Goal: Information Seeking & Learning: Learn about a topic

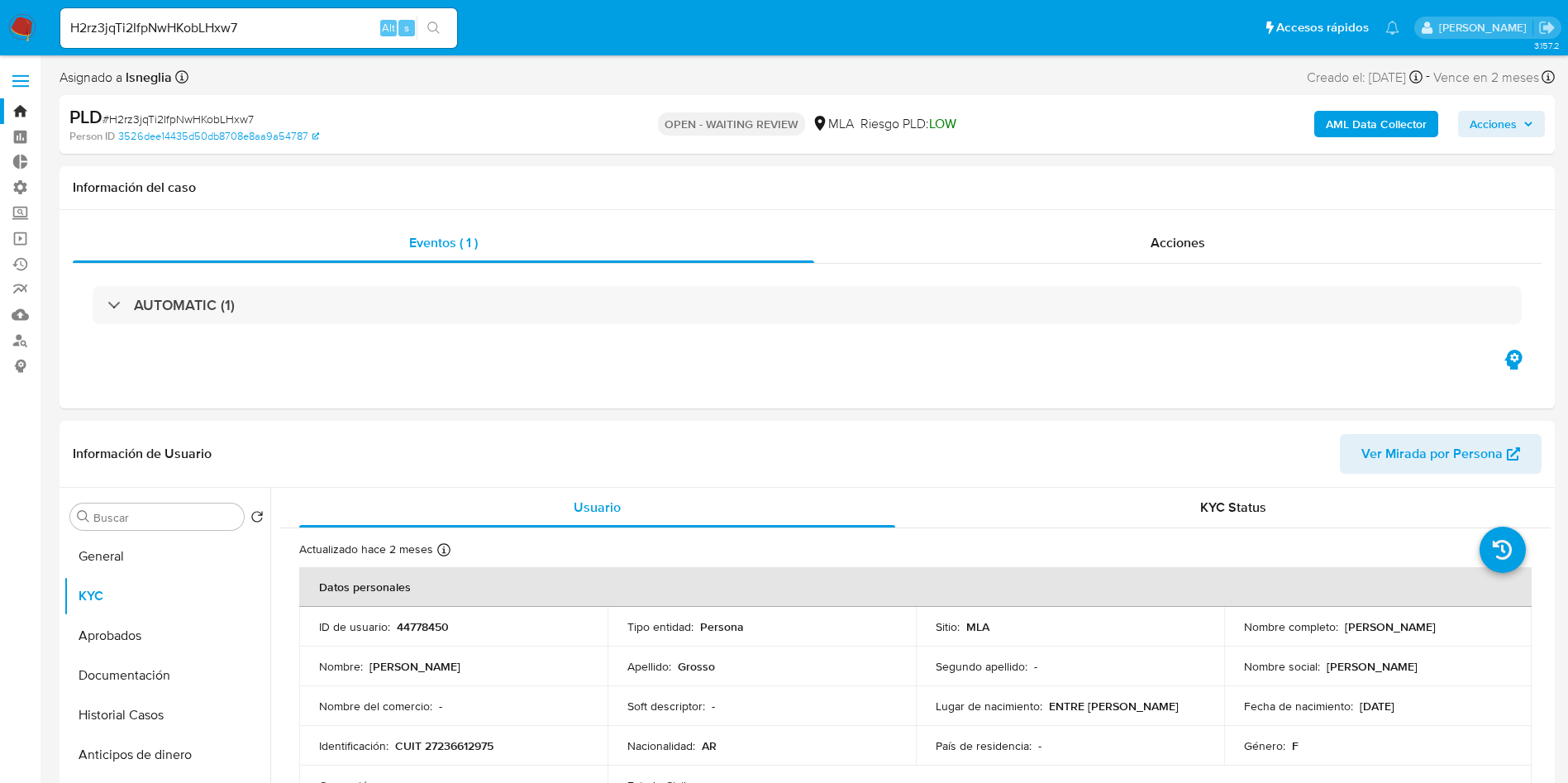
select select "10"
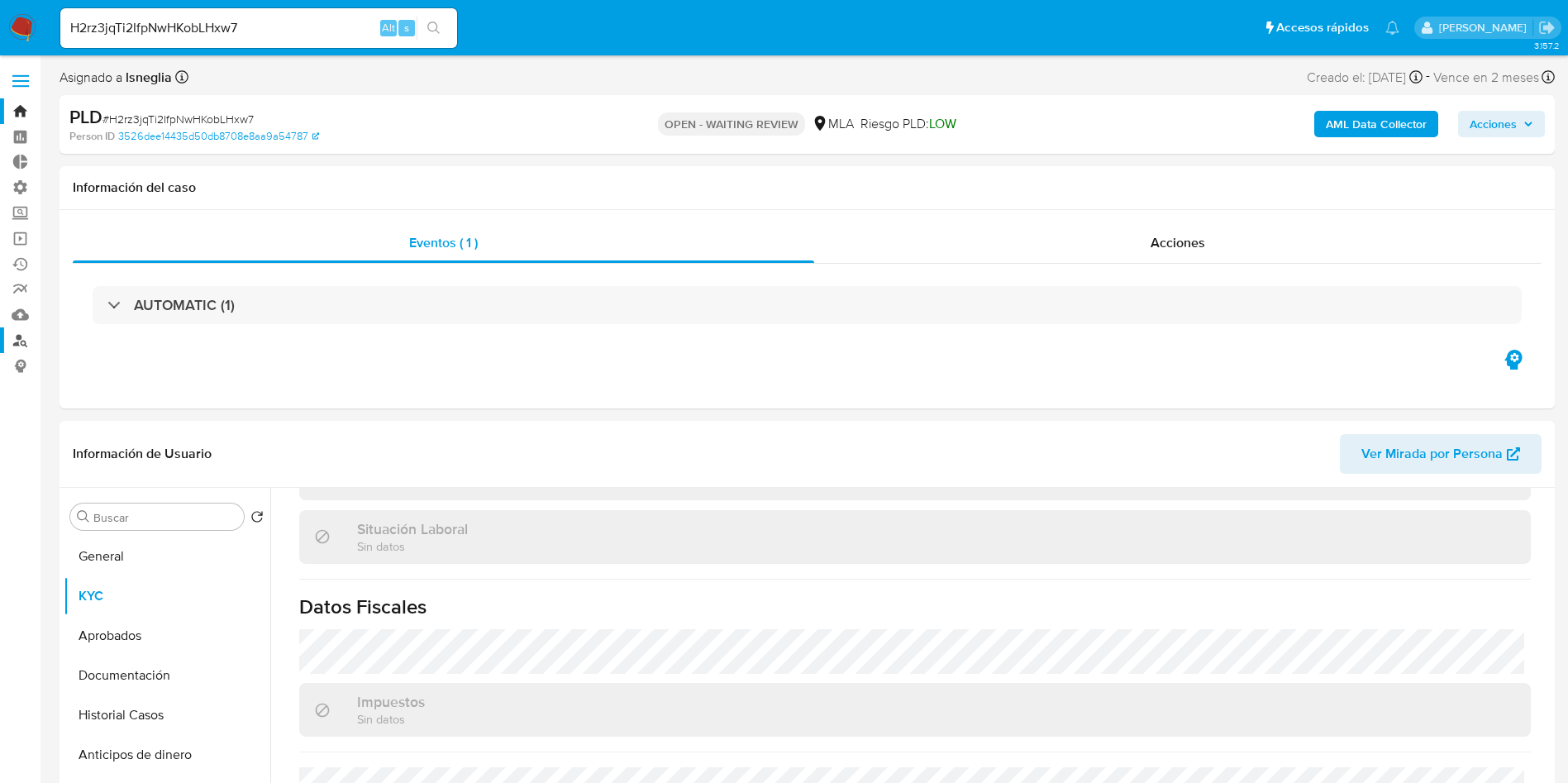
click at [31, 335] on link "Buscador de personas" at bounding box center [98, 341] width 197 height 26
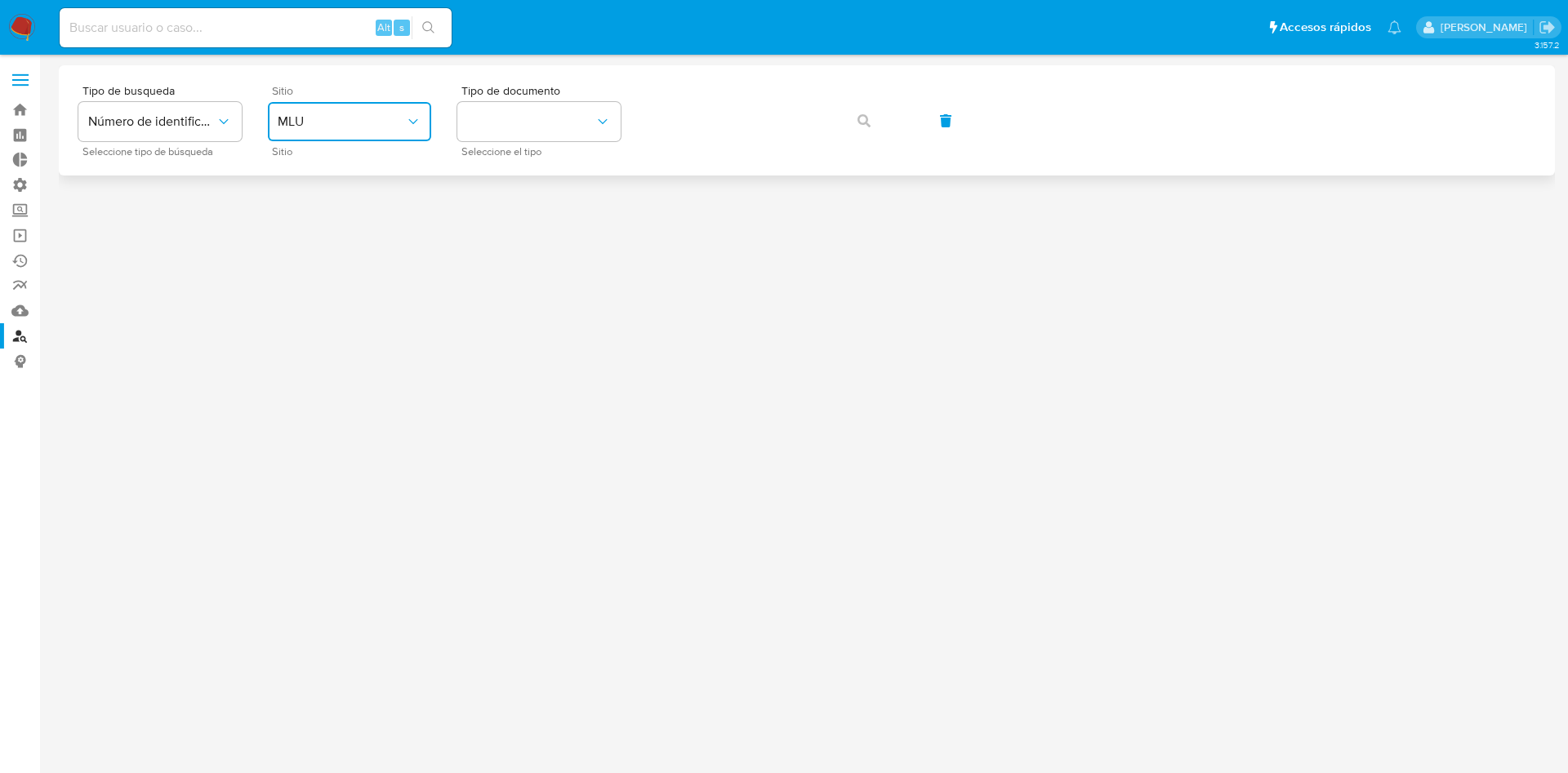
click at [381, 126] on span "MLU" at bounding box center [341, 121] width 127 height 17
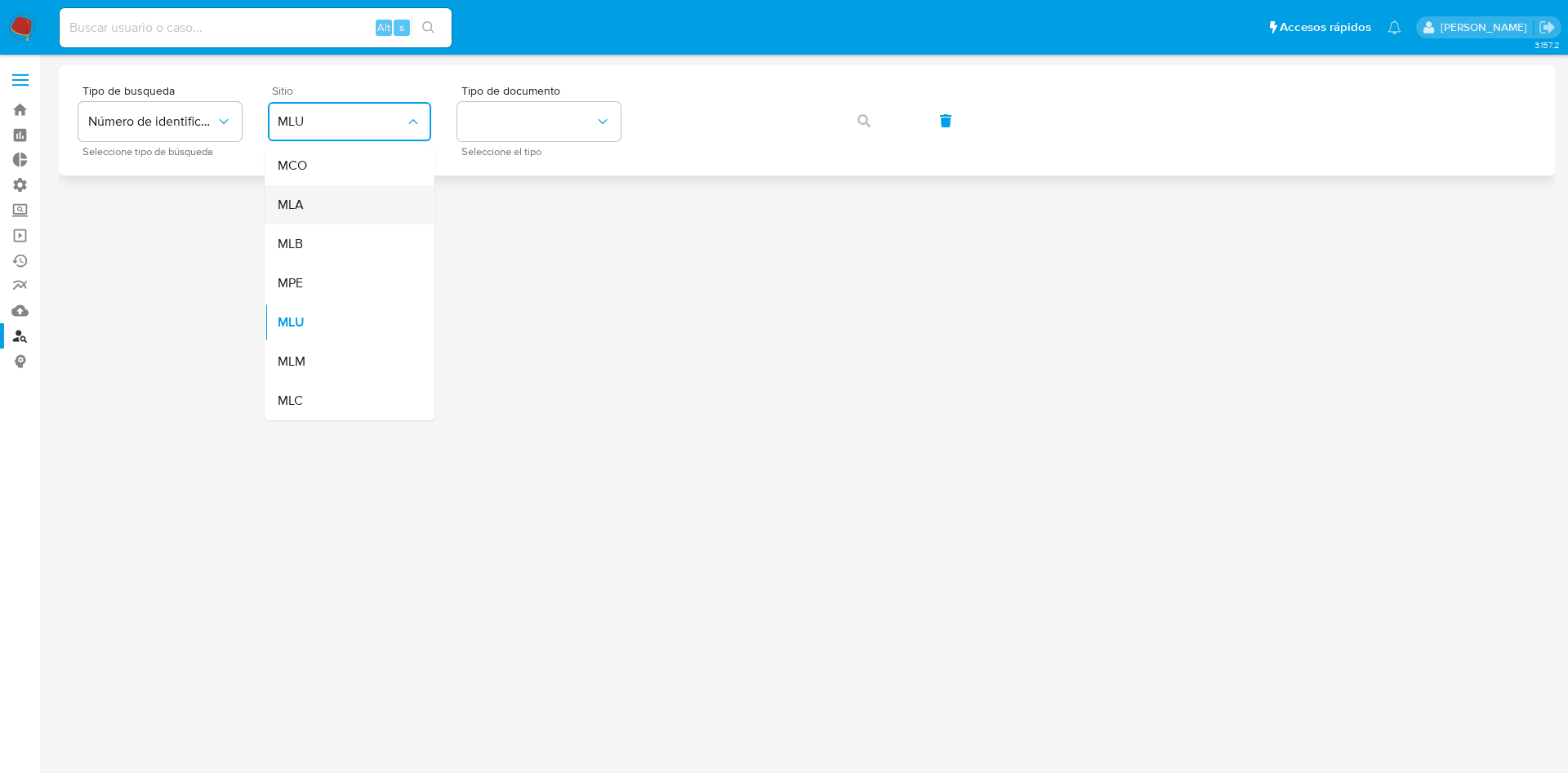
click at [346, 203] on div "MLA" at bounding box center [345, 205] width 134 height 39
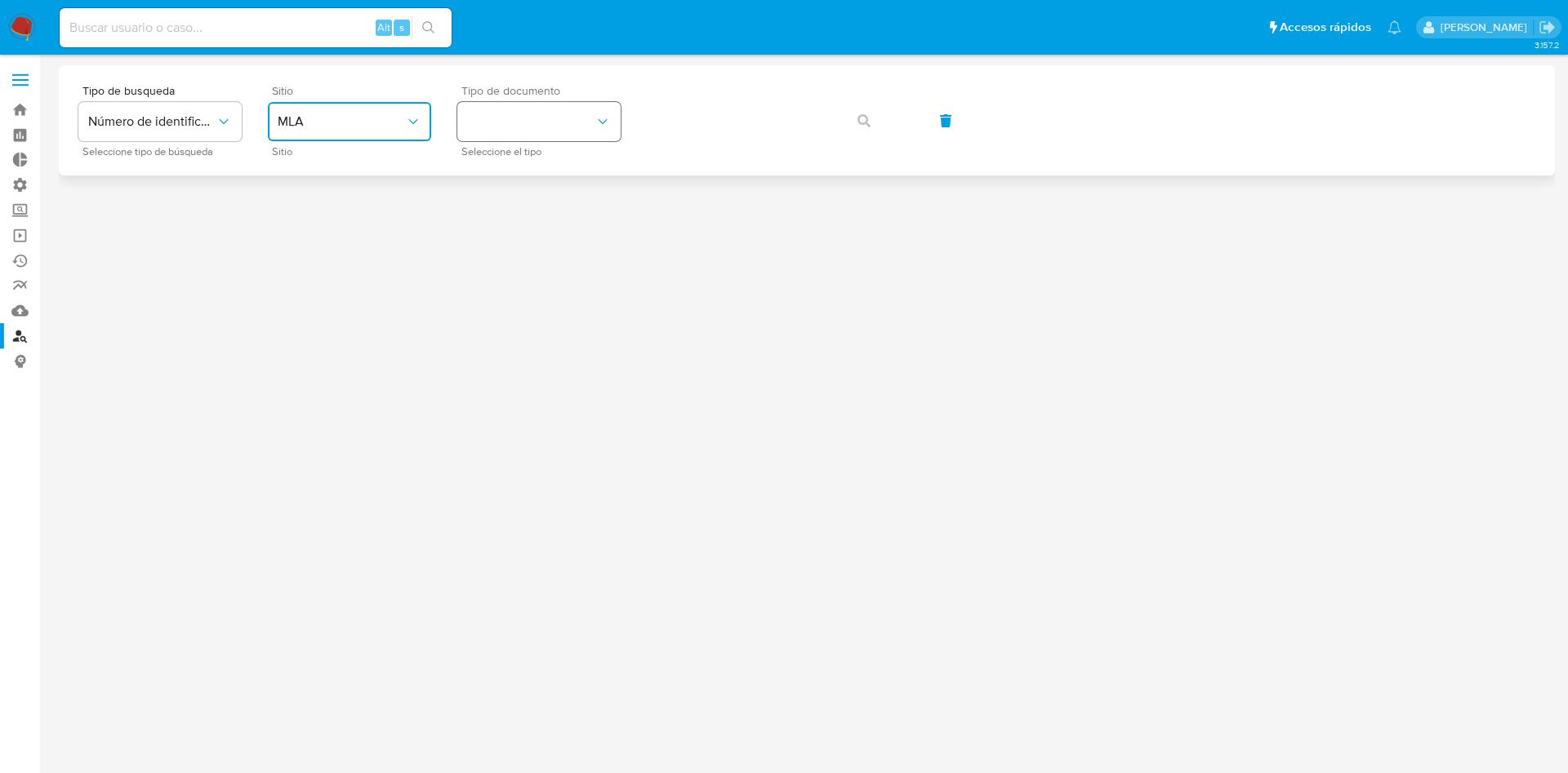
click at [493, 133] on button "identificationType" at bounding box center [538, 121] width 163 height 39
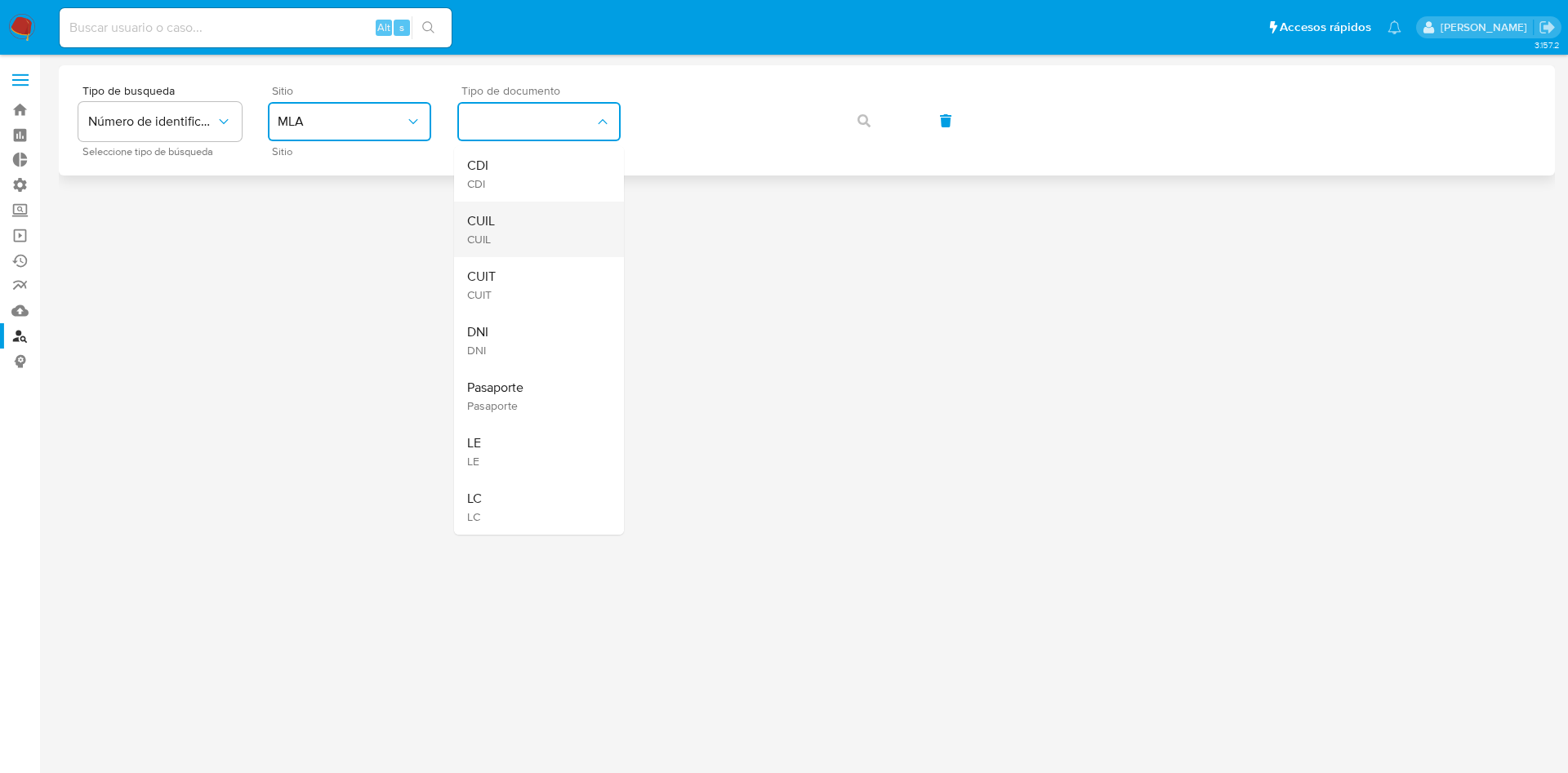
click at [503, 221] on div "CUIL CUIL" at bounding box center [534, 229] width 134 height 55
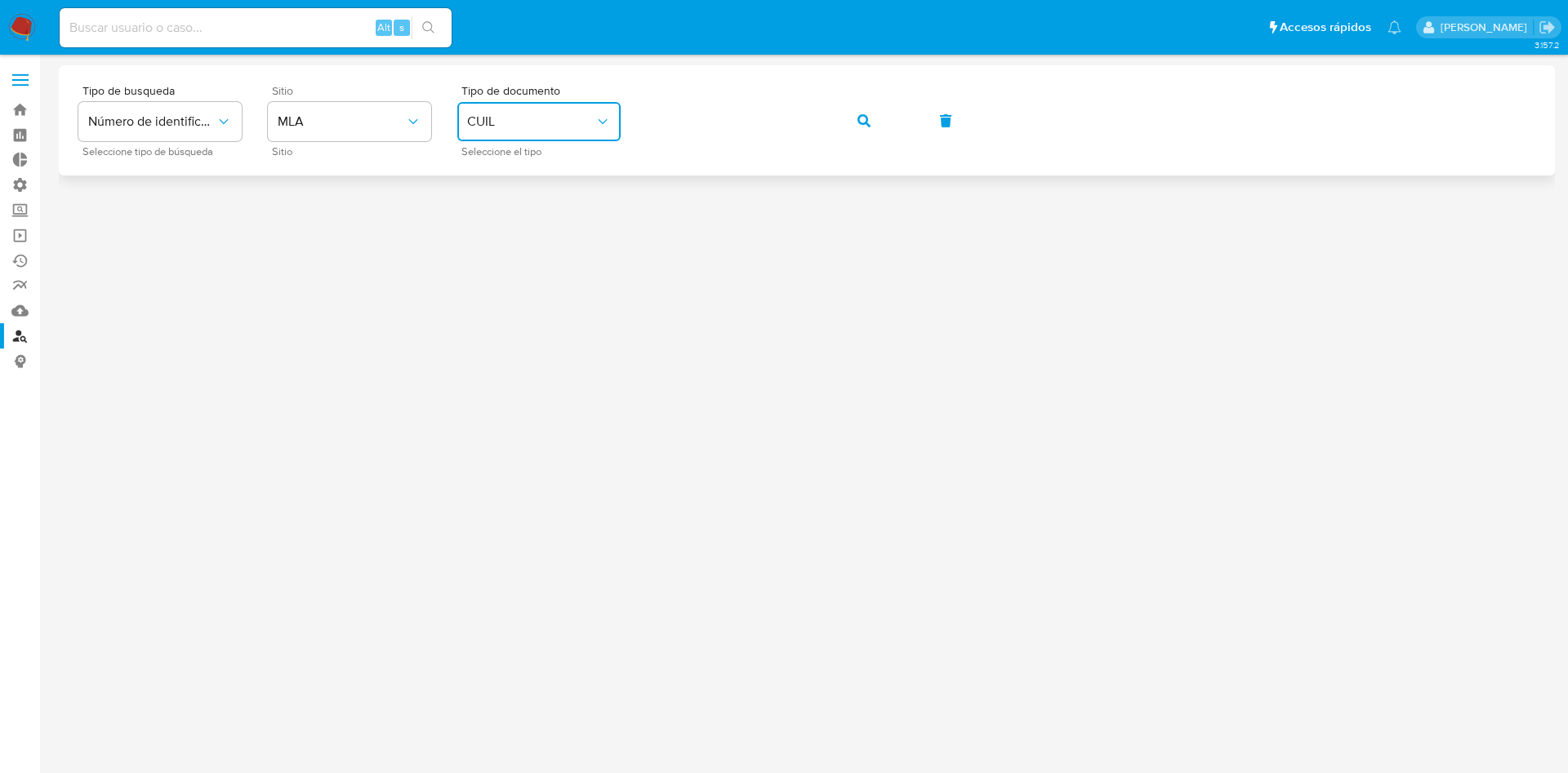
click at [887, 125] on button "button" at bounding box center [864, 121] width 55 height 39
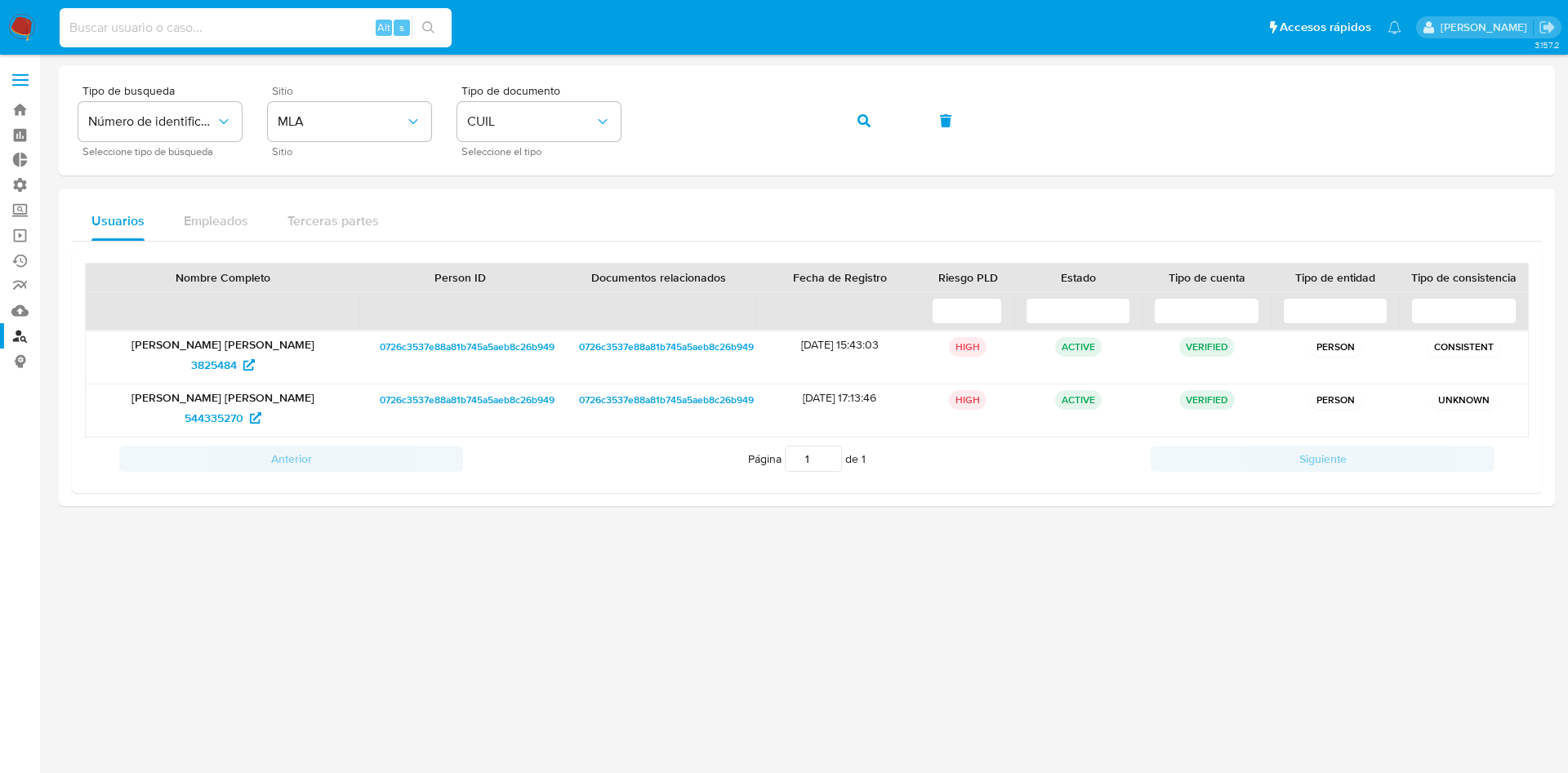
click at [224, 17] on input at bounding box center [255, 28] width 392 height 22
paste input "9wnmuJ4Aj7pszM9LGe0hi7xe"
type input "9wnmuJ4Aj7pszM9LGe0hi7xe"
click at [430, 35] on button "search-icon" at bounding box center [429, 28] width 34 height 23
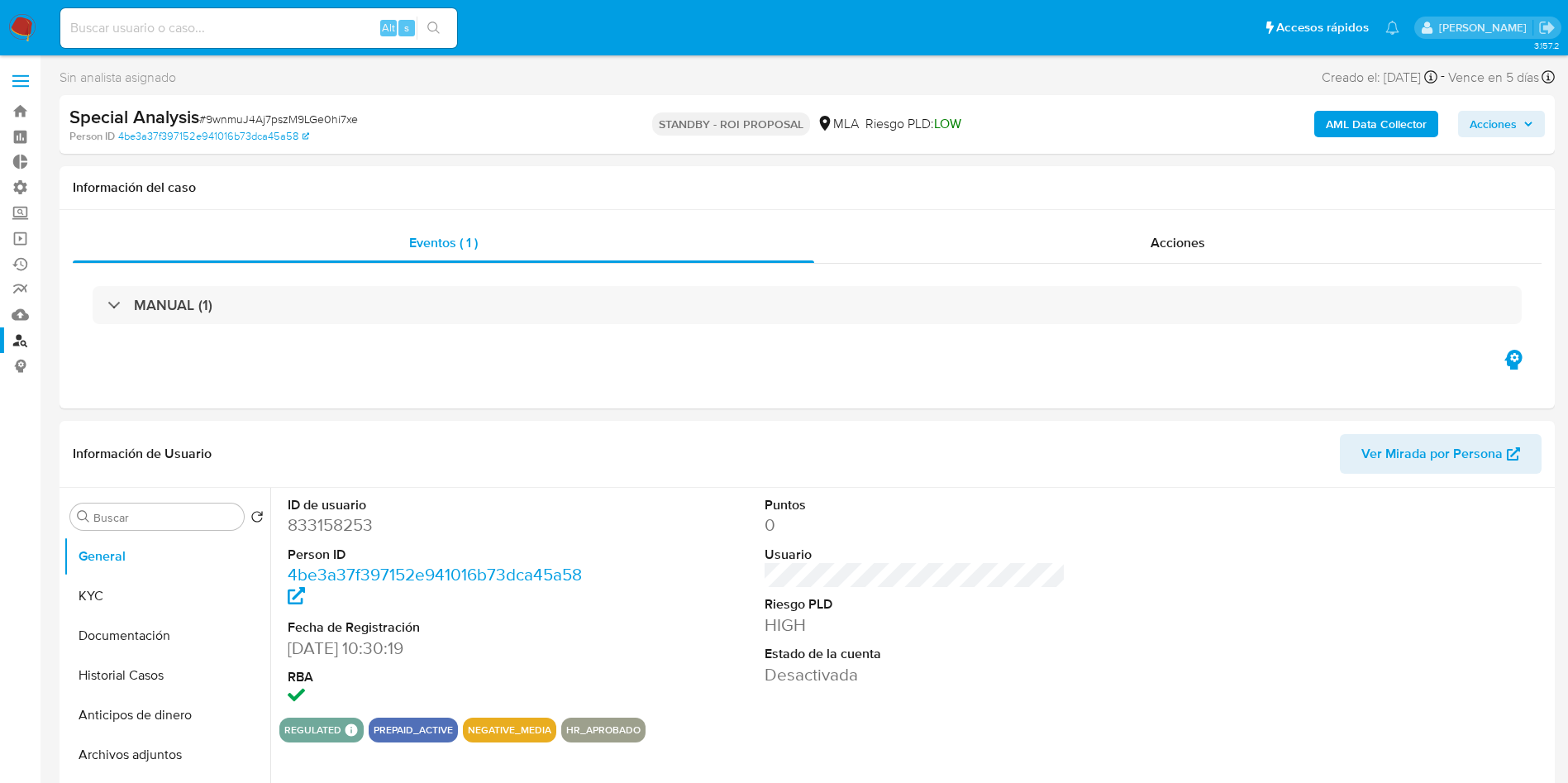
select select "10"
click at [1181, 260] on div "Acciones" at bounding box center [1178, 243] width 728 height 40
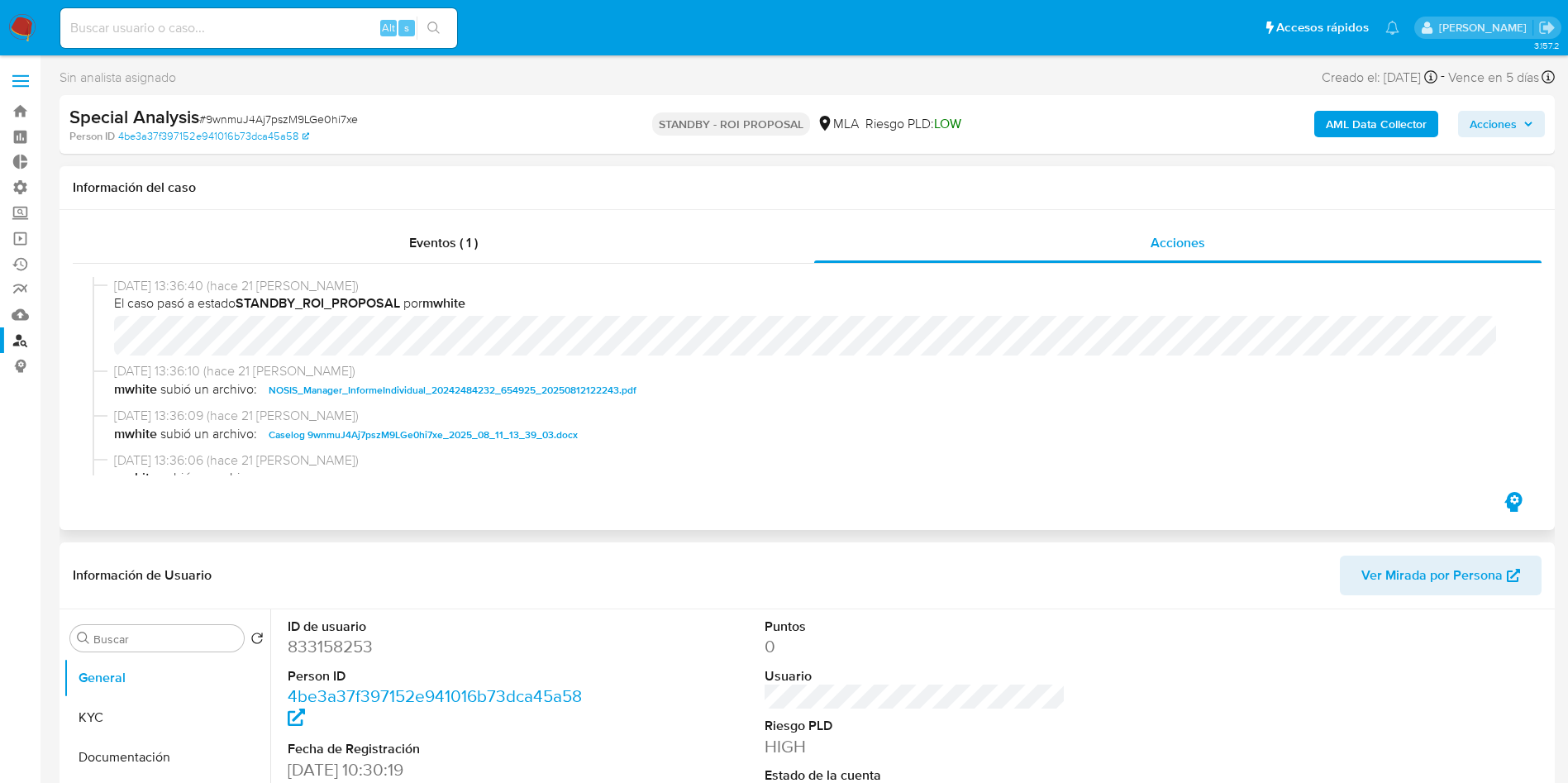
scroll to position [124, 0]
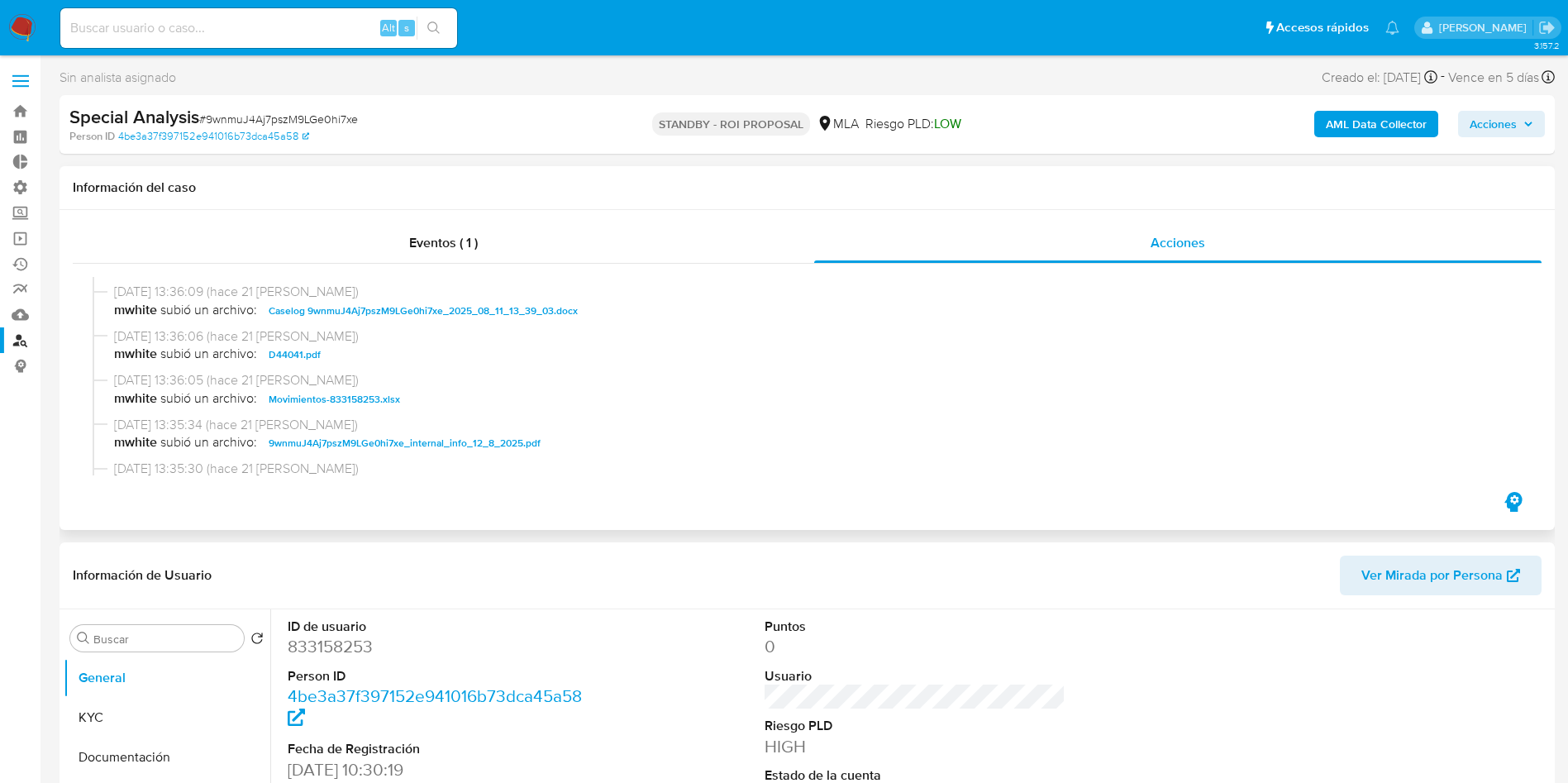
click at [442, 314] on span "Caselog 9wnmuJ4Aj7pszM9LGe0hi7xe_2025_08_11_13_39_03.docx" at bounding box center [423, 311] width 309 height 20
click at [351, 395] on span "Movimientos-833158253.xlsx" at bounding box center [335, 400] width 132 height 20
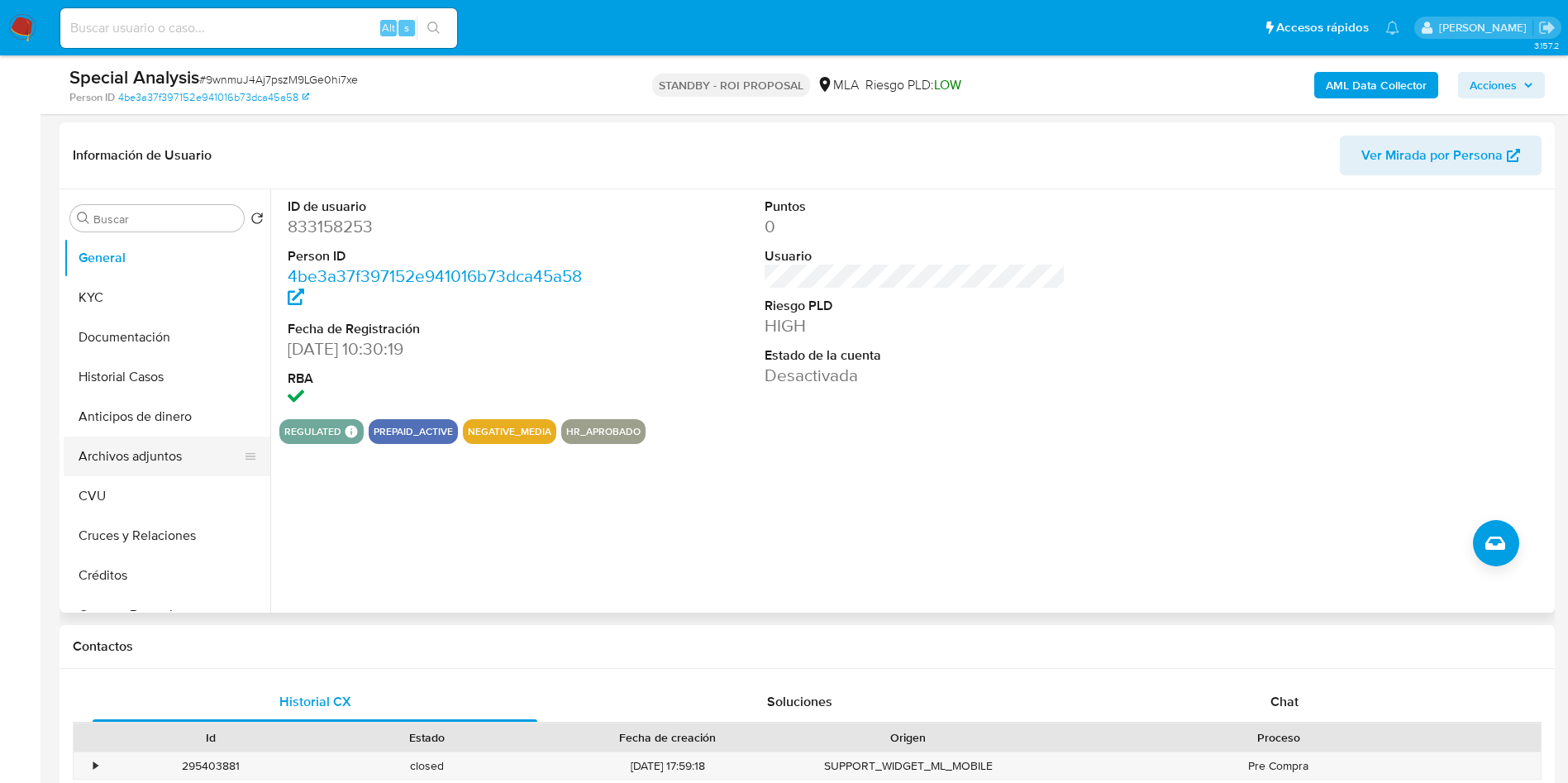
scroll to position [372, 0]
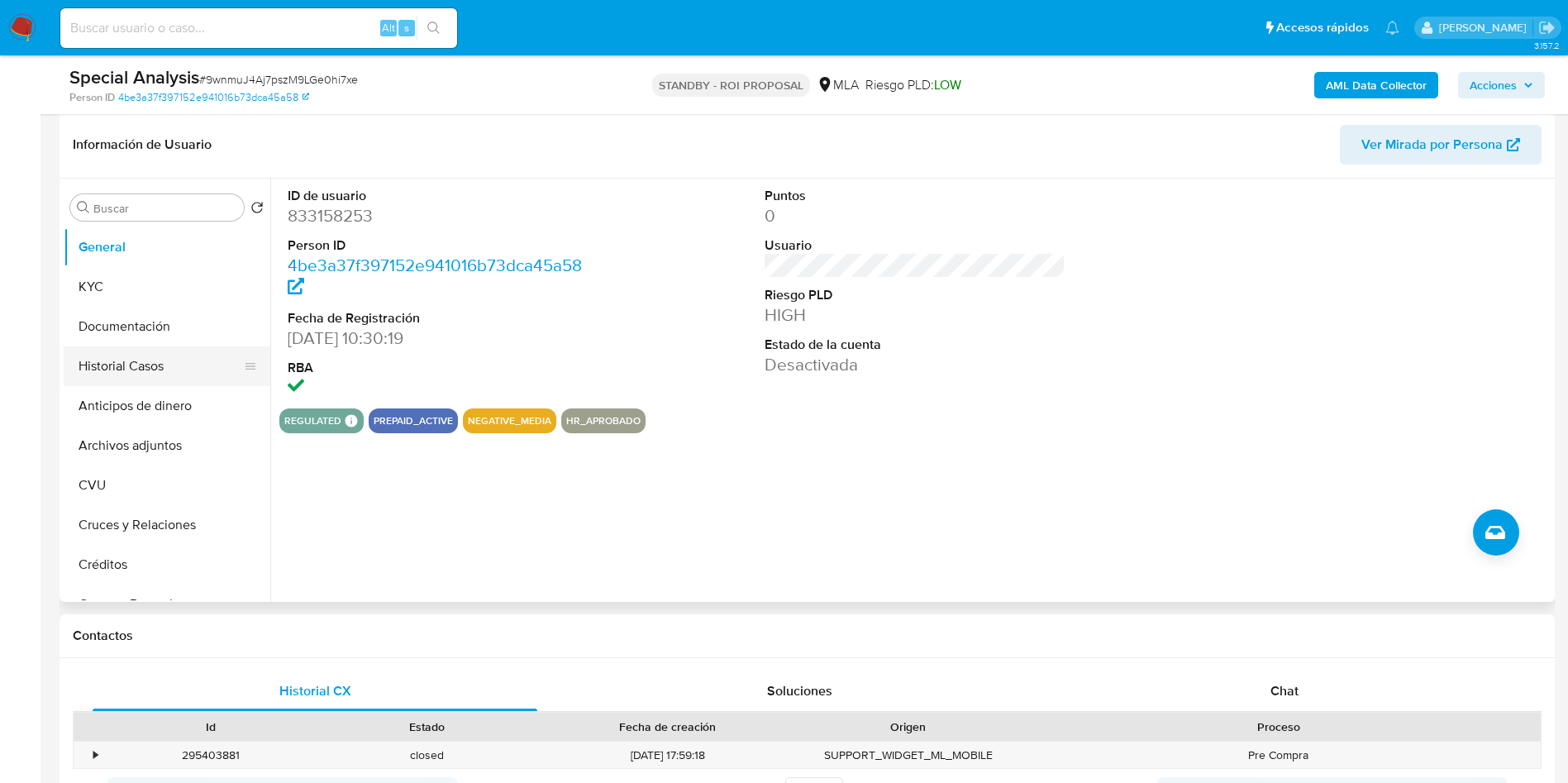
click at [144, 356] on button "Historial Casos" at bounding box center [161, 367] width 194 height 40
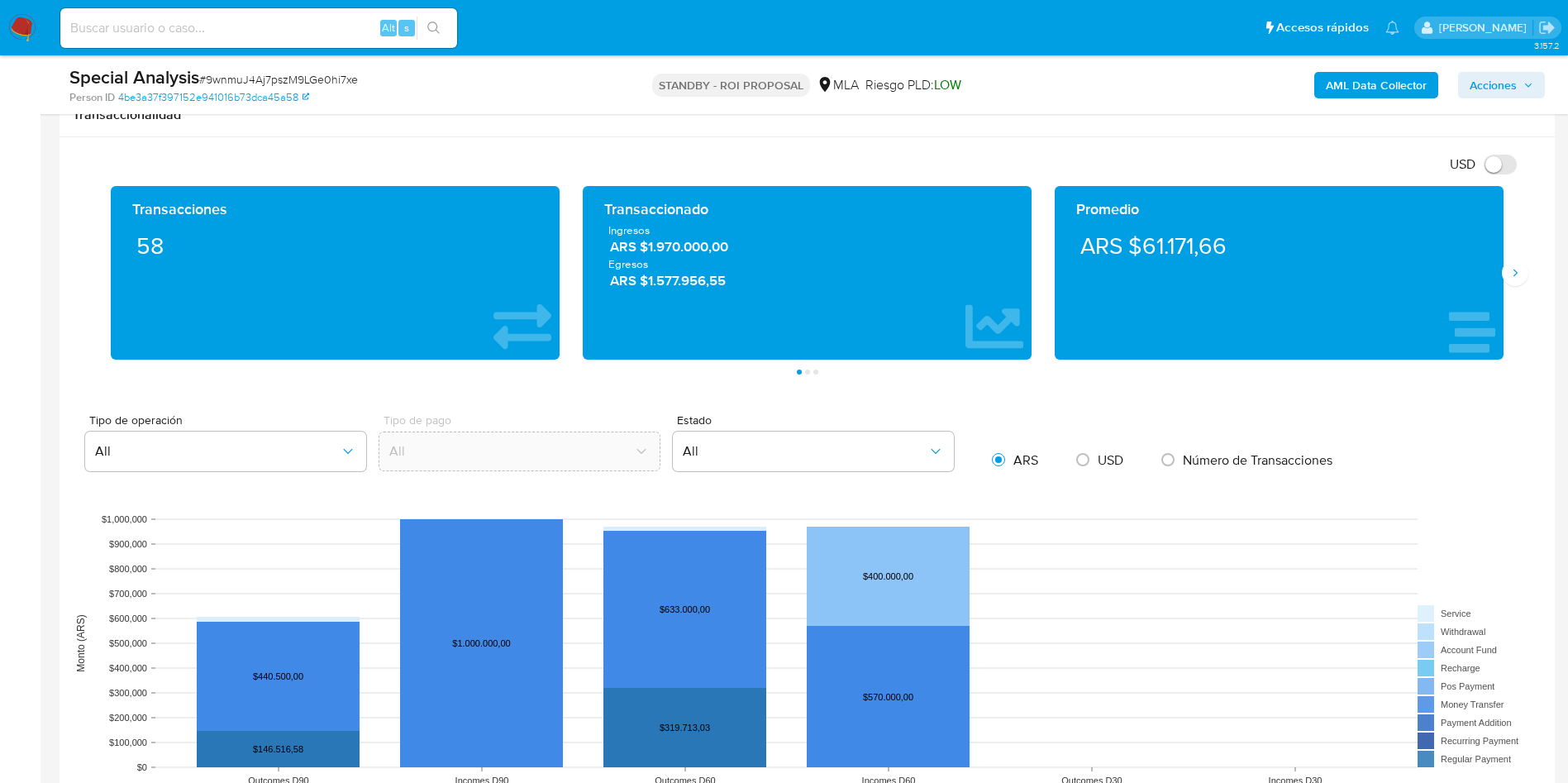
scroll to position [1613, 0]
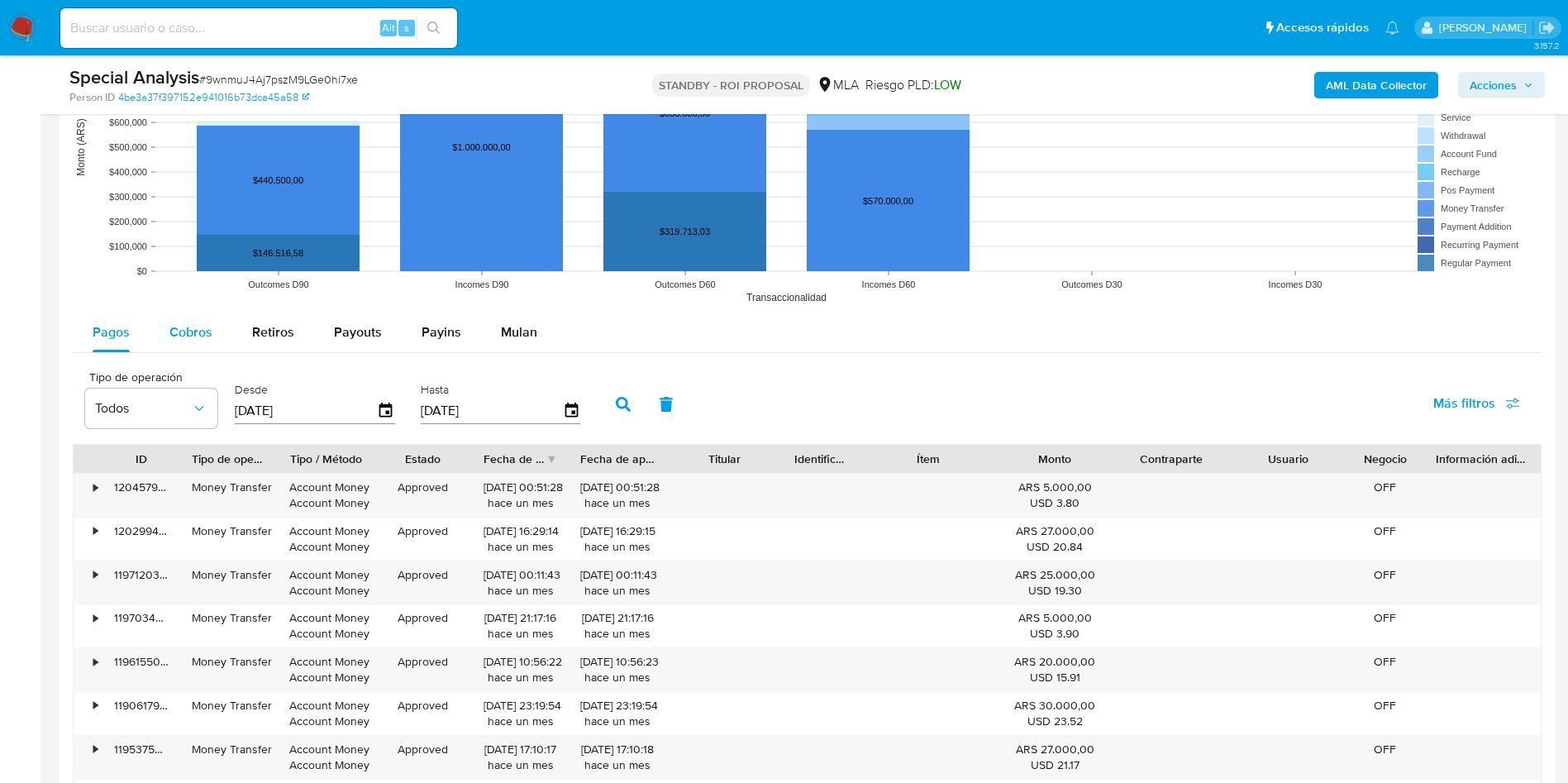
click at [192, 342] on div "Cobros" at bounding box center [191, 333] width 43 height 40
select select "10"
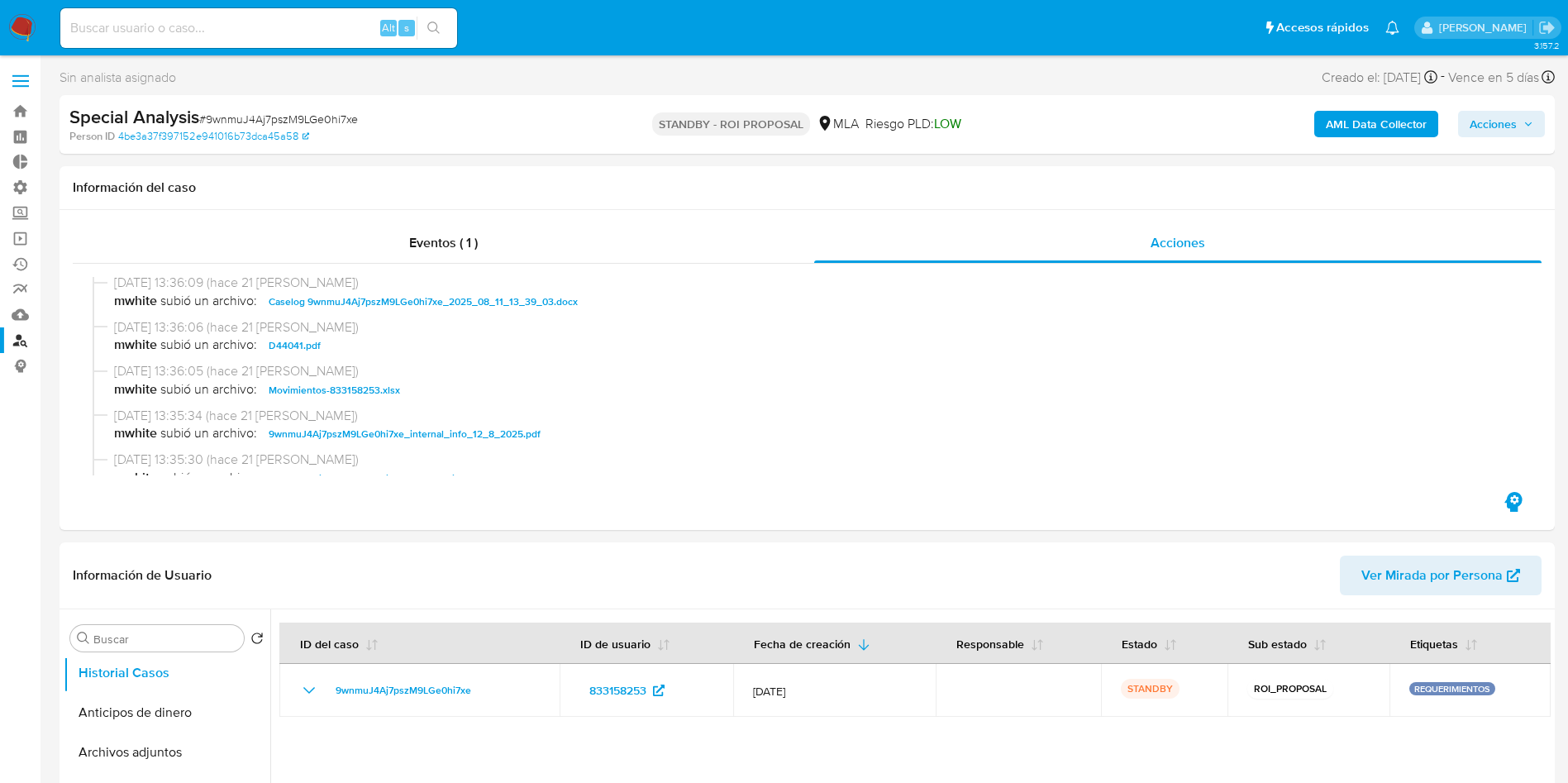
scroll to position [124, 0]
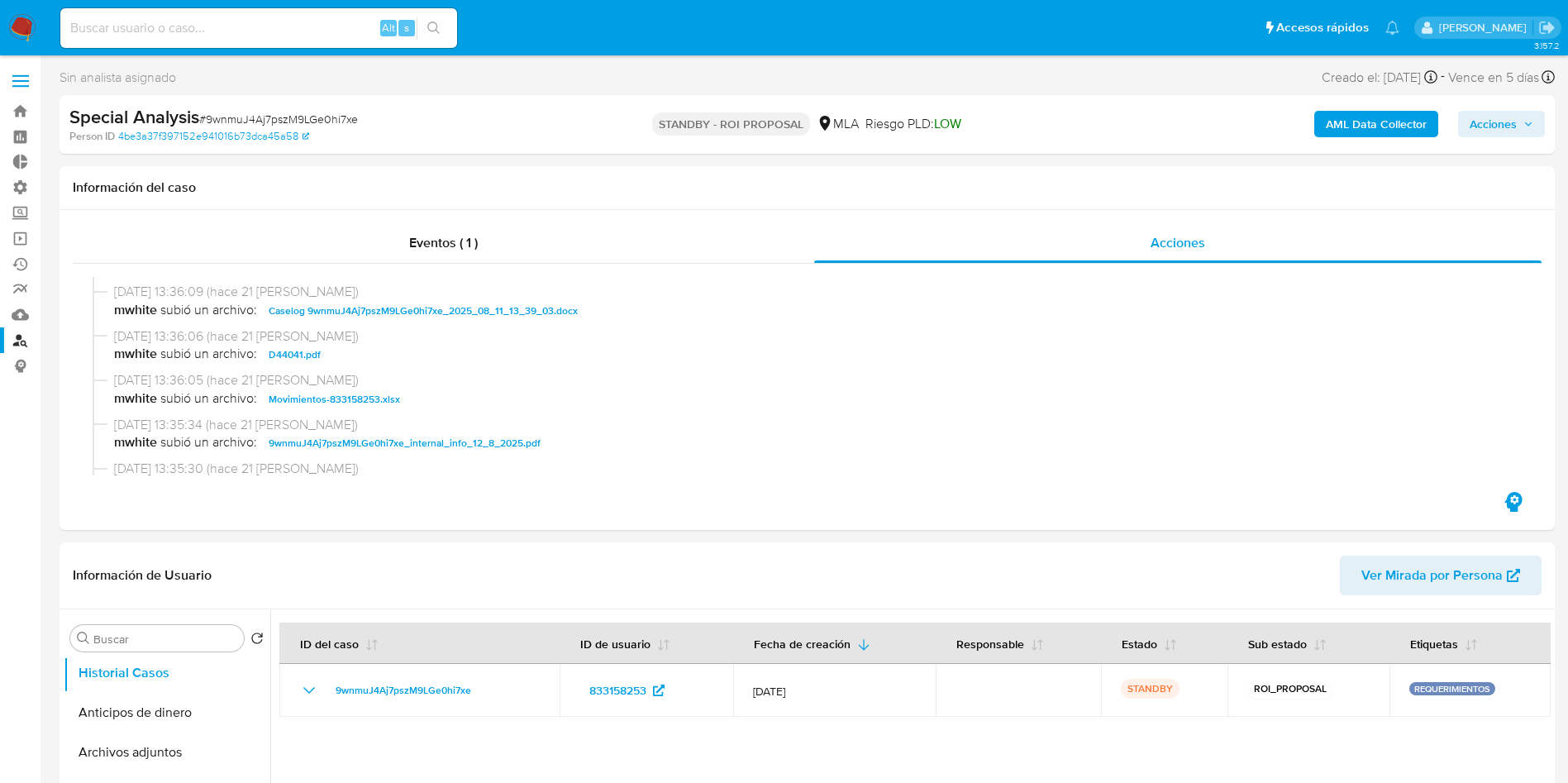
click at [234, 31] on input at bounding box center [258, 28] width 397 height 22
paste input "ir9RQ6pWfvMBoG6hf0eIr7q8"
type input "ir9RQ6pWfvMBoG6hf0eIr7q8"
click at [424, 32] on button "search-icon" at bounding box center [434, 28] width 34 height 23
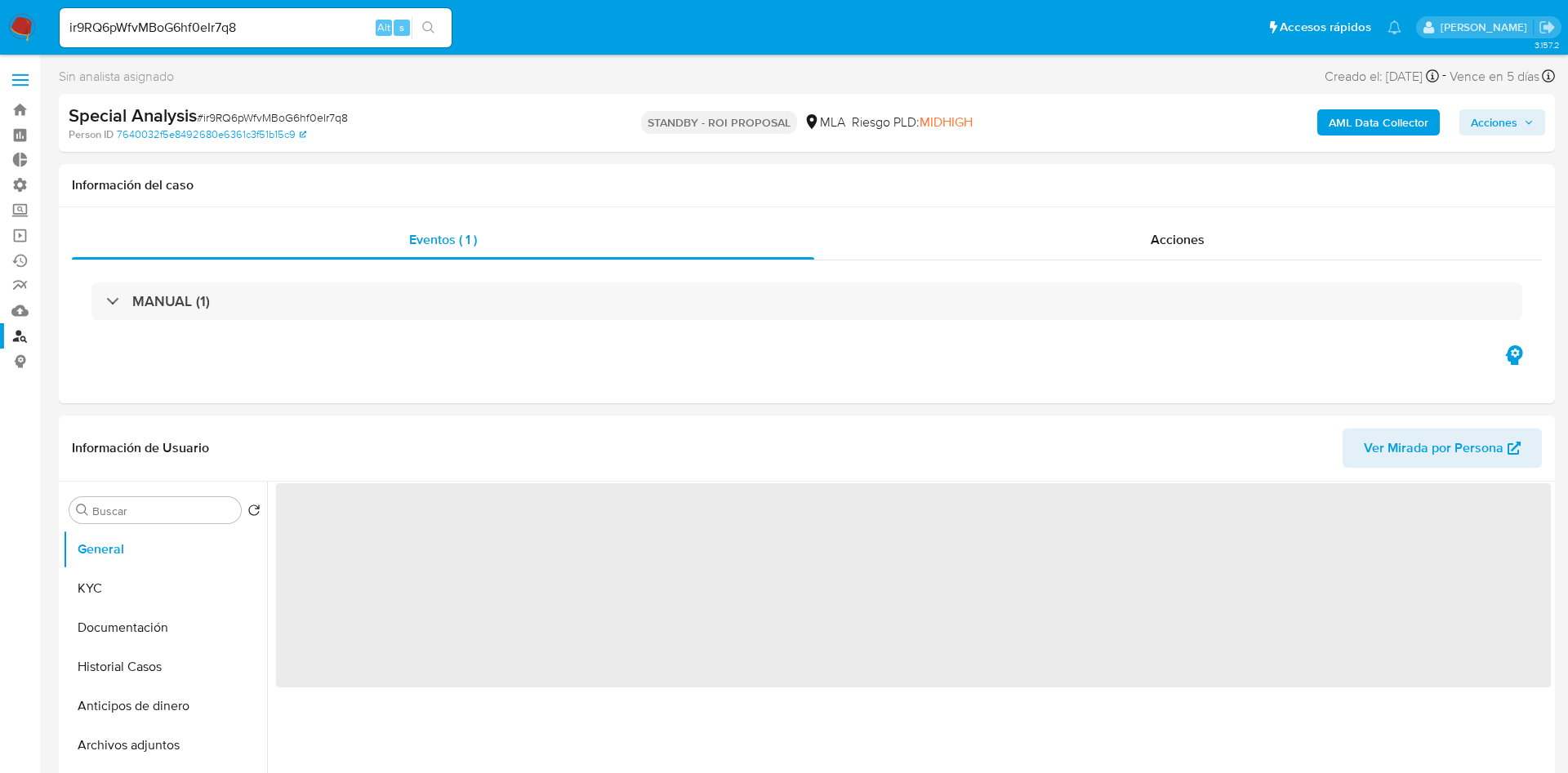
select select "10"
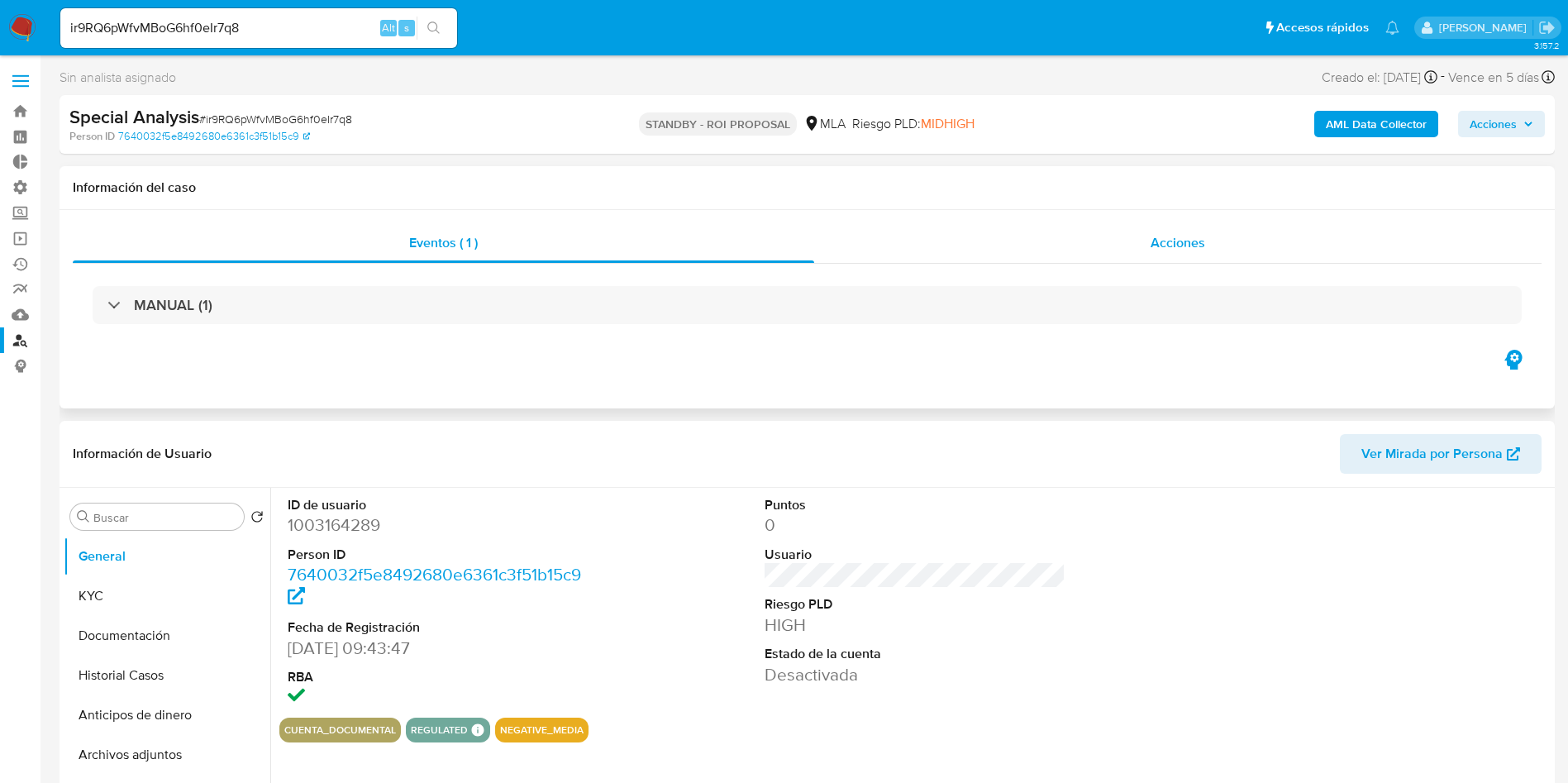
click at [1198, 256] on div "Acciones" at bounding box center [1178, 243] width 728 height 40
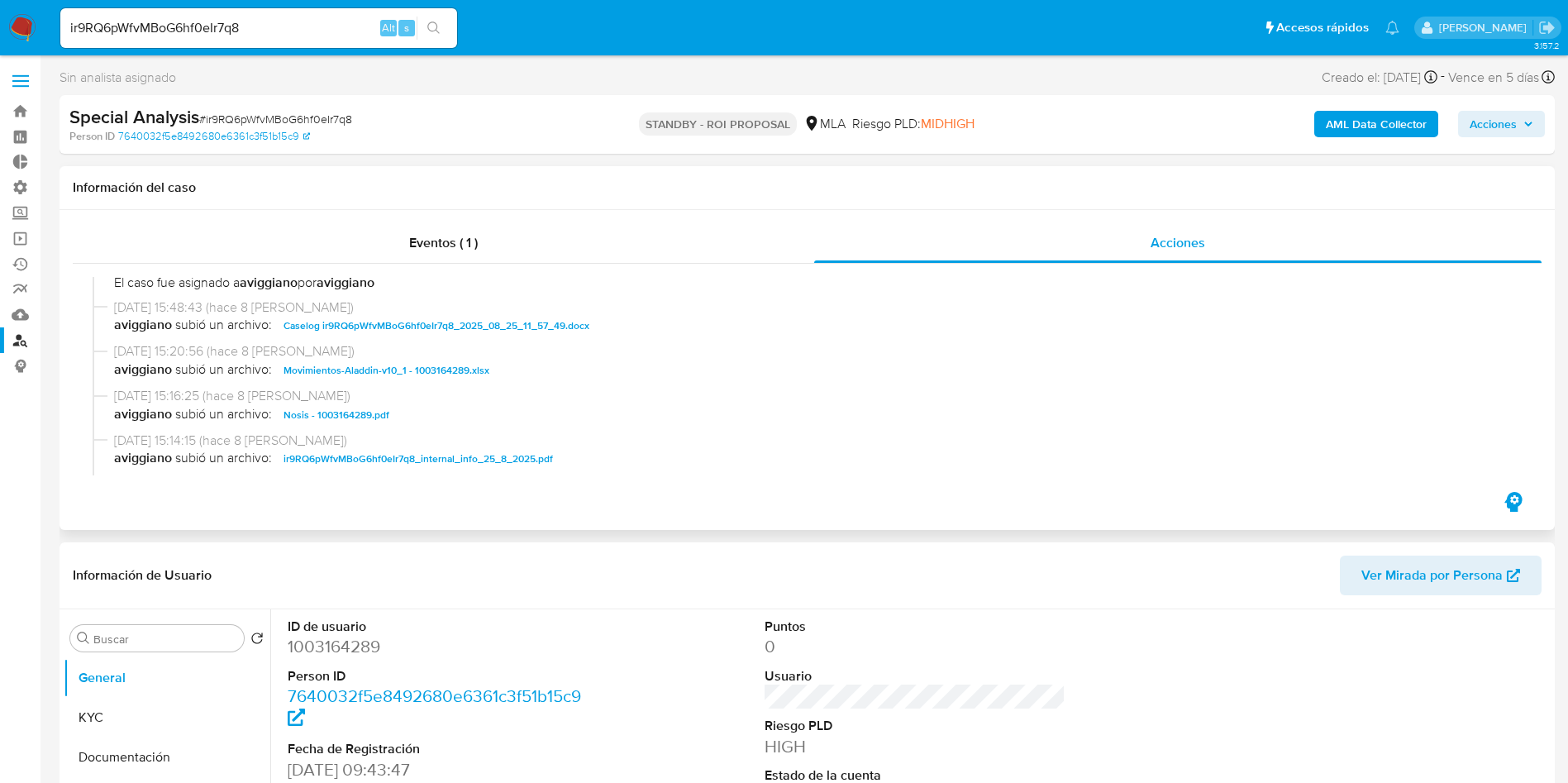
scroll to position [372, 0]
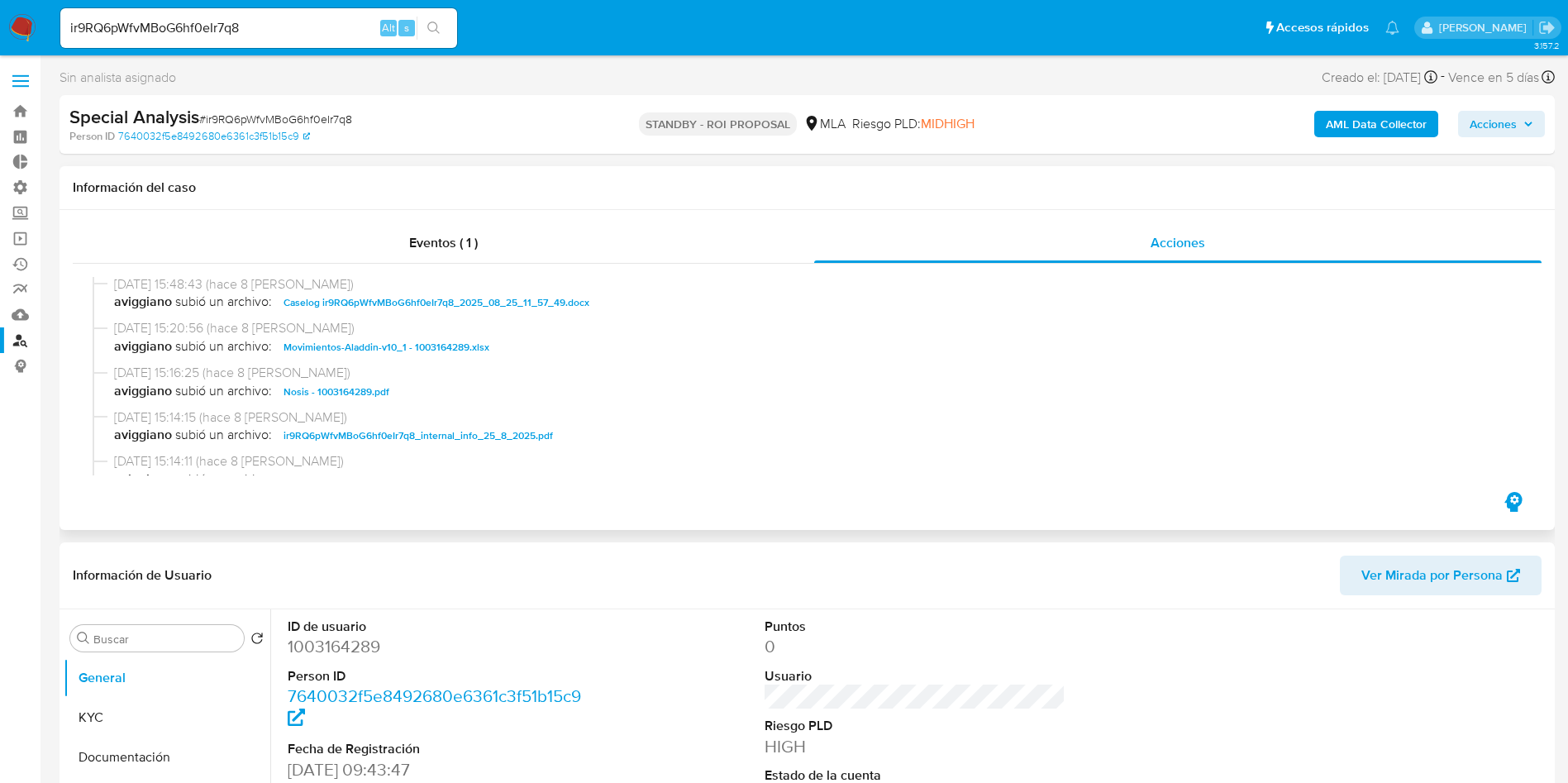
click at [440, 303] on span "Caselog ir9RQ6pWfvMBoG6hf0eIr7q8_2025_08_25_11_57_49.docx" at bounding box center [437, 303] width 306 height 20
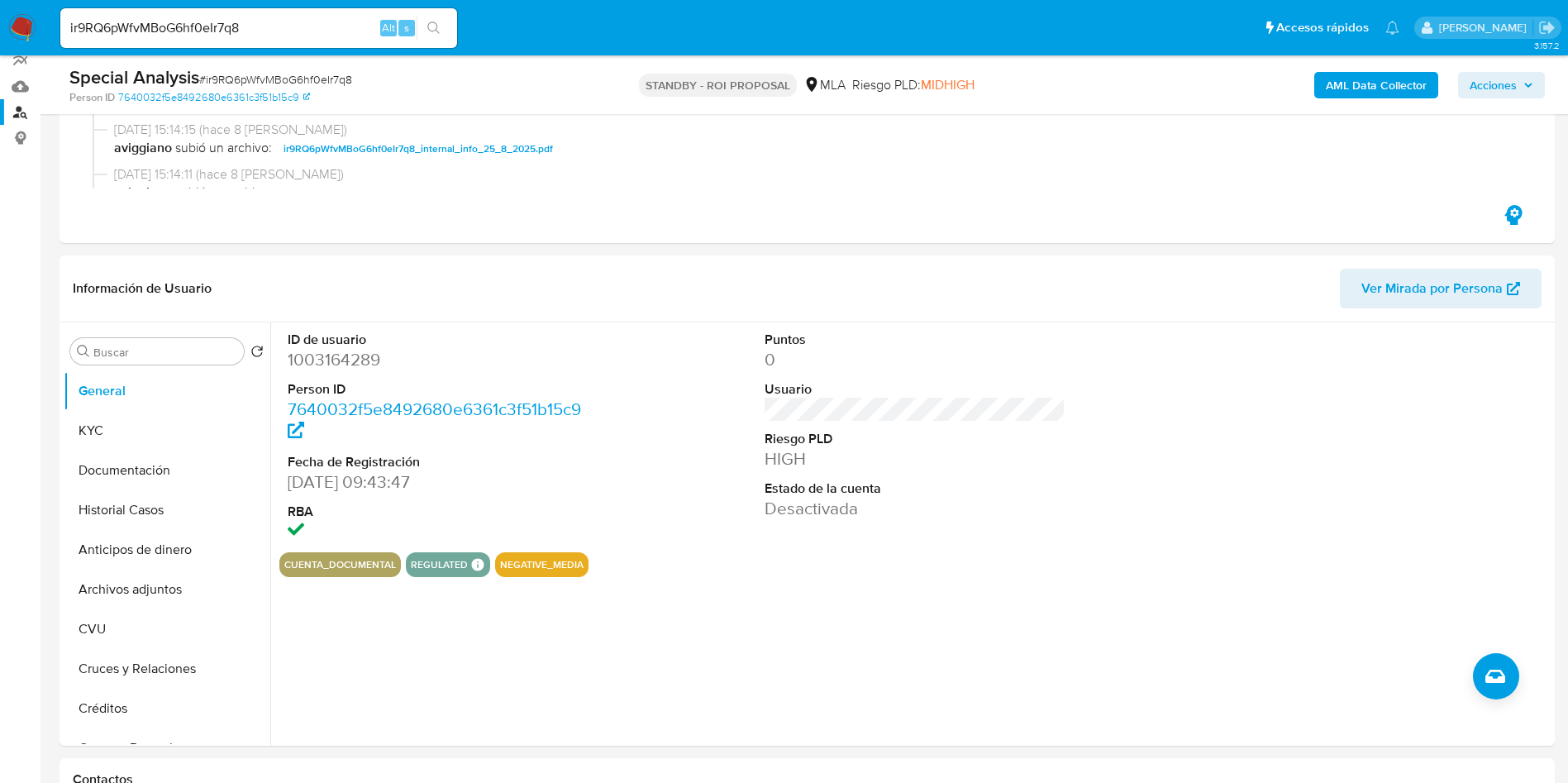
scroll to position [248, 0]
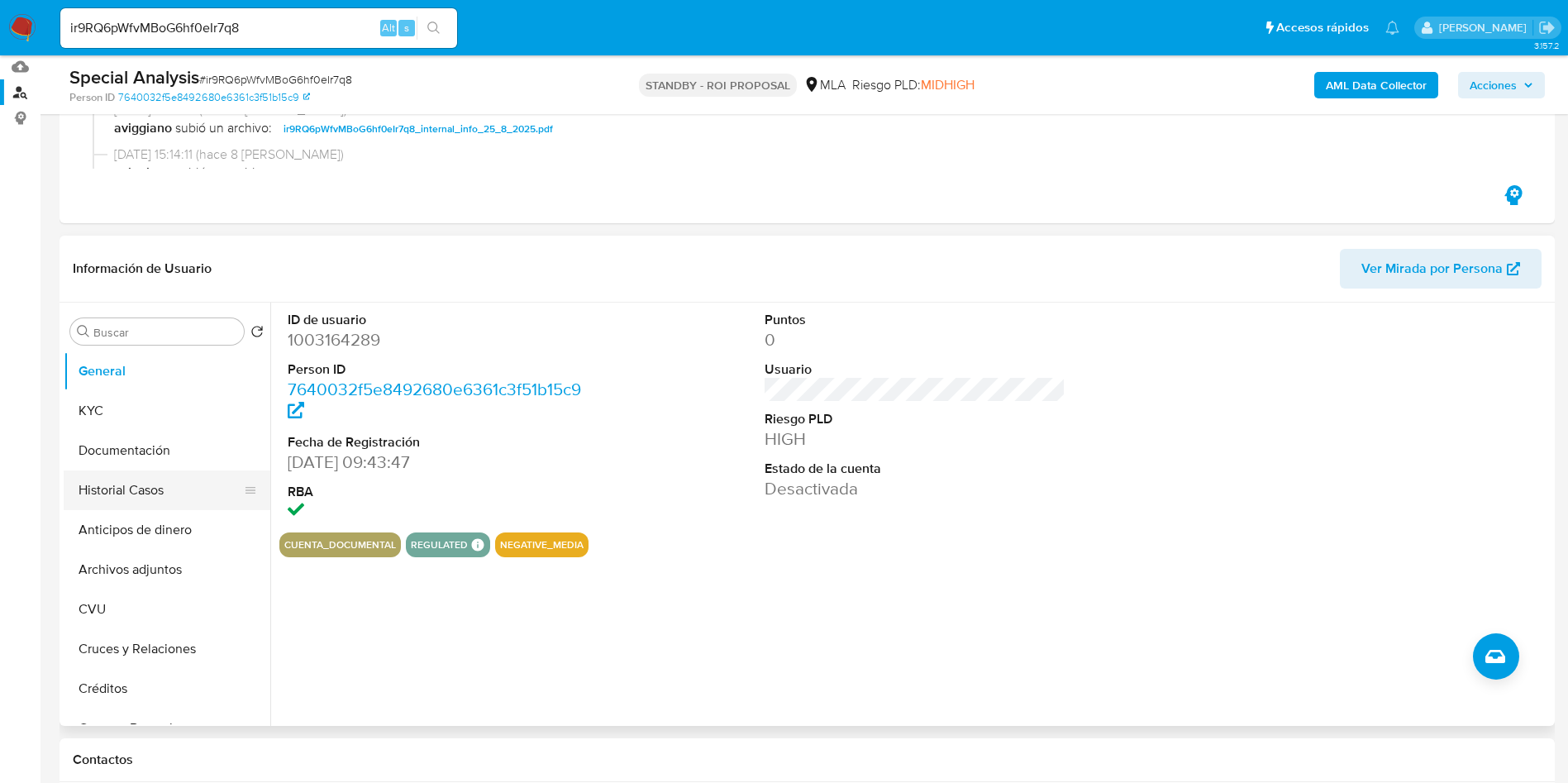
click at [84, 489] on button "Historial Casos" at bounding box center [161, 491] width 194 height 40
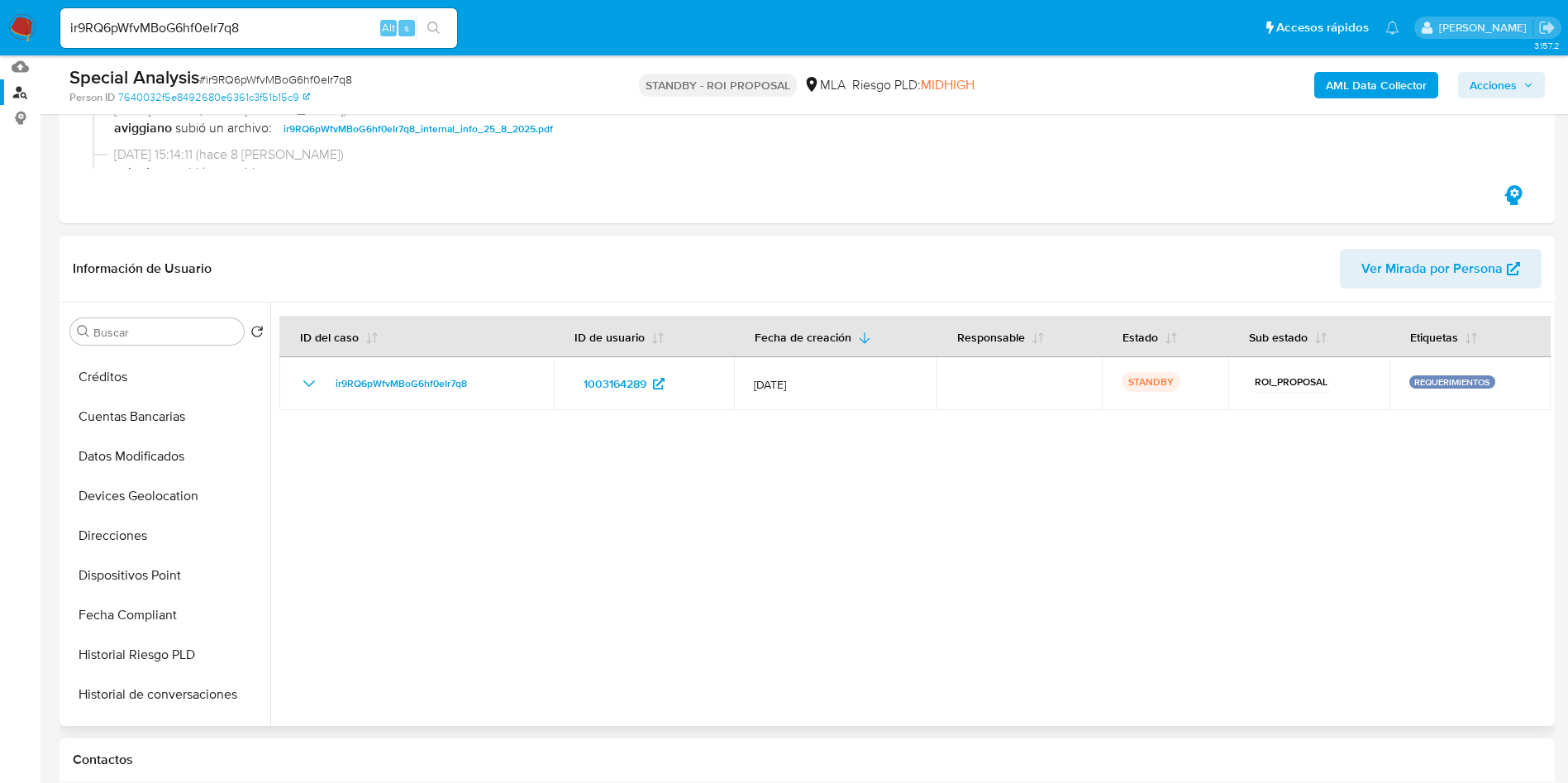
scroll to position [745, 0]
click at [204, 669] on button "Restricciones Nuevo Mundo" at bounding box center [161, 659] width 194 height 40
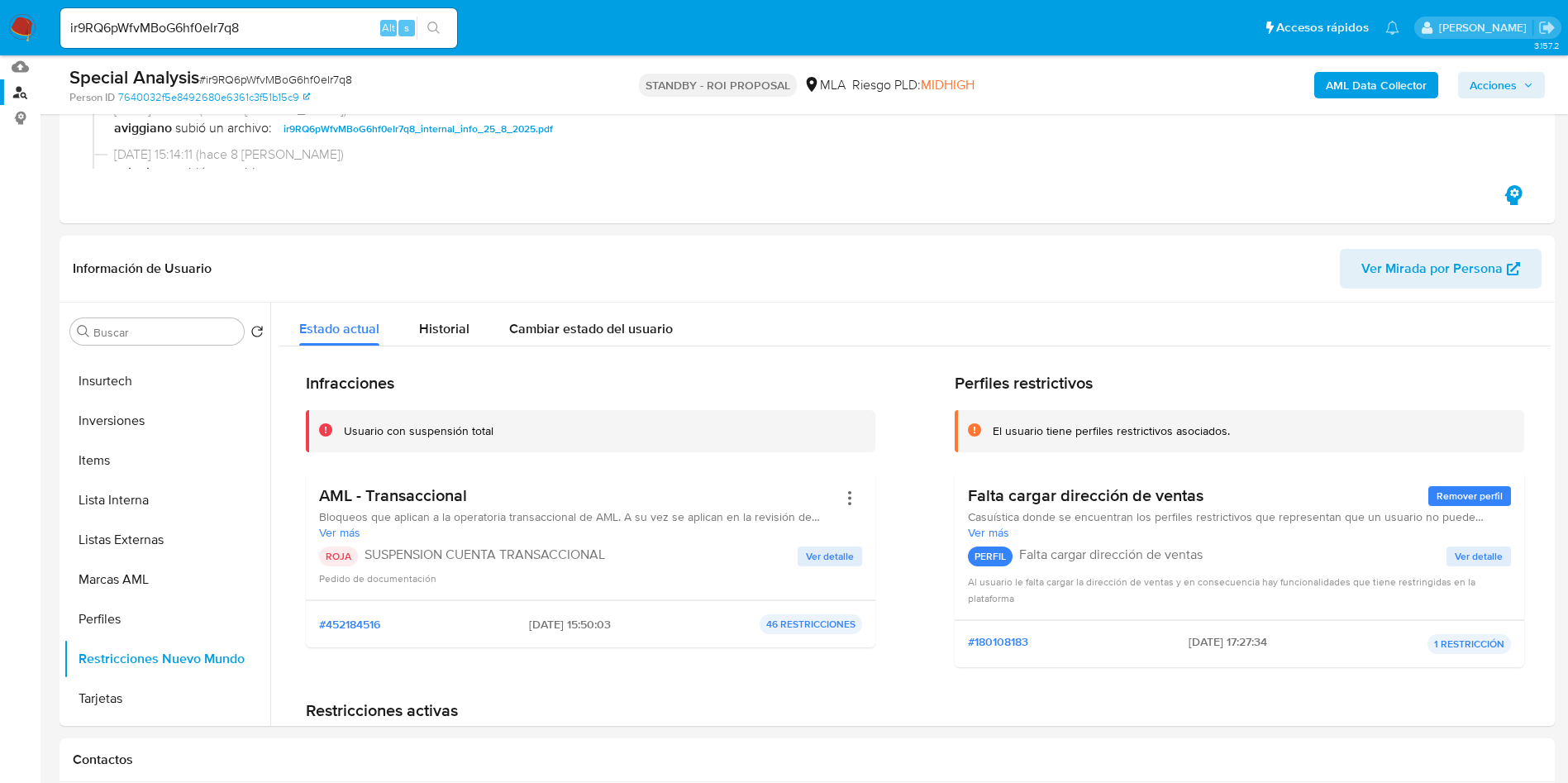
click at [294, 35] on input "ir9RQ6pWfvMBoG6hf0eIr7q8" at bounding box center [258, 28] width 397 height 22
paste input "e6T9wEHTBvBpT51QP6jQ9mev"
type input "e6T9wEHTBvBpT51QP6jQ9mev"
click at [429, 36] on button "search-icon" at bounding box center [434, 28] width 34 height 23
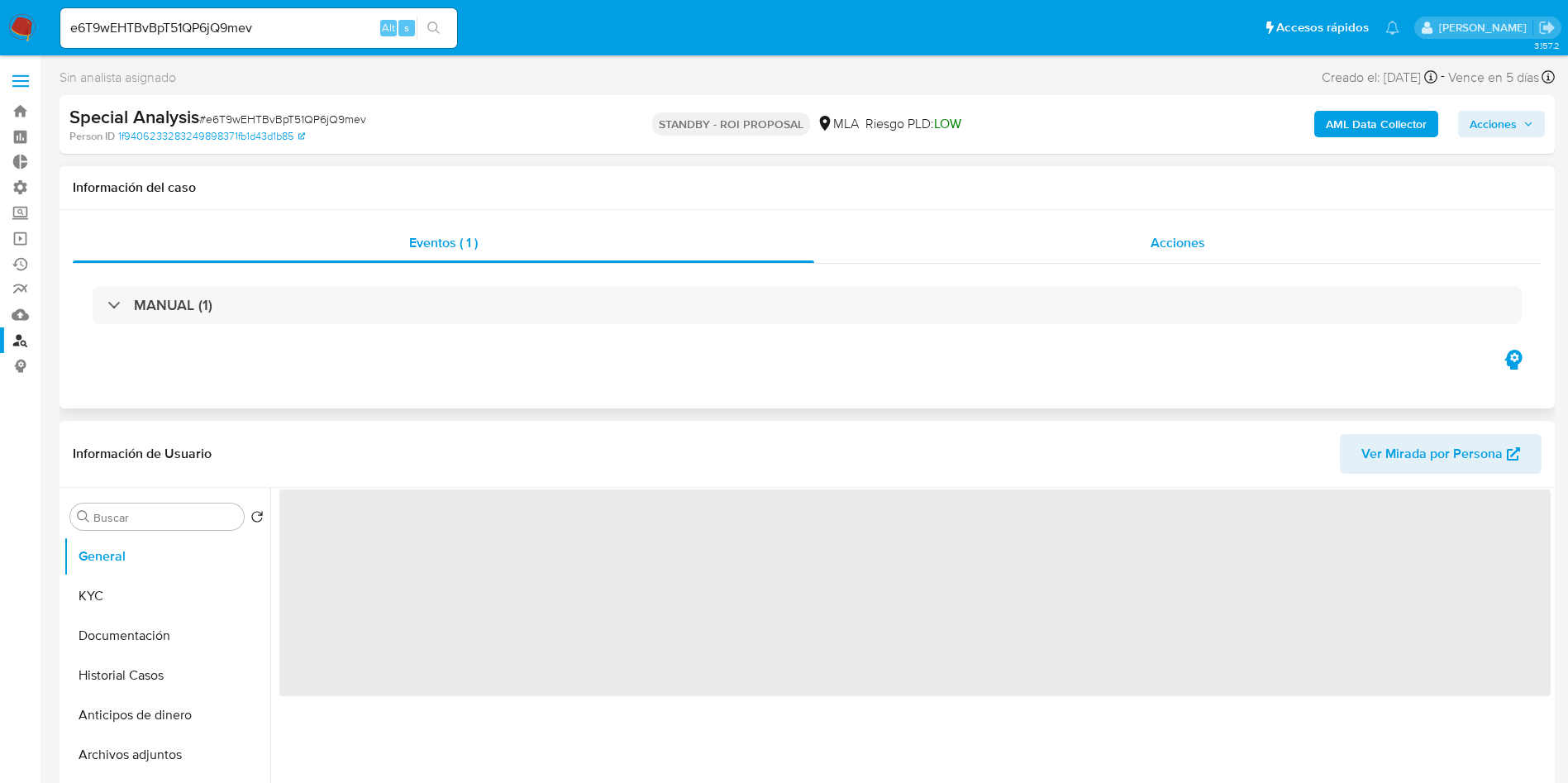
click at [1123, 237] on div "Acciones" at bounding box center [1178, 243] width 728 height 40
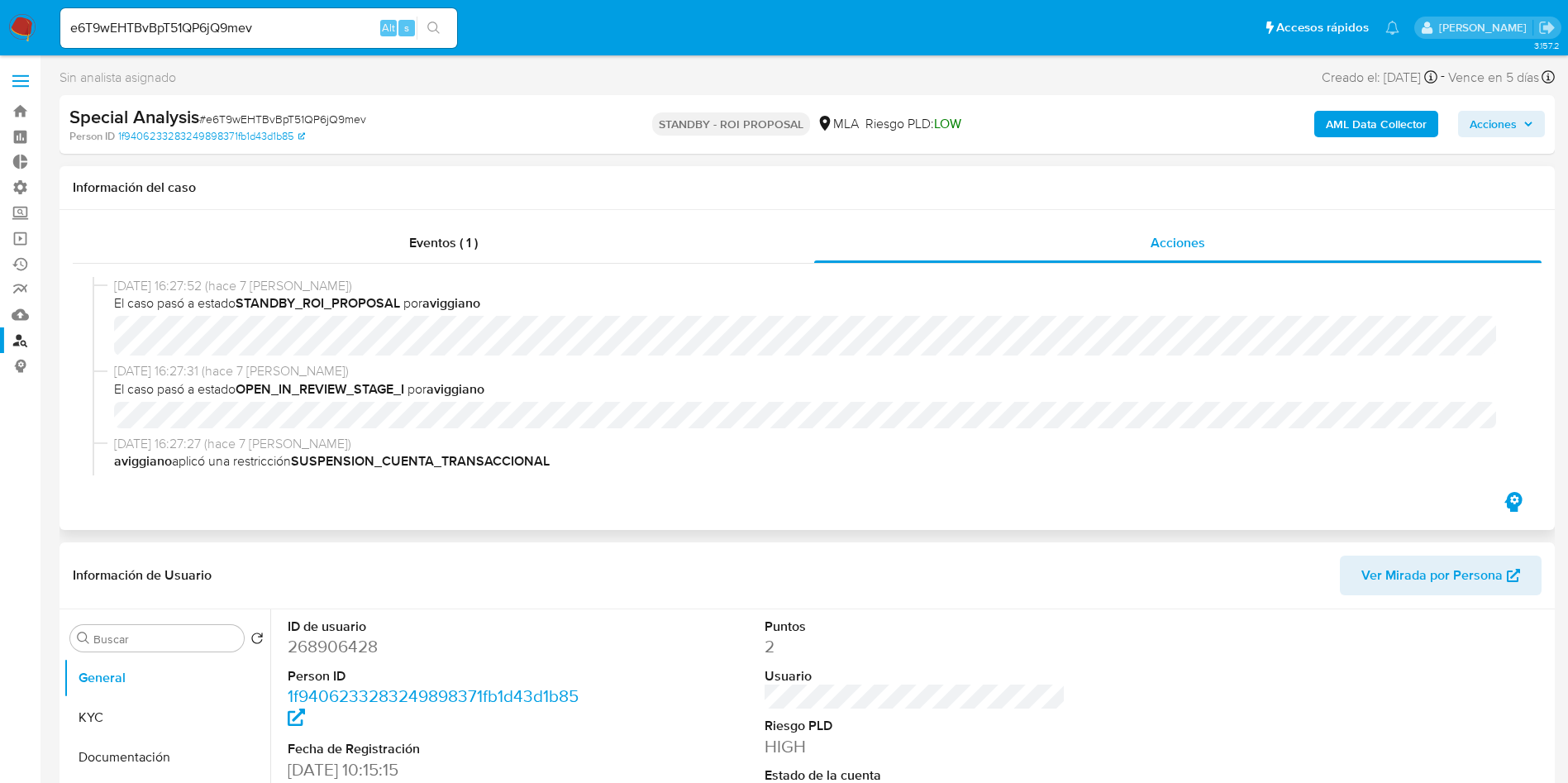
select select "10"
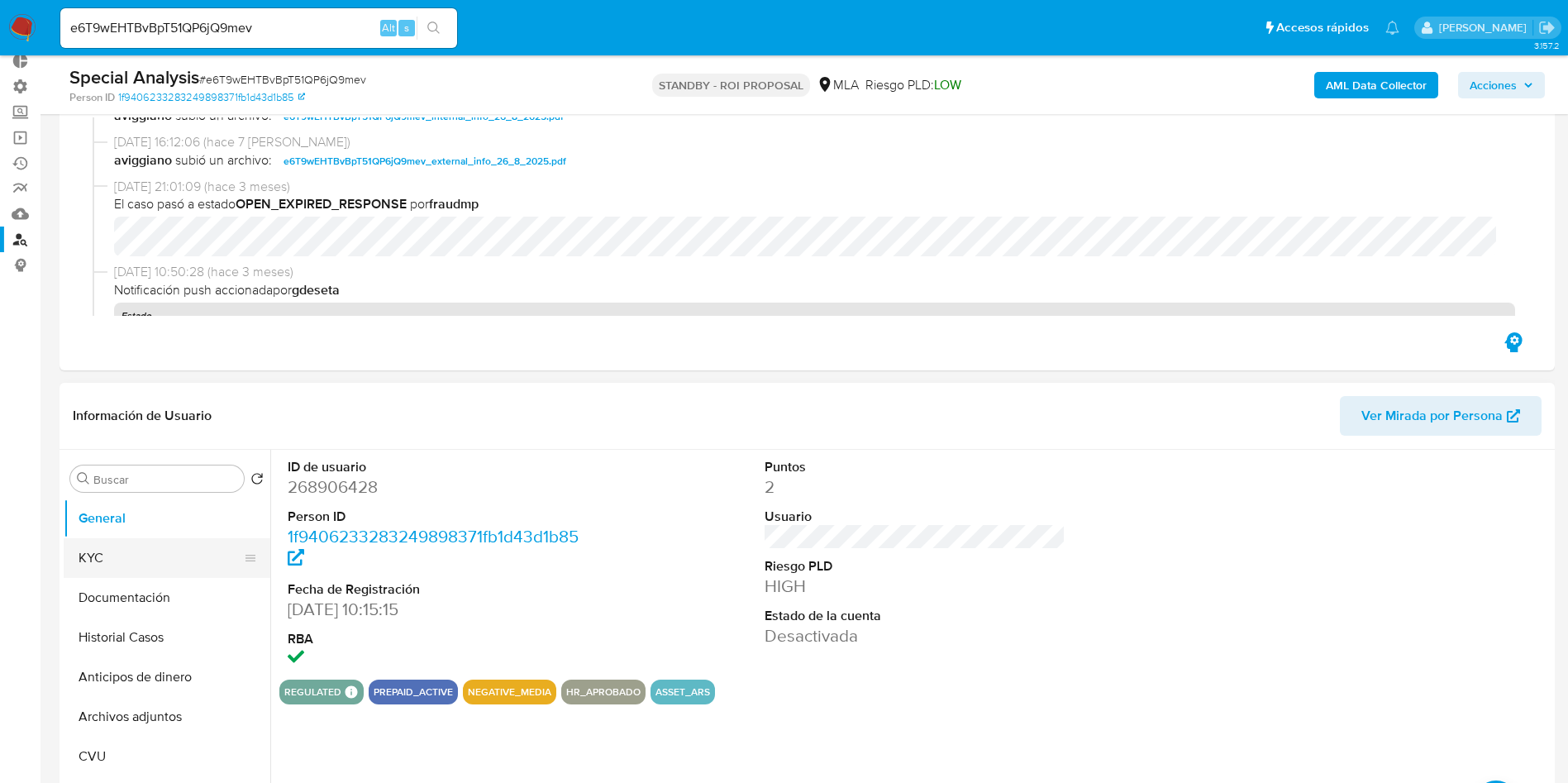
scroll to position [124, 0]
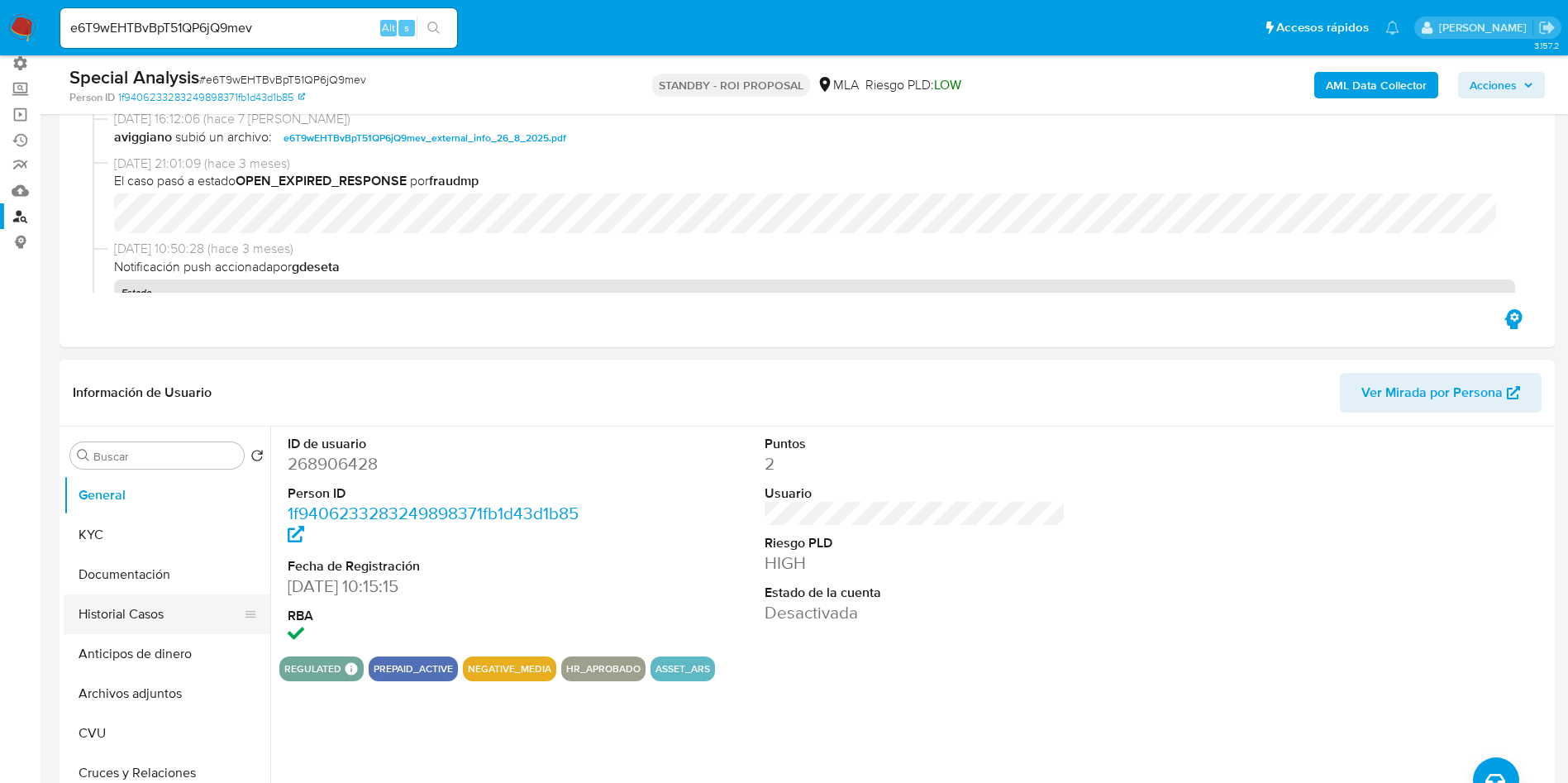
click at [118, 611] on button "Historial Casos" at bounding box center [161, 615] width 194 height 40
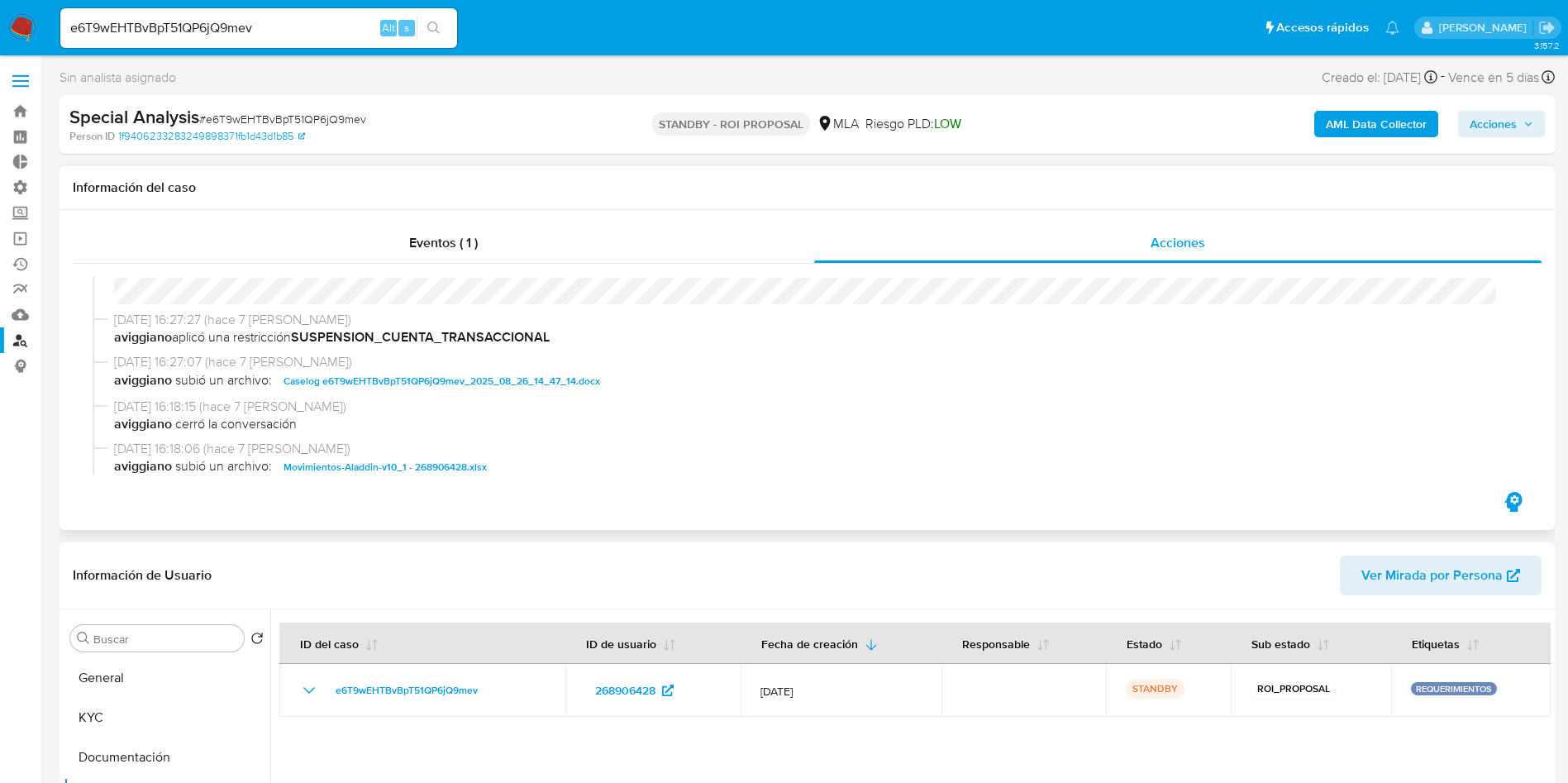
click at [543, 383] on span "Caselog e6T9wEHTBvBpT51QP6jQ9mev_2025_08_26_14_47_14.docx" at bounding box center [442, 381] width 317 height 20
click at [236, 43] on div "e6T9wEHTBvBpT51QP6jQ9mev Alt s" at bounding box center [258, 28] width 397 height 40
click at [236, 36] on input "e6T9wEHTBvBpT51QP6jQ9mev" at bounding box center [258, 28] width 397 height 22
click at [237, 25] on input "e6T9wEHTBvBpT51QP6jQ9mev" at bounding box center [258, 28] width 397 height 22
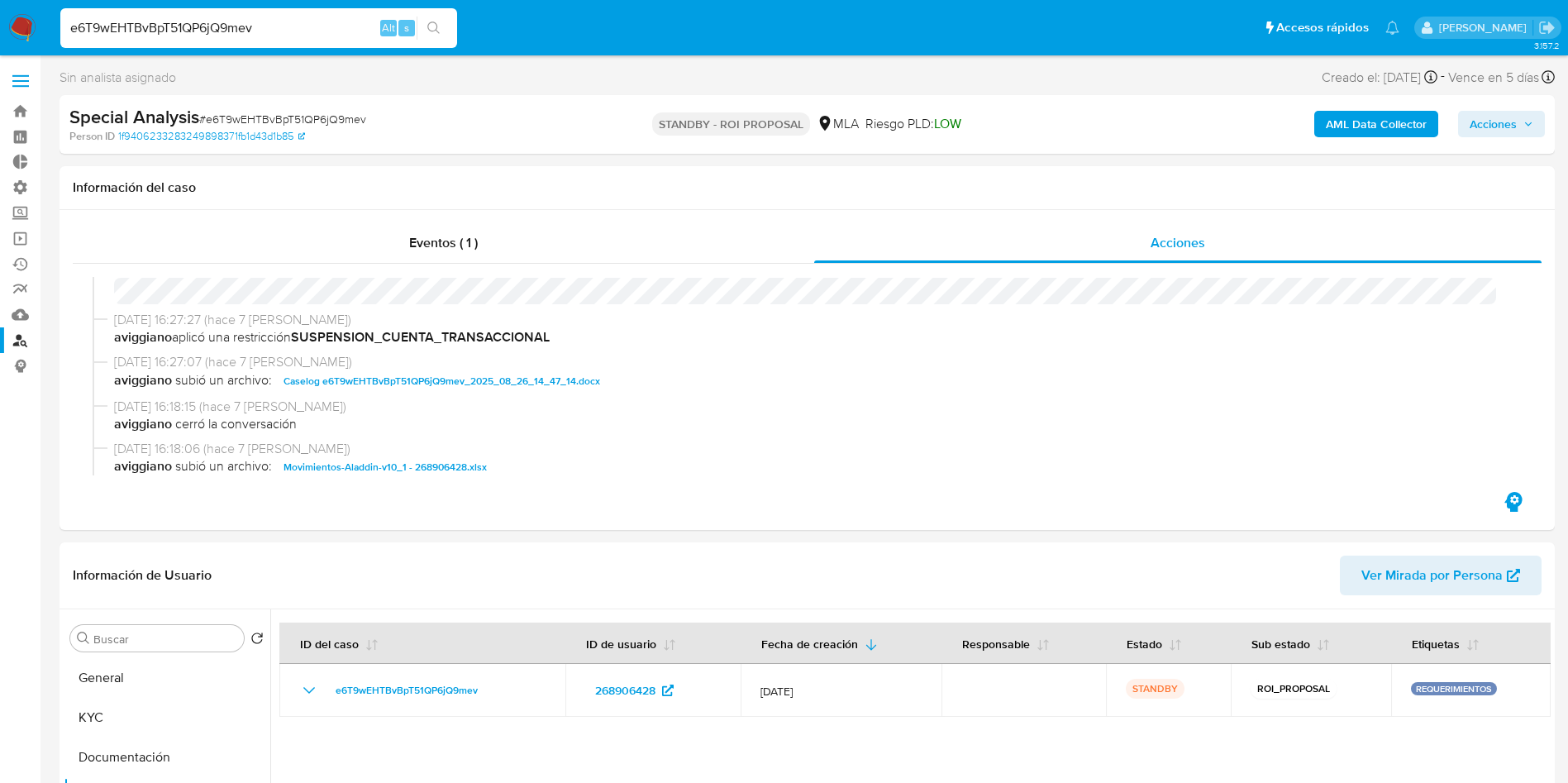
paste input "T1sjFl96rPZTQ0ZBUIVVShJ3"
click at [456, 33] on input "T1sjFl96rPZTQ0ZBUIVVShJ3" at bounding box center [258, 28] width 397 height 22
type input "T1sjFl96rPZTQ0ZBUIVVShJ3"
click at [440, 34] on icon "search-icon" at bounding box center [434, 28] width 13 height 13
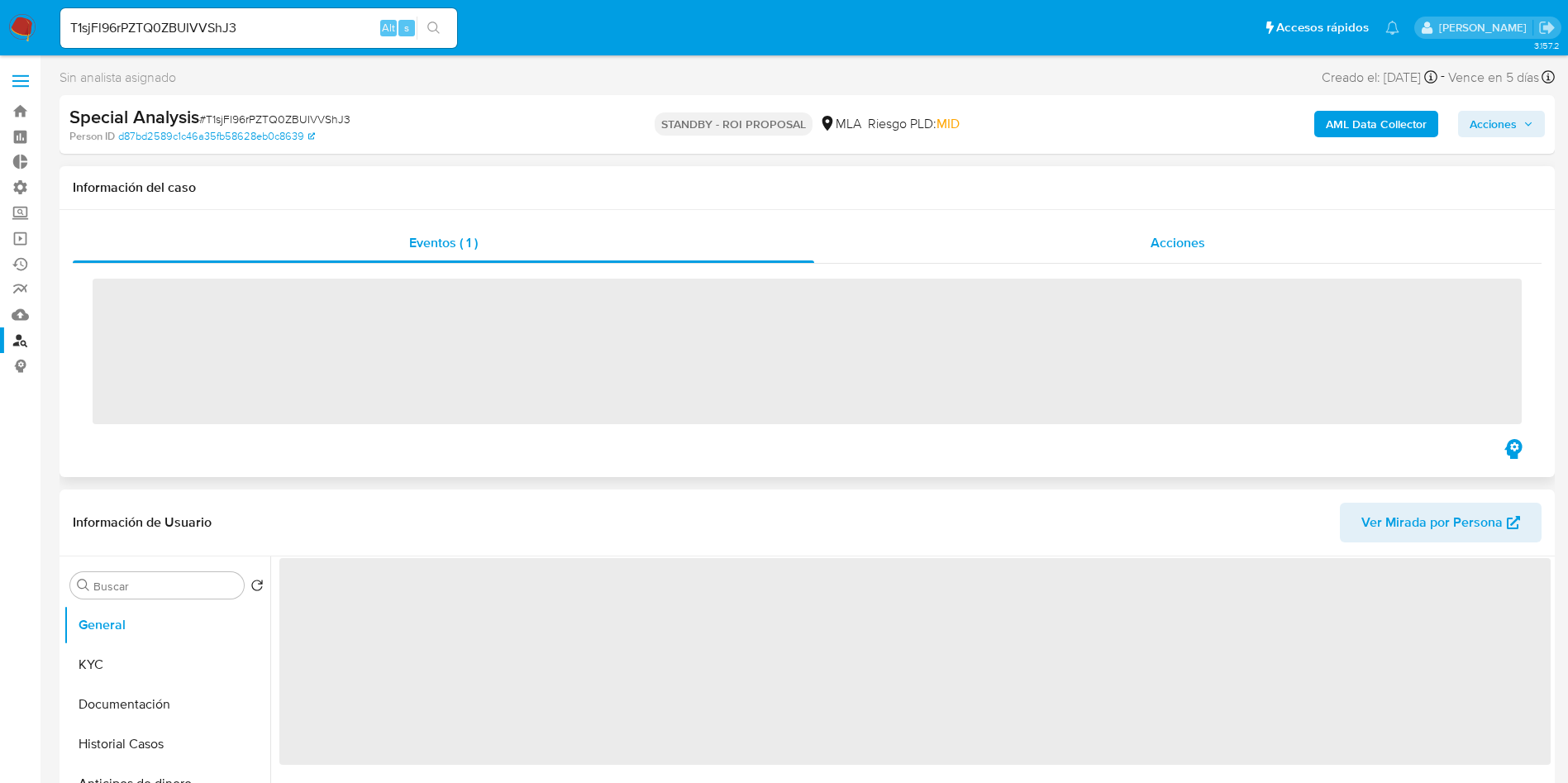
click at [1219, 251] on div "Acciones" at bounding box center [1178, 243] width 728 height 40
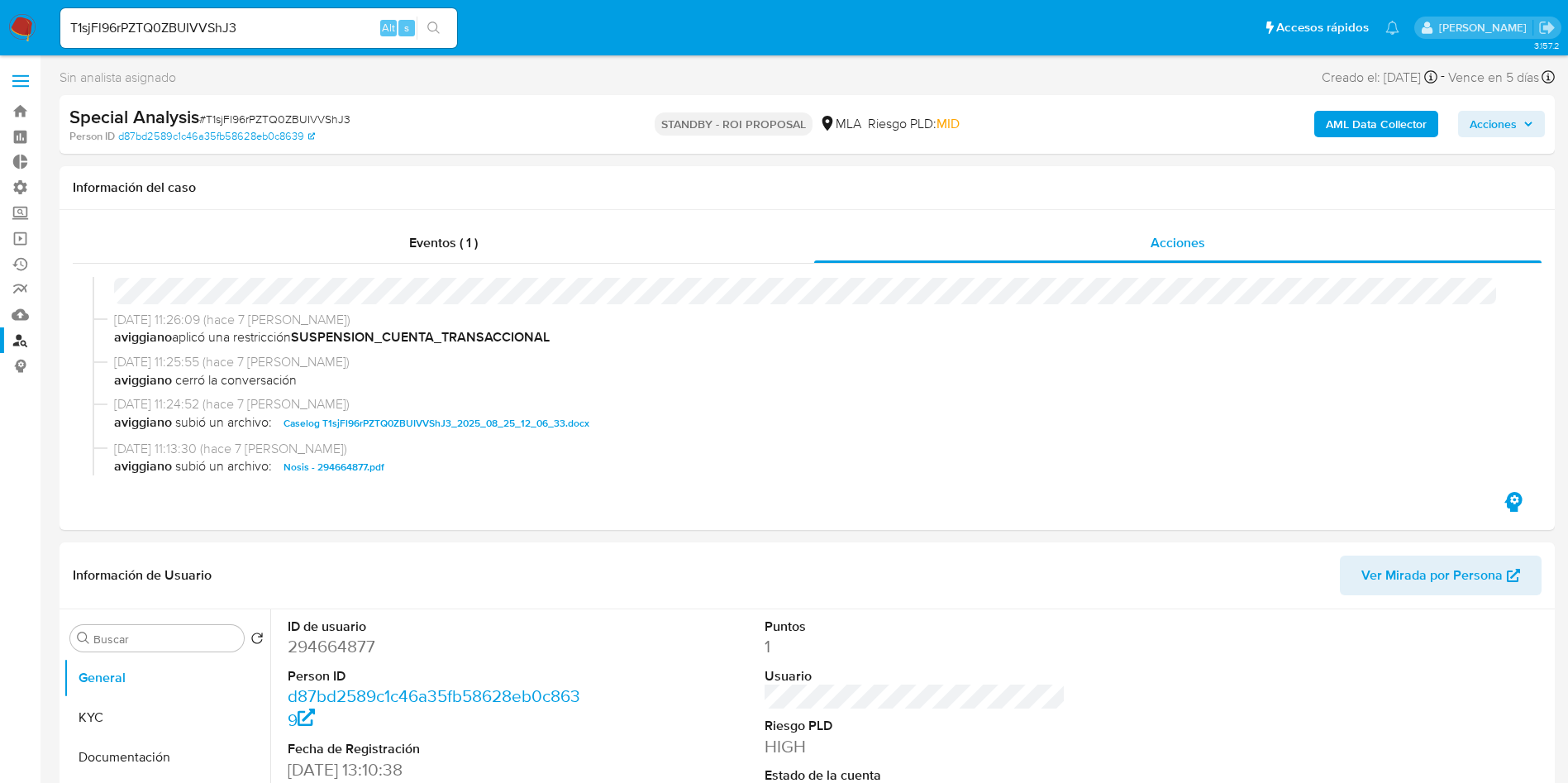
select select "10"
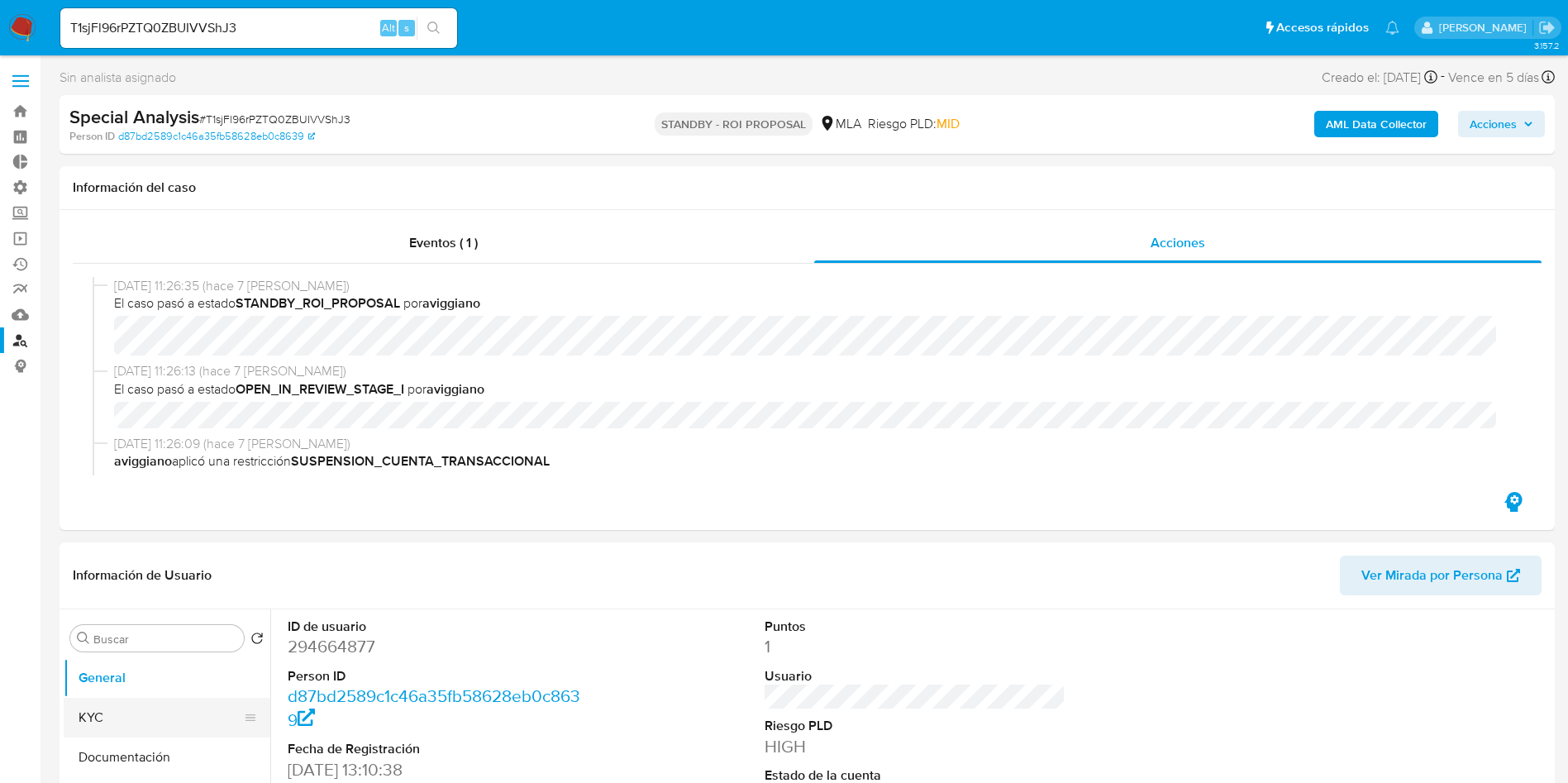
click at [151, 717] on button "KYC" at bounding box center [161, 718] width 194 height 40
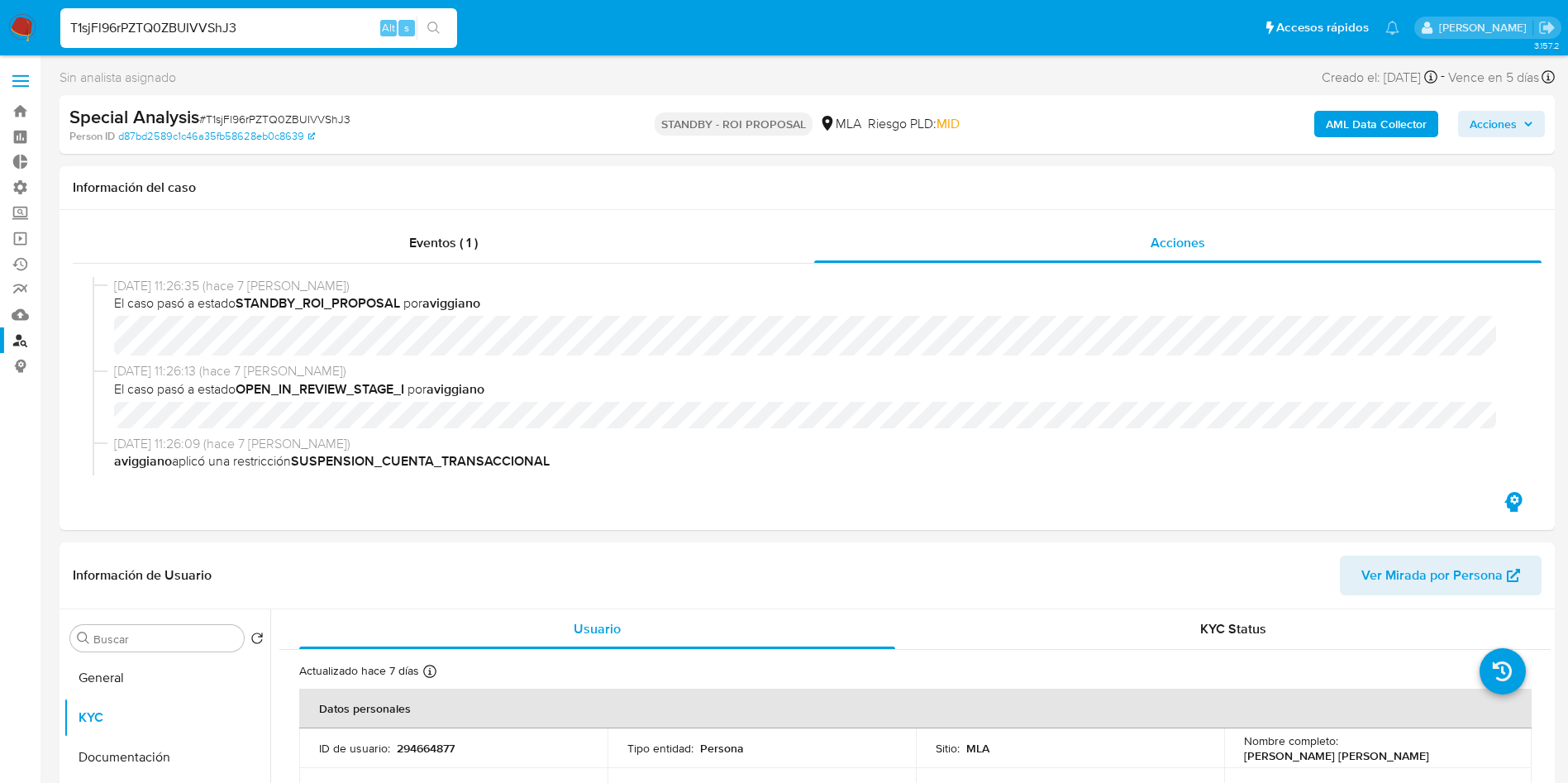
click at [302, 31] on input "T1sjFl96rPZTQ0ZBUIVVShJ3" at bounding box center [258, 28] width 397 height 22
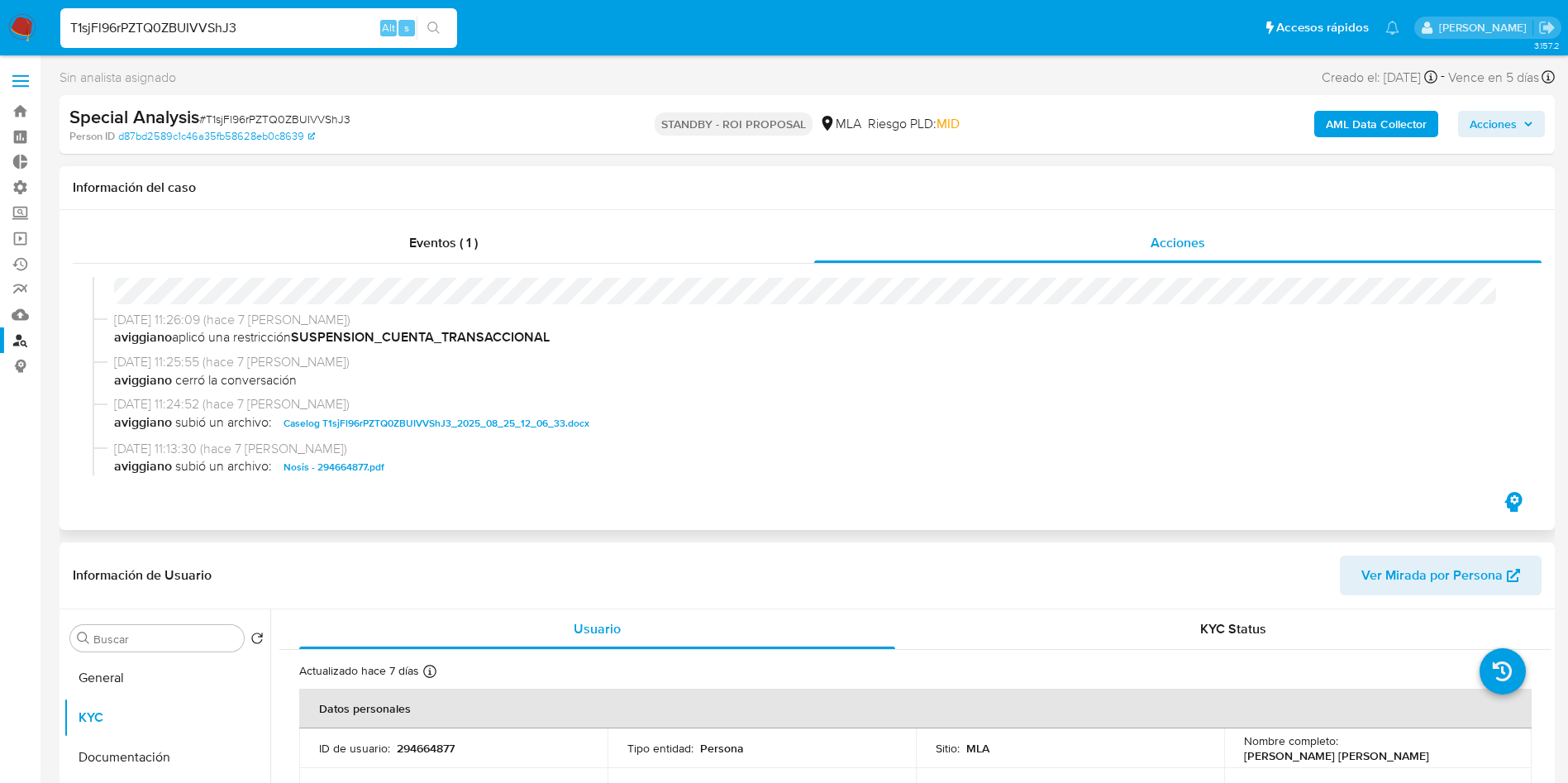
scroll to position [248, 0]
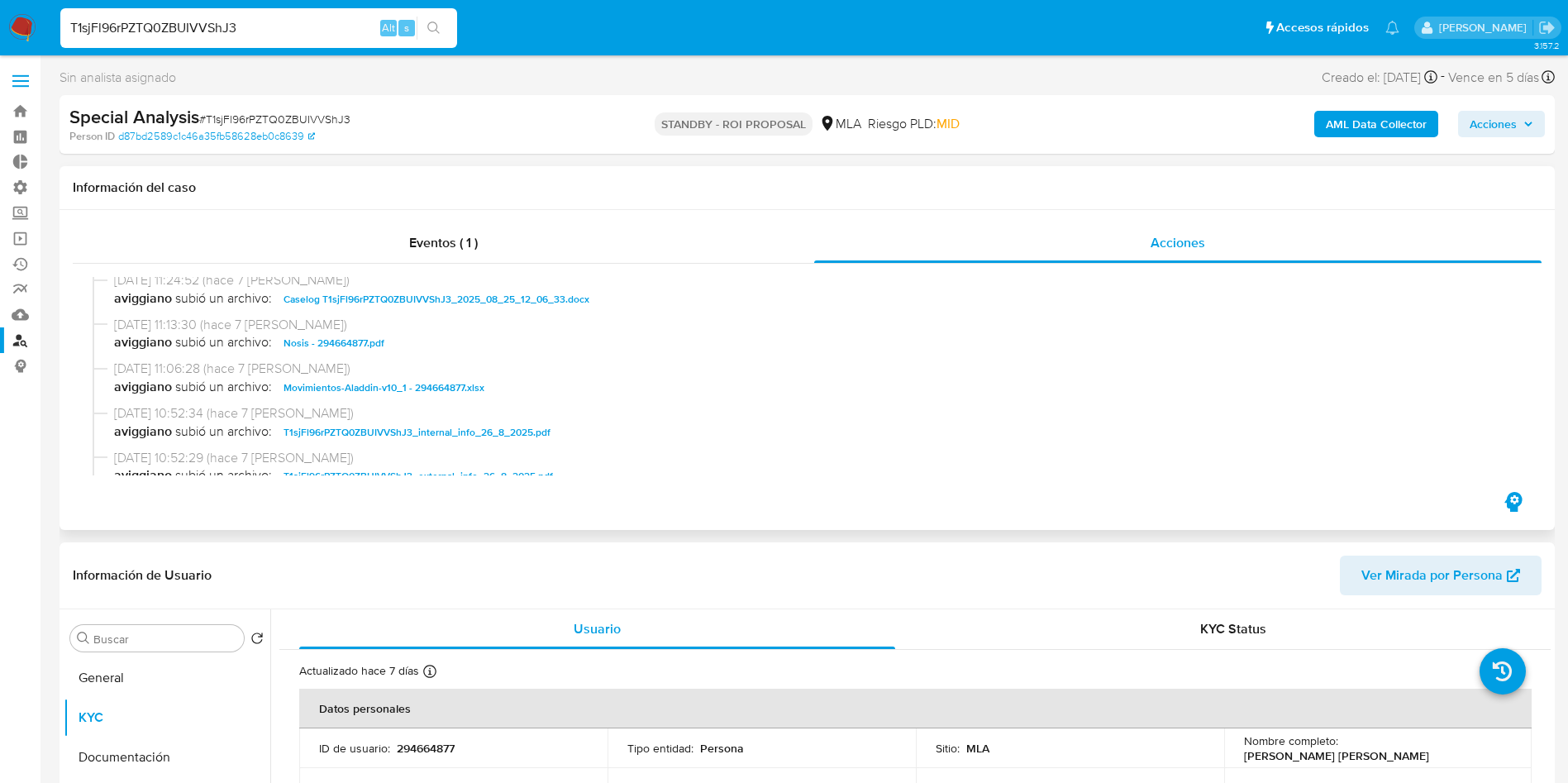
click at [427, 297] on span "Caselog T1sjFl96rPZTQ0ZBUIVVShJ3_2025_08_25_12_06_33.docx" at bounding box center [437, 300] width 306 height 20
click at [296, 44] on div "T1sjFl96rPZTQ0ZBUIVVShJ3 Alt s" at bounding box center [258, 28] width 397 height 40
click at [295, 29] on input "T1sjFl96rPZTQ0ZBUIVVShJ3" at bounding box center [258, 28] width 397 height 22
click at [296, 29] on input "T1sjFl96rPZTQ0ZBUIVVShJ3" at bounding box center [258, 28] width 397 height 22
paste input "e6T9wEHTBvBpT51QP6jQ9mev"
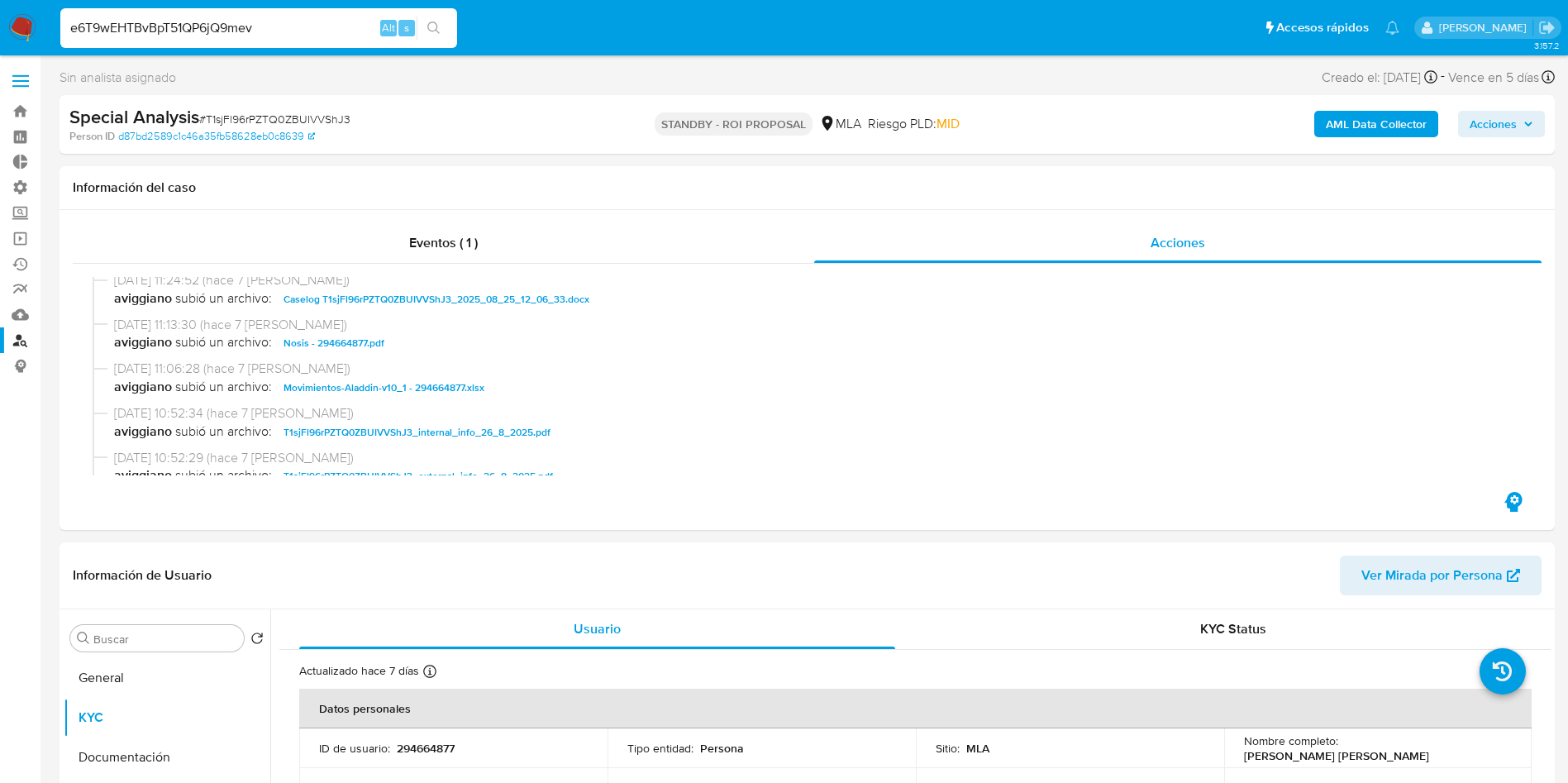
type input "e6T9wEHTBvBpT51QP6jQ9mev"
click at [436, 31] on icon "search-icon" at bounding box center [434, 28] width 13 height 13
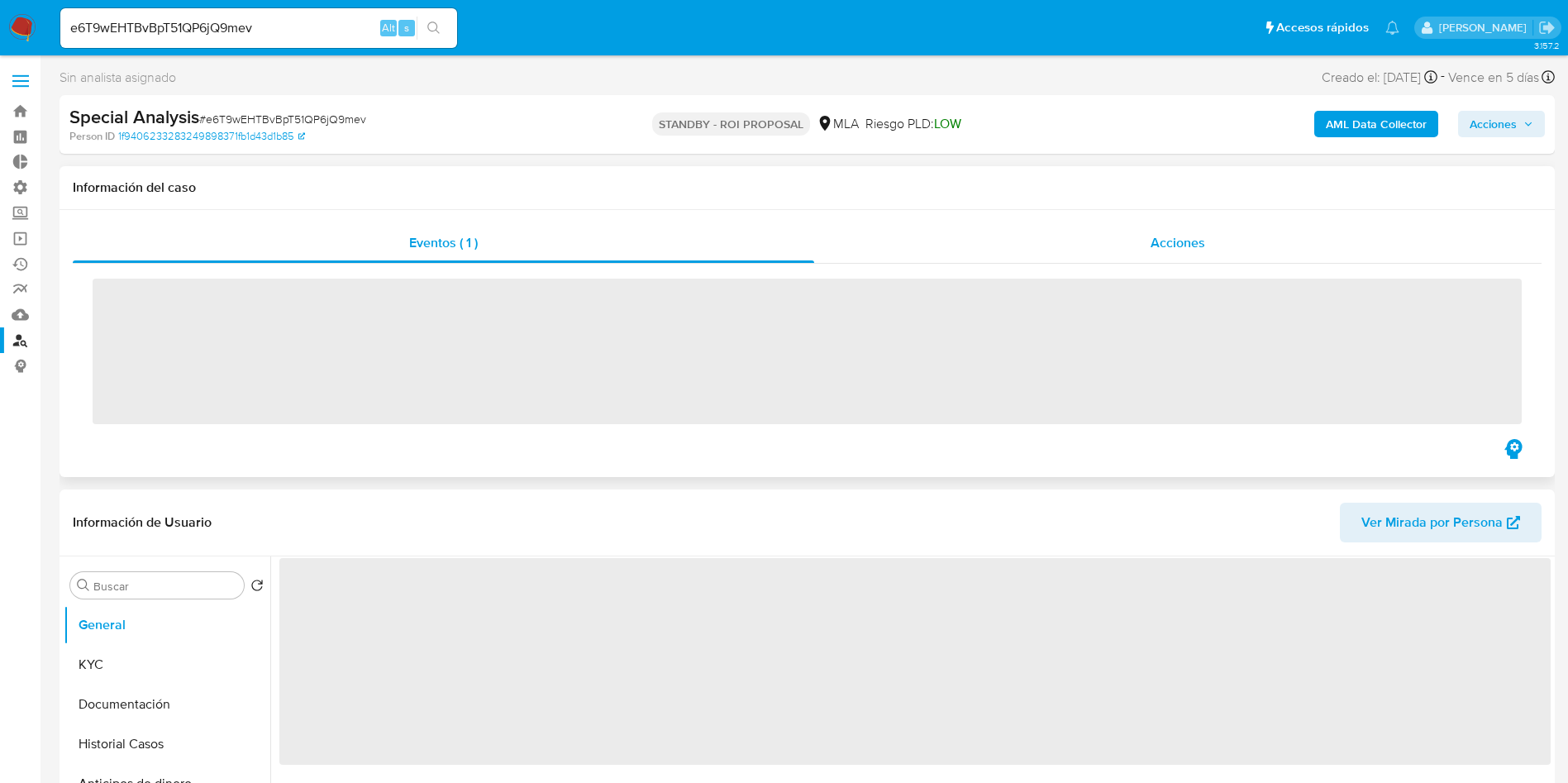
click at [1222, 249] on div "Acciones" at bounding box center [1178, 243] width 728 height 40
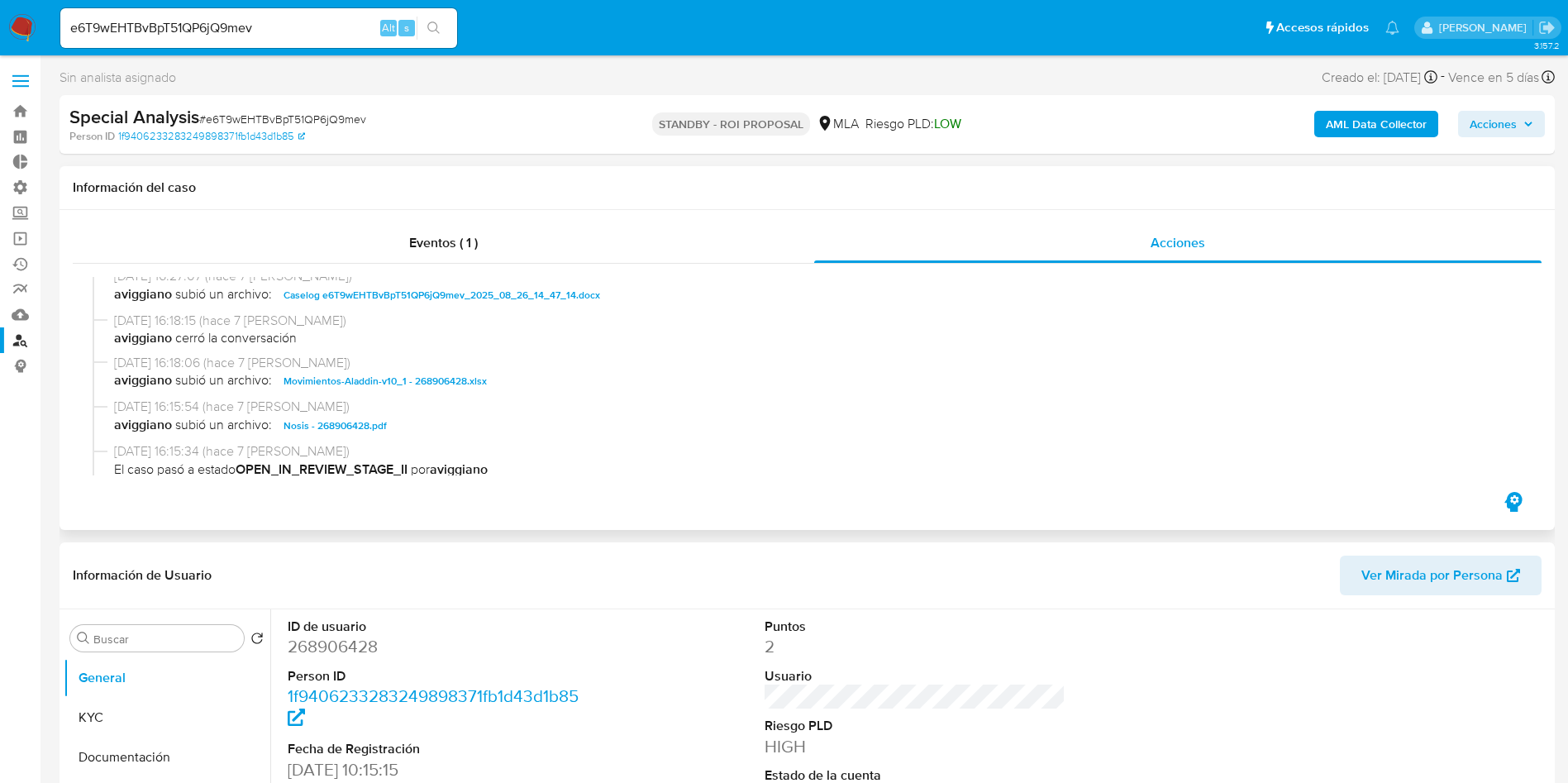
select select "10"
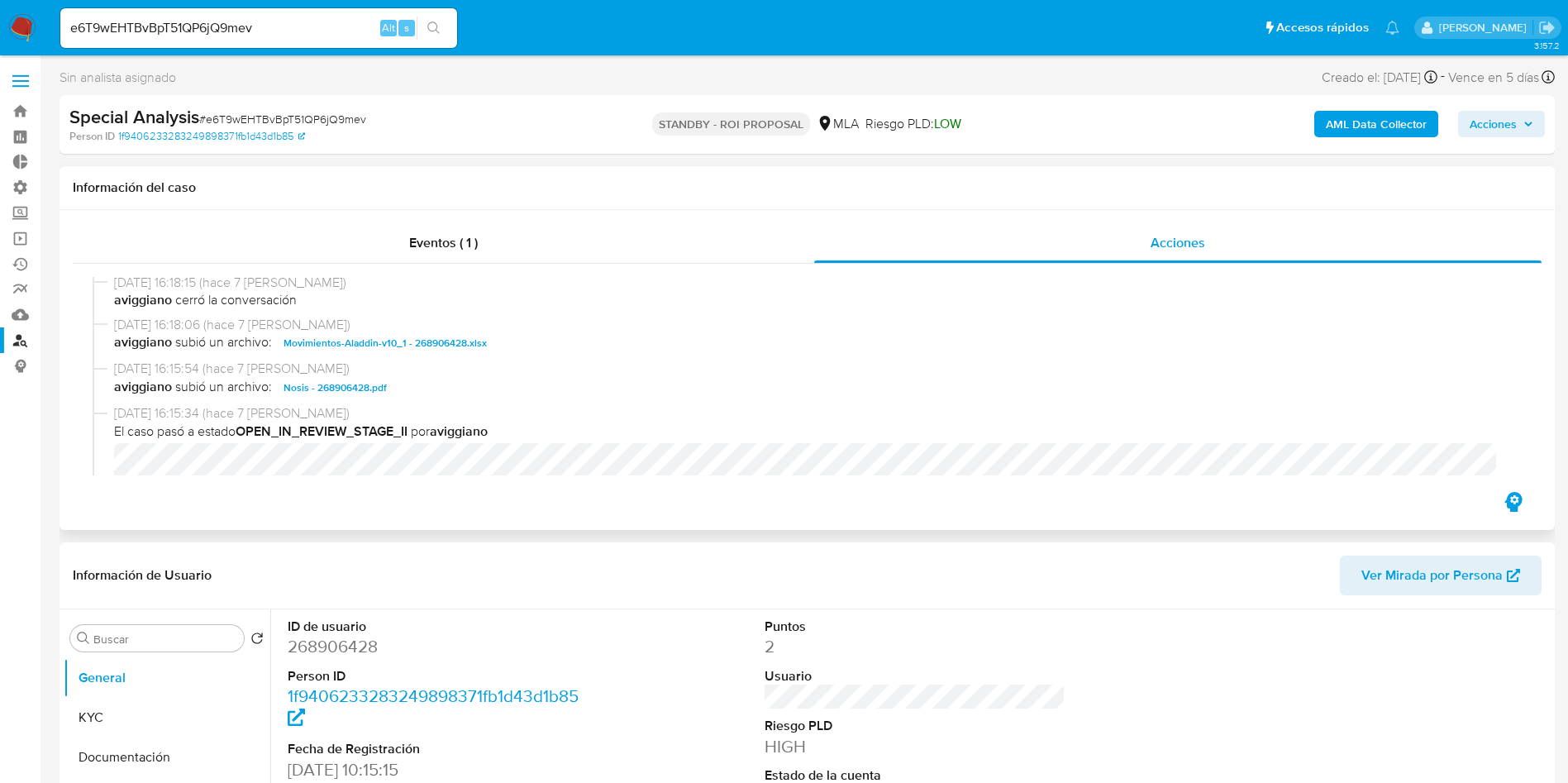
scroll to position [124, 0]
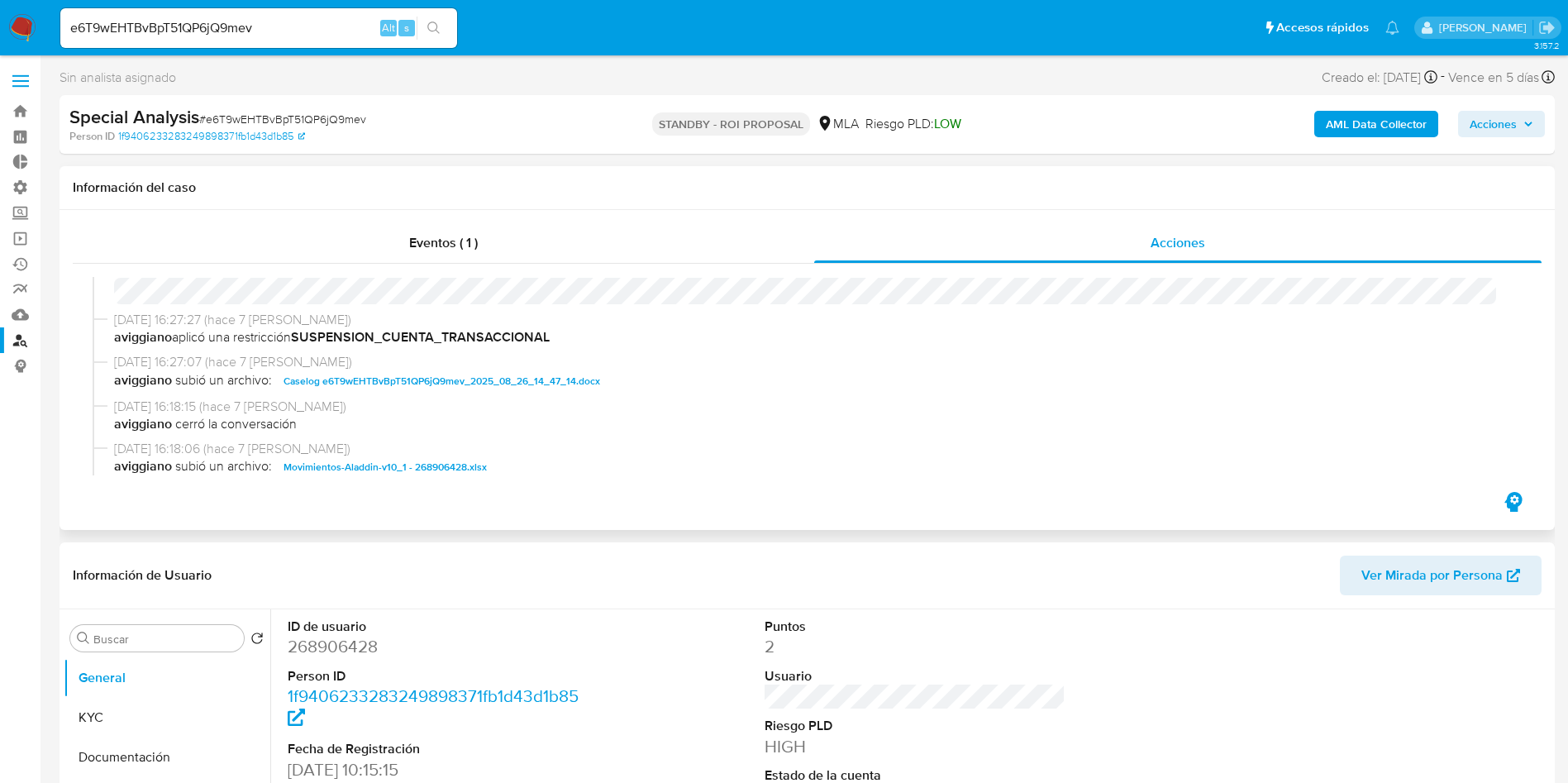
click at [431, 384] on span "Caselog e6T9wEHTBvBpT51QP6jQ9mev_2025_08_26_14_47_14.docx" at bounding box center [442, 381] width 317 height 20
click at [303, 22] on input "e6T9wEHTBvBpT51QP6jQ9mev" at bounding box center [258, 28] width 397 height 22
paste input "4C0lX1jVLPXT5atkXqaPtR7V"
type input "4C0lX1jVLPXT5atkXqaPtR7V"
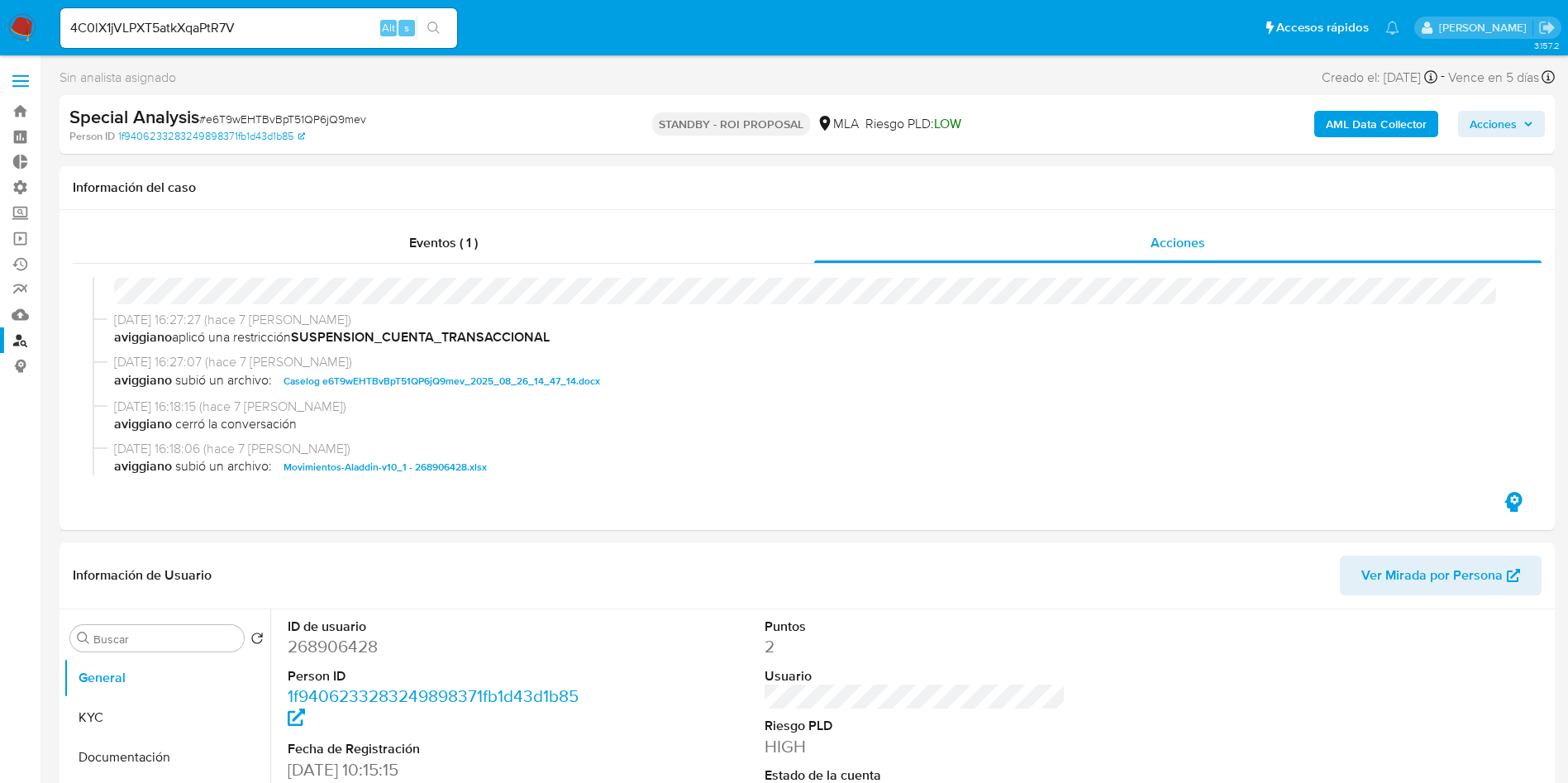
click at [443, 36] on button "search-icon" at bounding box center [434, 28] width 34 height 23
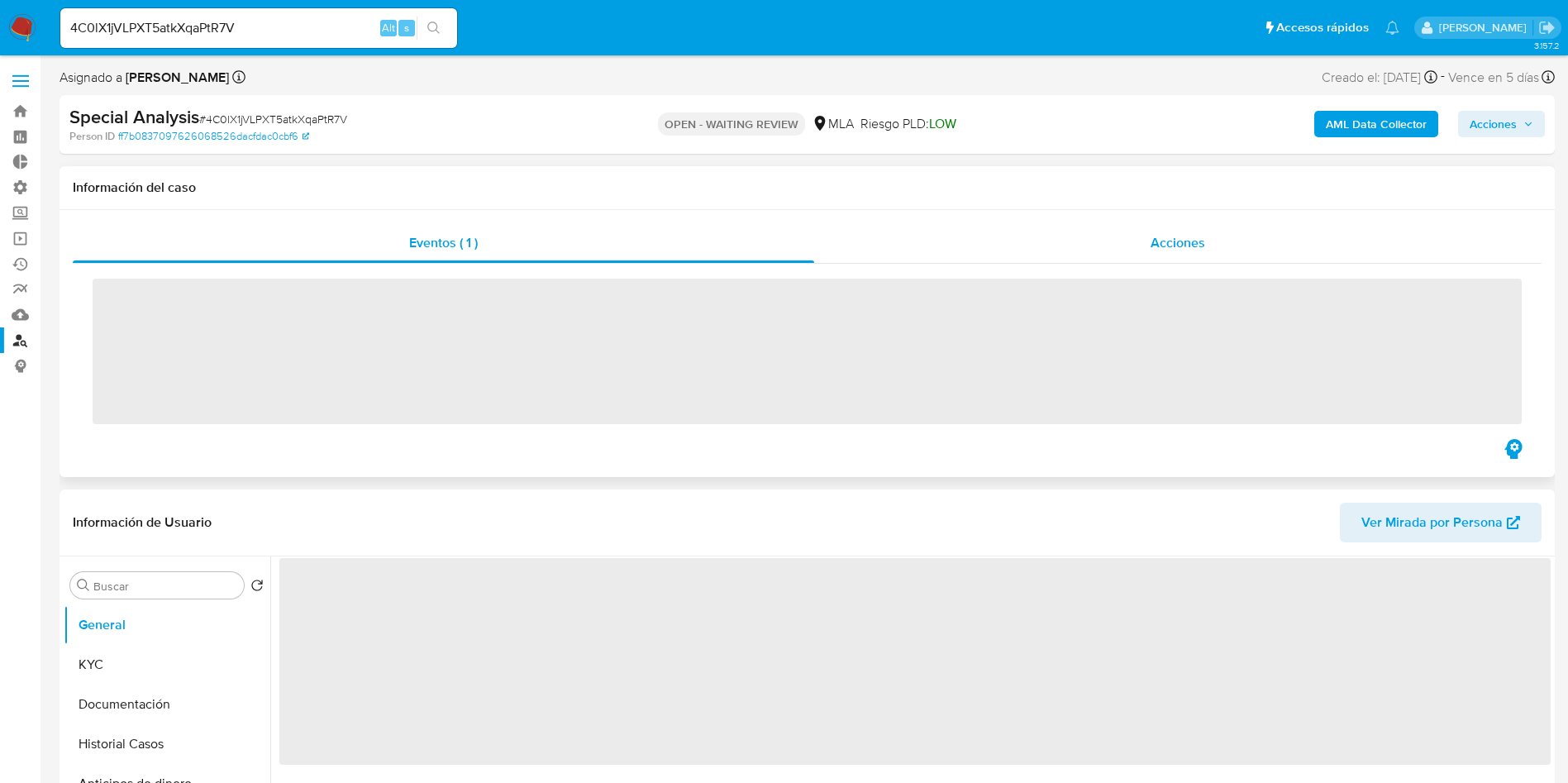
click at [1125, 240] on div "Acciones" at bounding box center [1178, 243] width 728 height 40
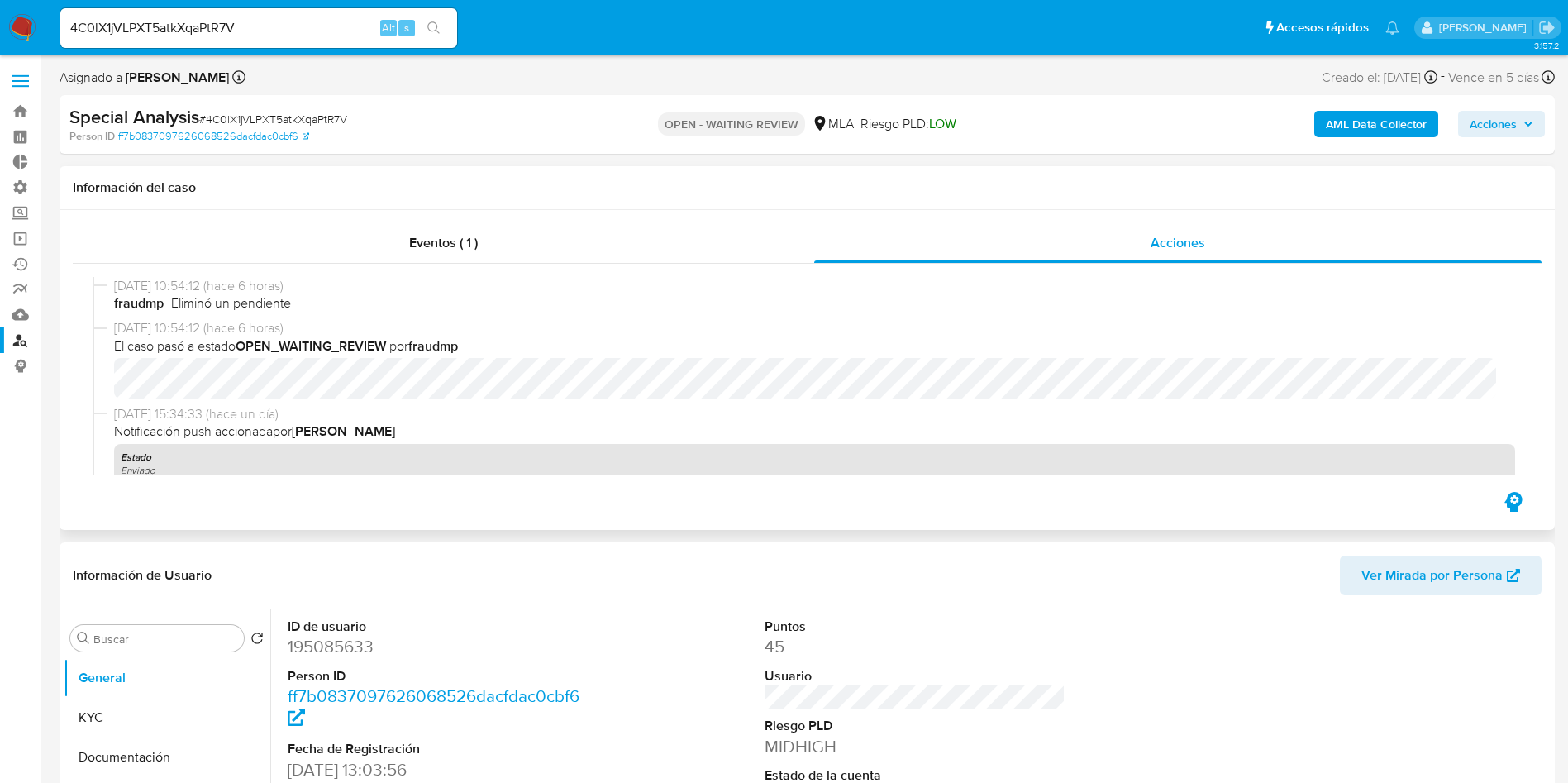
select select "10"
click at [361, 31] on input "4C0lX1jVLPXT5atkXqaPtR7V" at bounding box center [258, 28] width 397 height 22
paste input "sg0jn9hltjYcqpEmKaSKOuJQ"
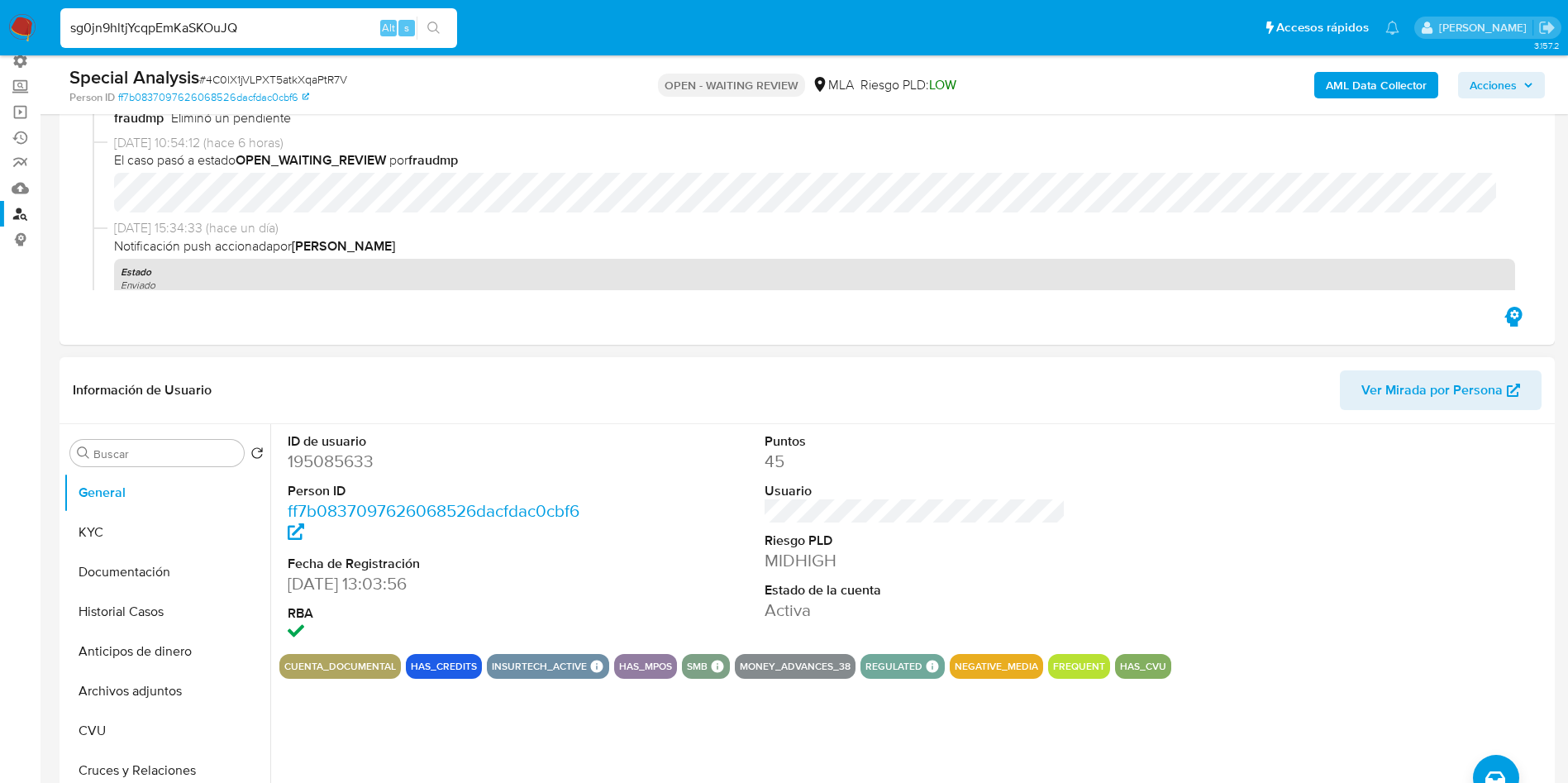
scroll to position [372, 0]
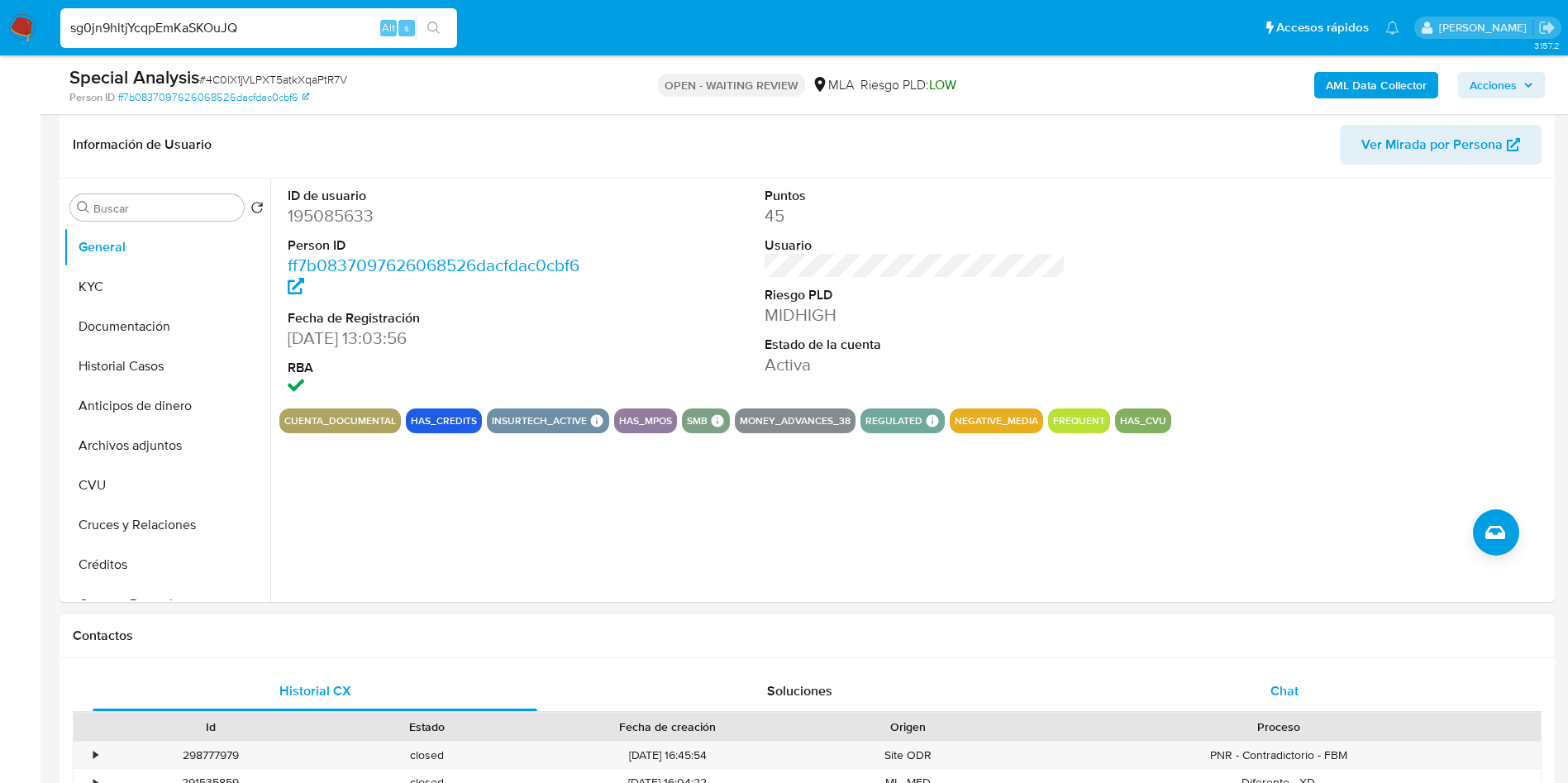
type input "sg0jn9hltjYcqpEmKaSKOuJQ"
click at [1294, 687] on span "Chat" at bounding box center [1284, 691] width 28 height 19
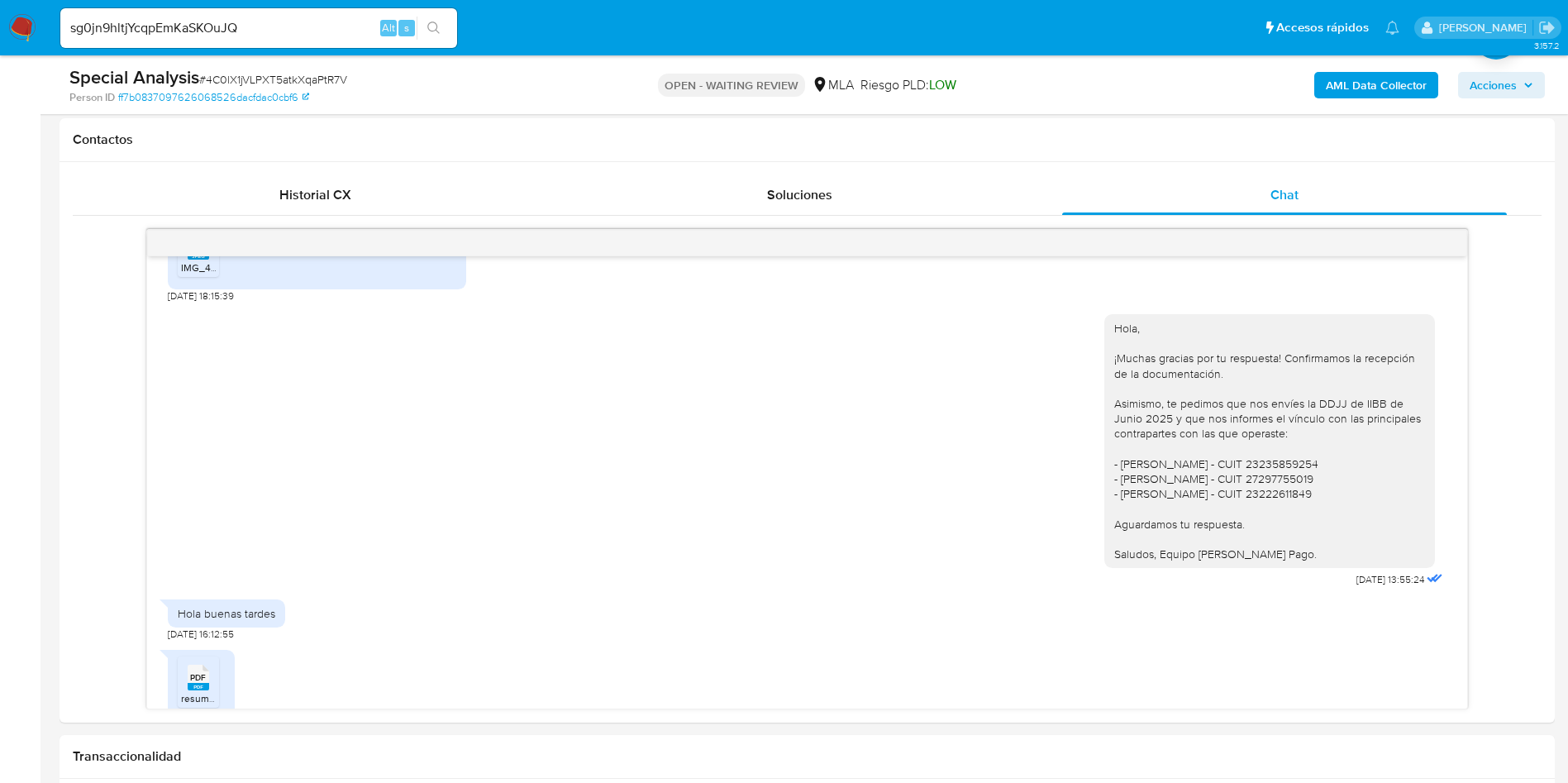
scroll to position [228, 0]
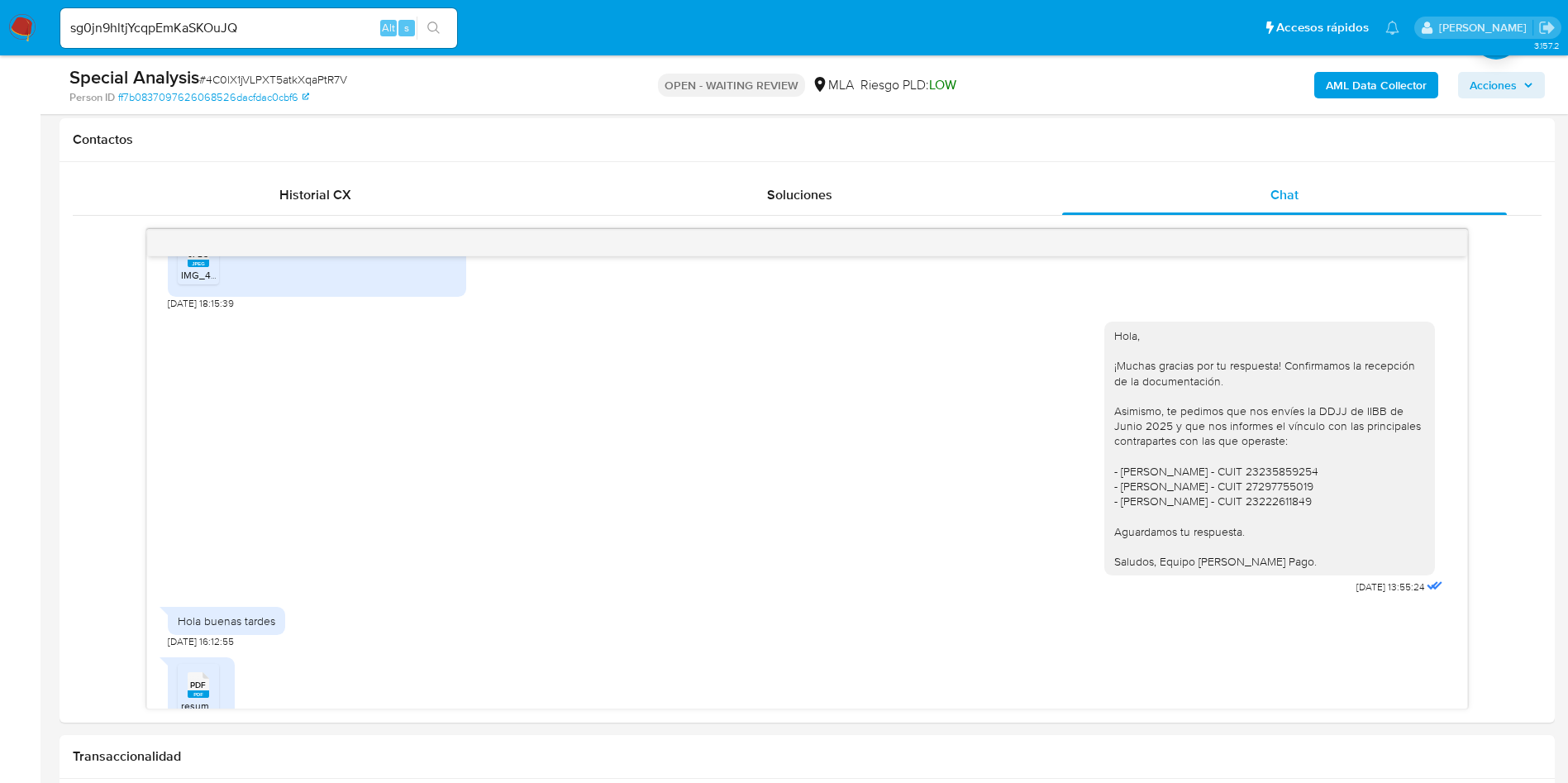
click at [431, 23] on icon "search-icon" at bounding box center [434, 28] width 13 height 13
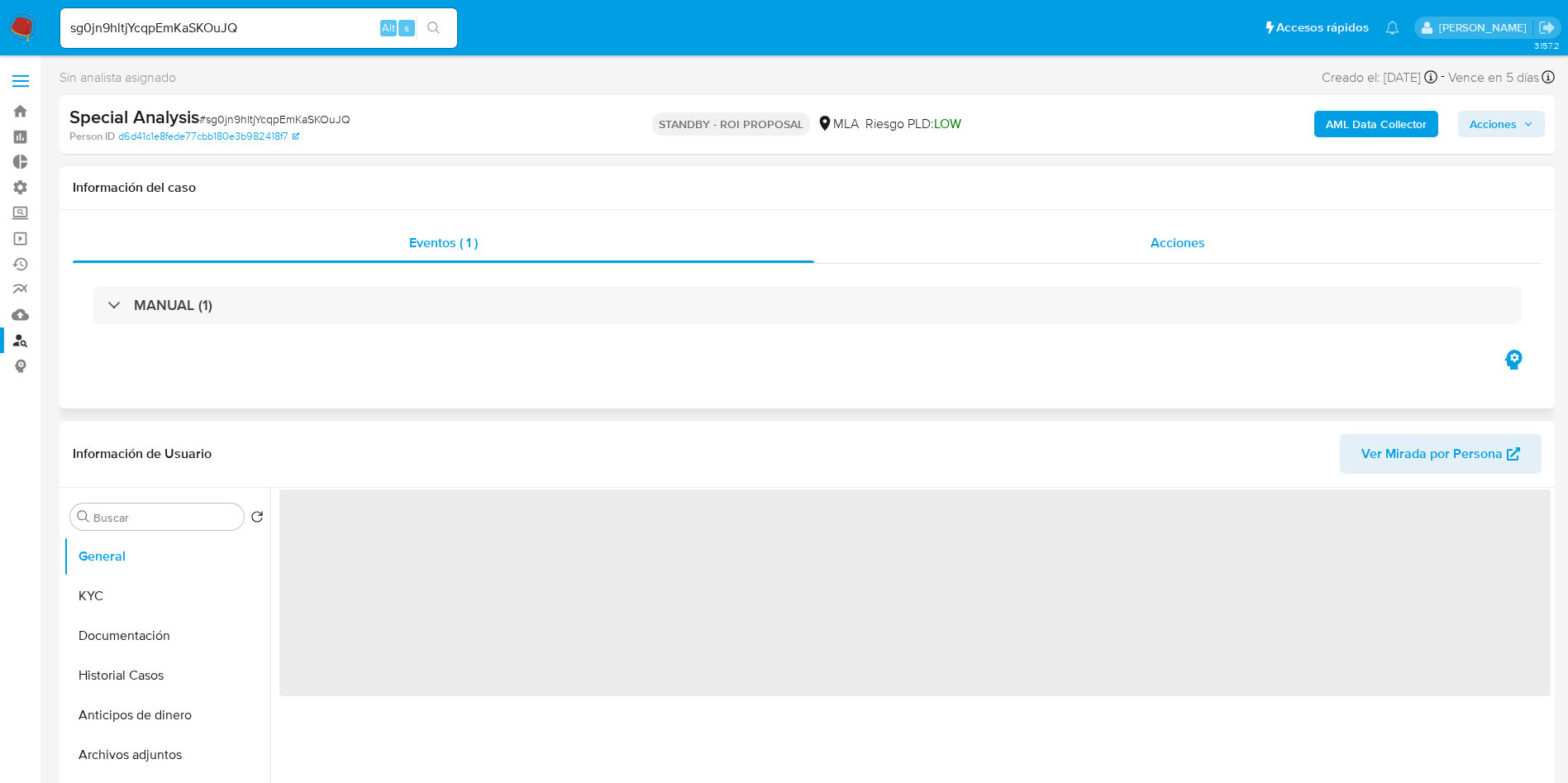
click at [1125, 248] on div "Acciones" at bounding box center [1178, 243] width 728 height 40
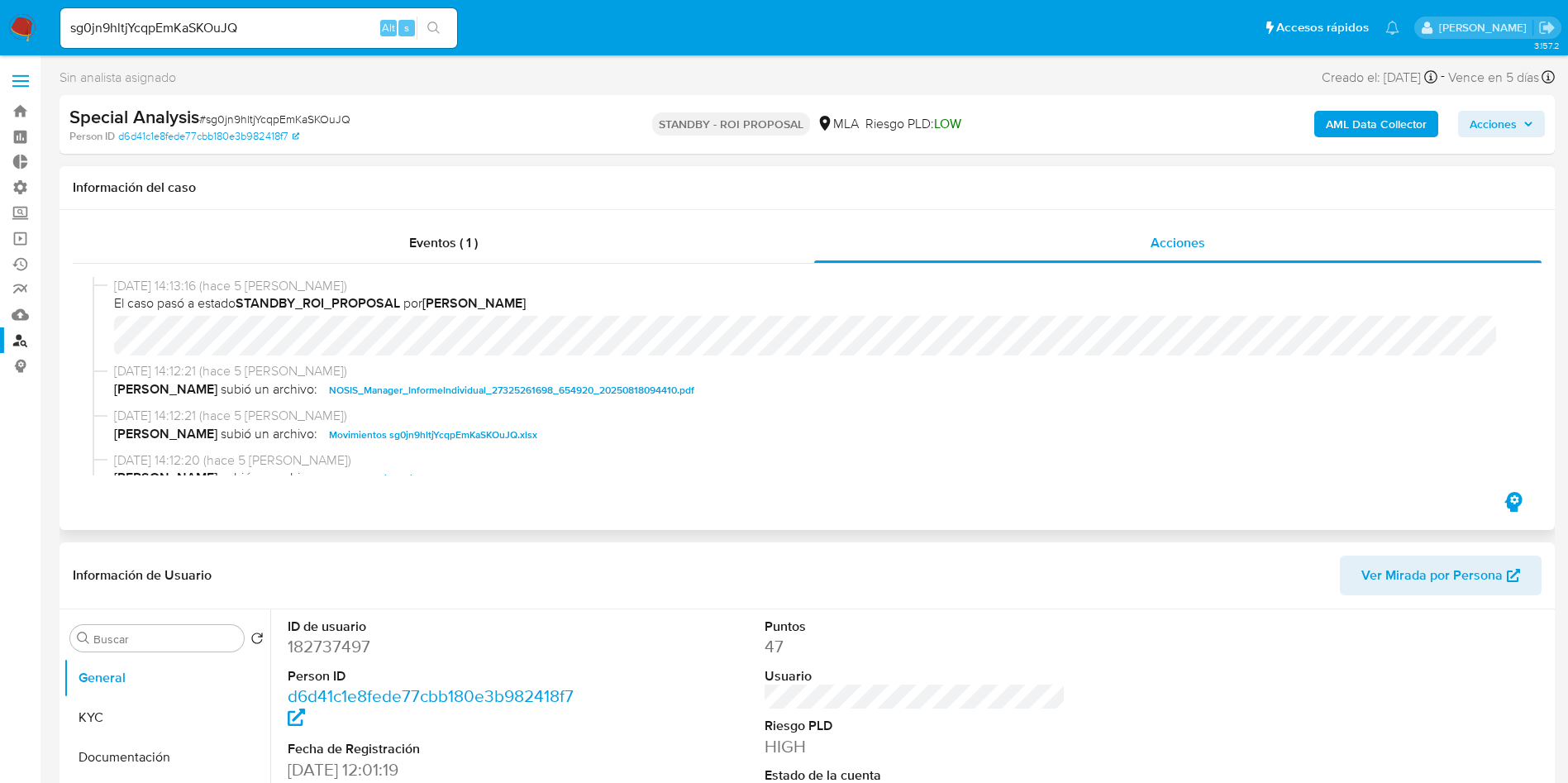
select select "10"
click at [324, 31] on input "sg0jn9hltjYcqpEmKaSKOuJQ" at bounding box center [258, 28] width 397 height 22
paste input "vMbexg8gDVfa2ym0JyZHTTSG"
type input "vMbexg8gDVfa2ym0JyZHTTSG"
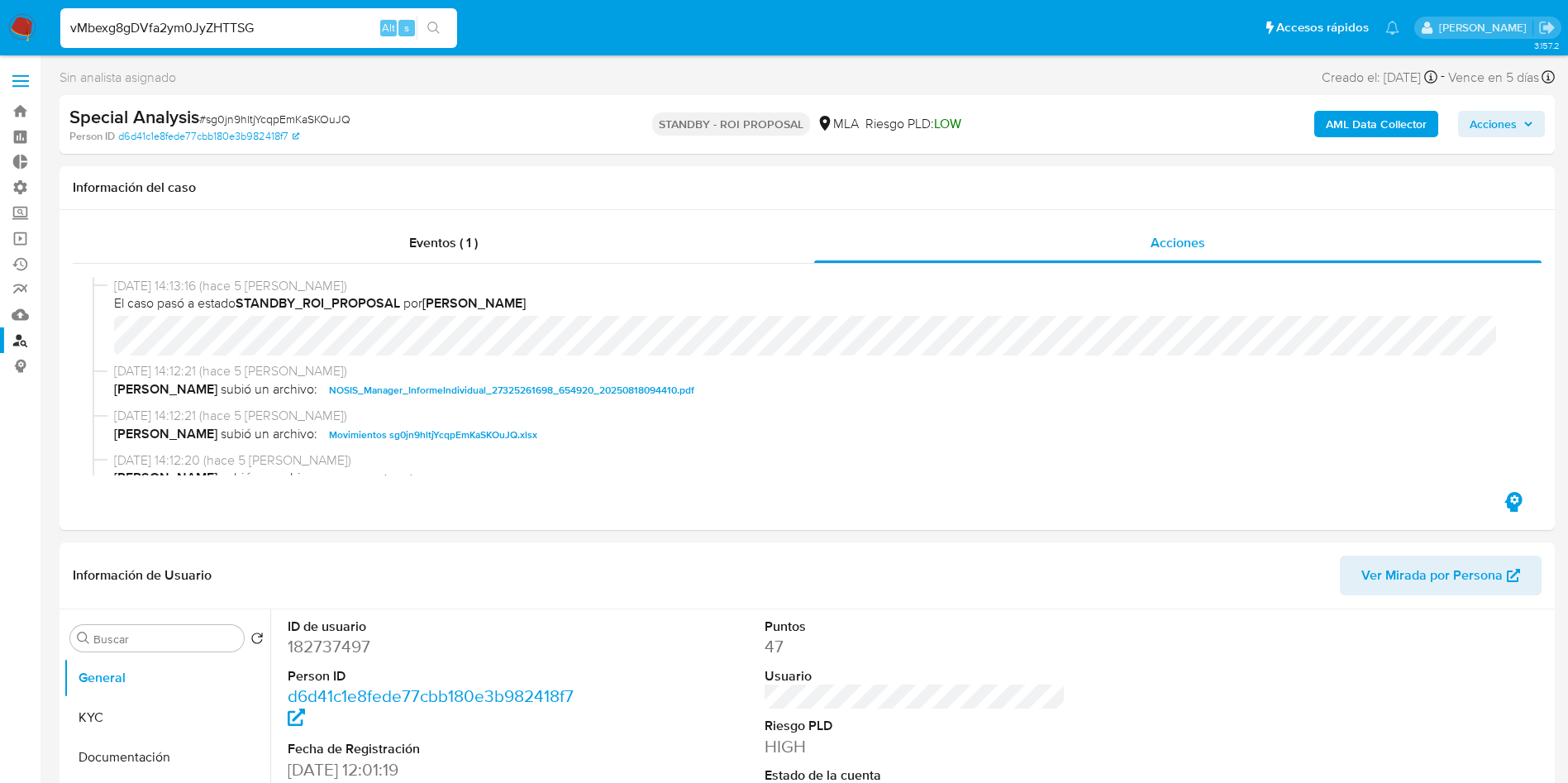
click at [437, 28] on icon "search-icon" at bounding box center [434, 28] width 12 height 12
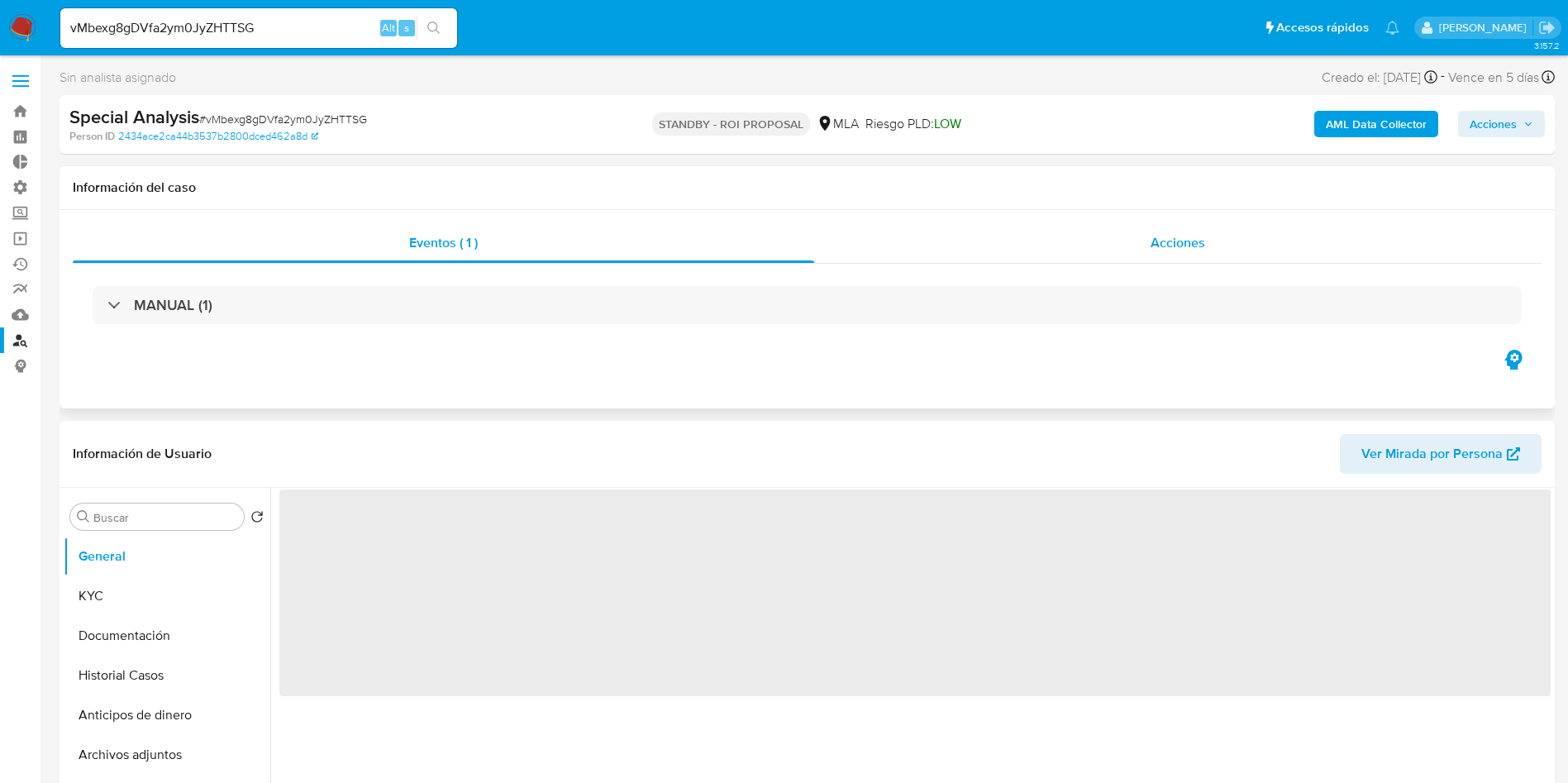
click at [1171, 246] on span "Acciones" at bounding box center [1178, 242] width 55 height 19
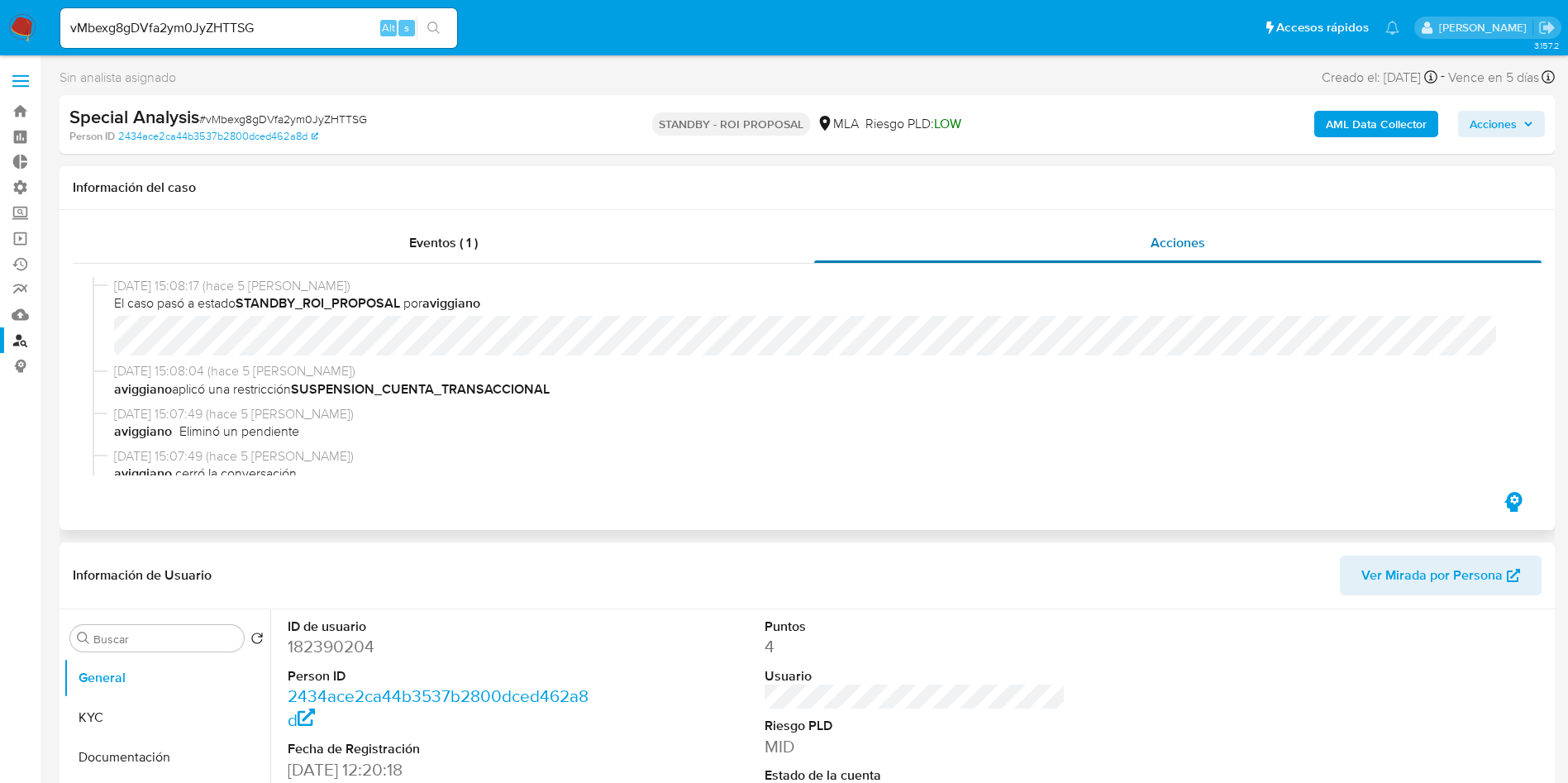
select select "10"
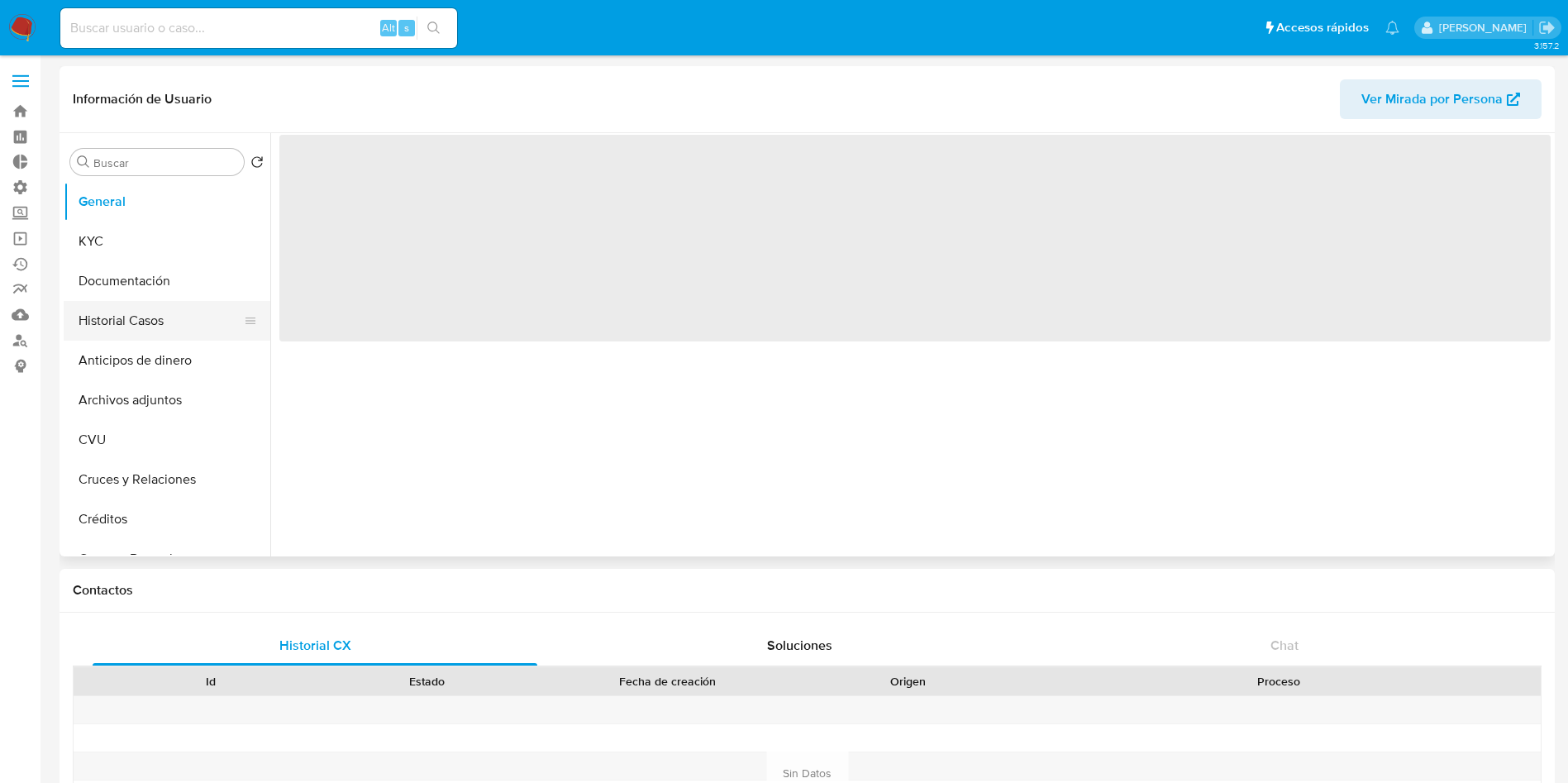
click at [167, 324] on button "Historial Casos" at bounding box center [161, 321] width 194 height 40
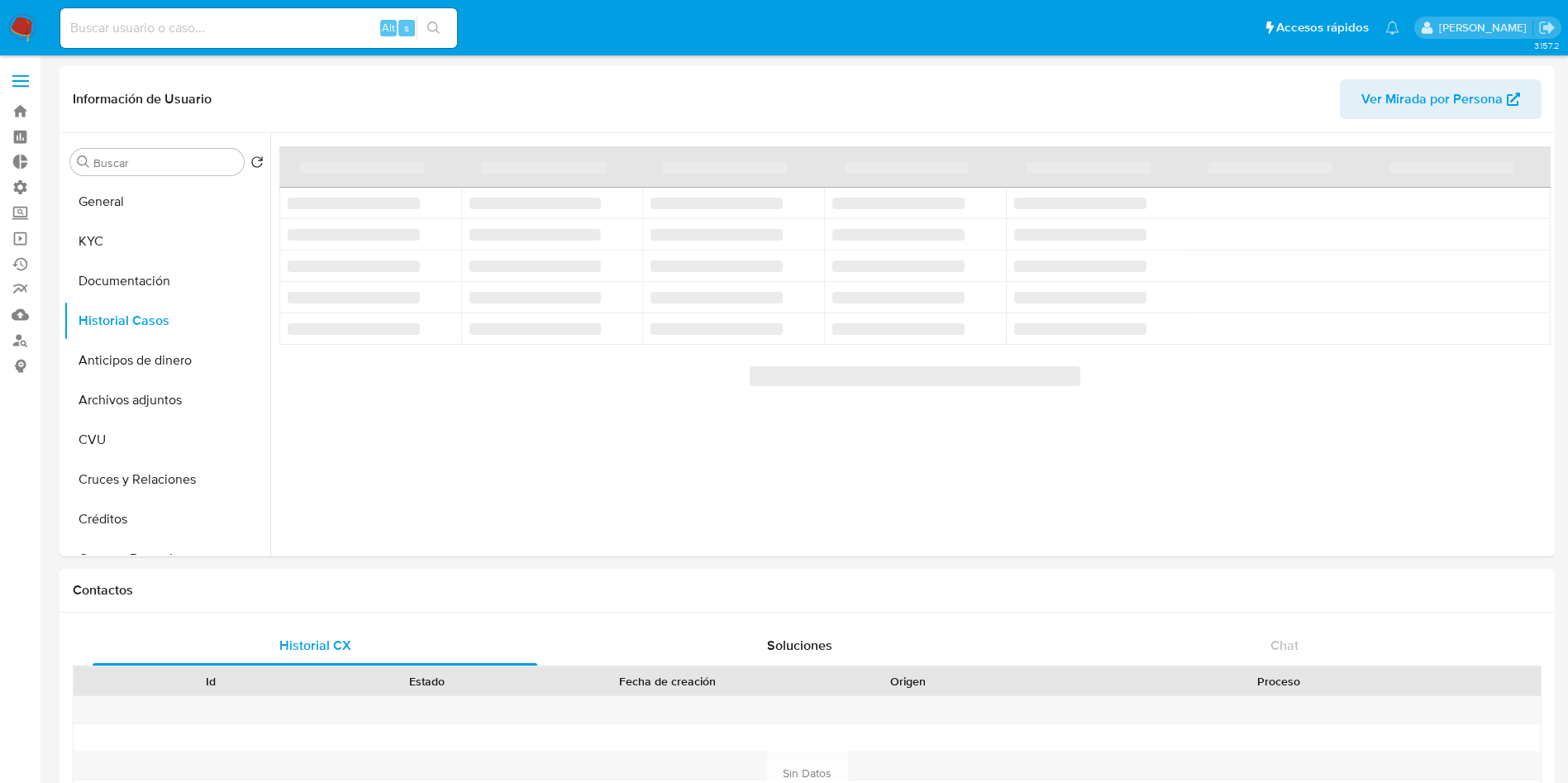
select select "10"
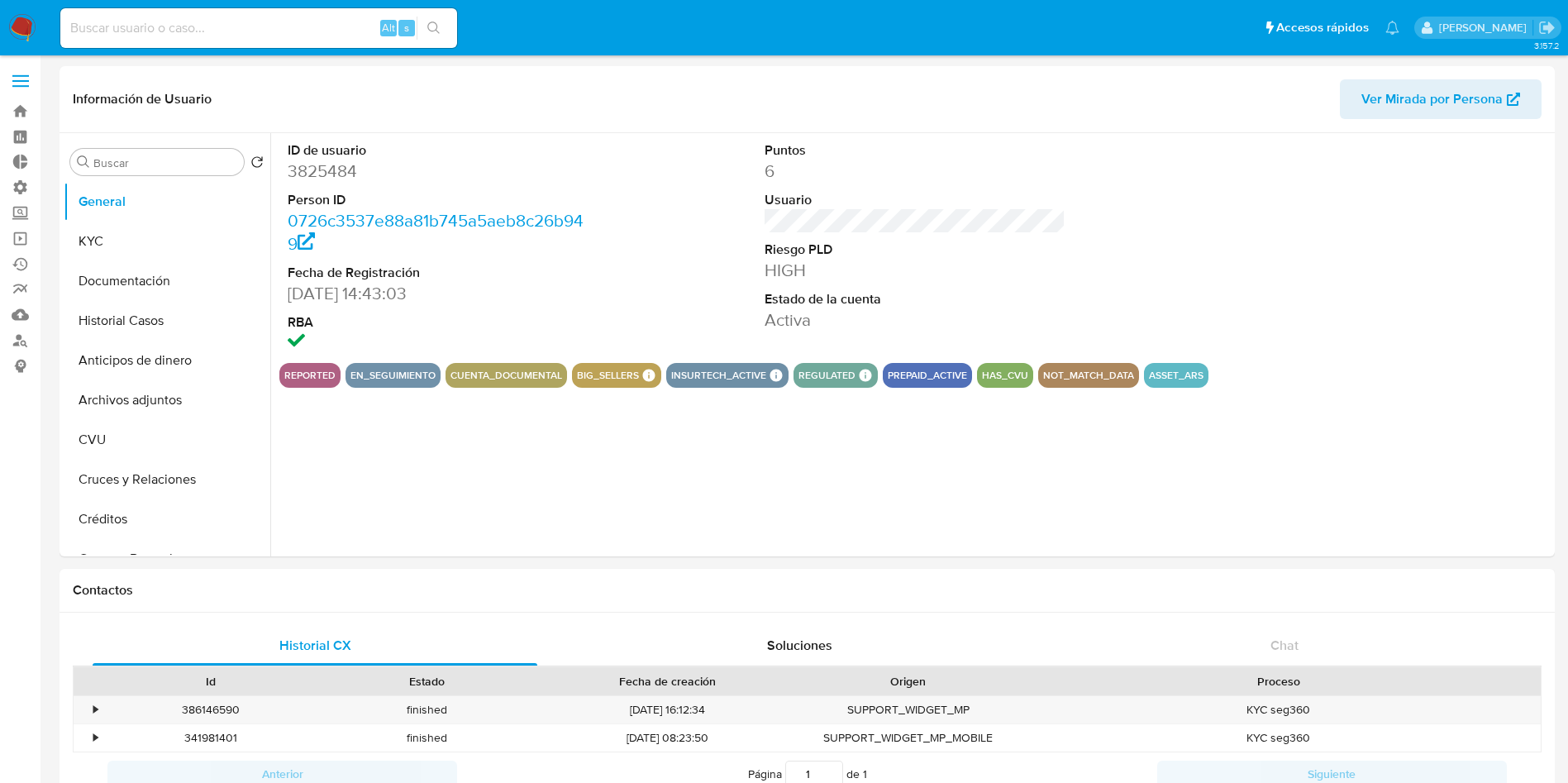
select select "10"
click at [122, 328] on button "Historial Casos" at bounding box center [161, 321] width 194 height 40
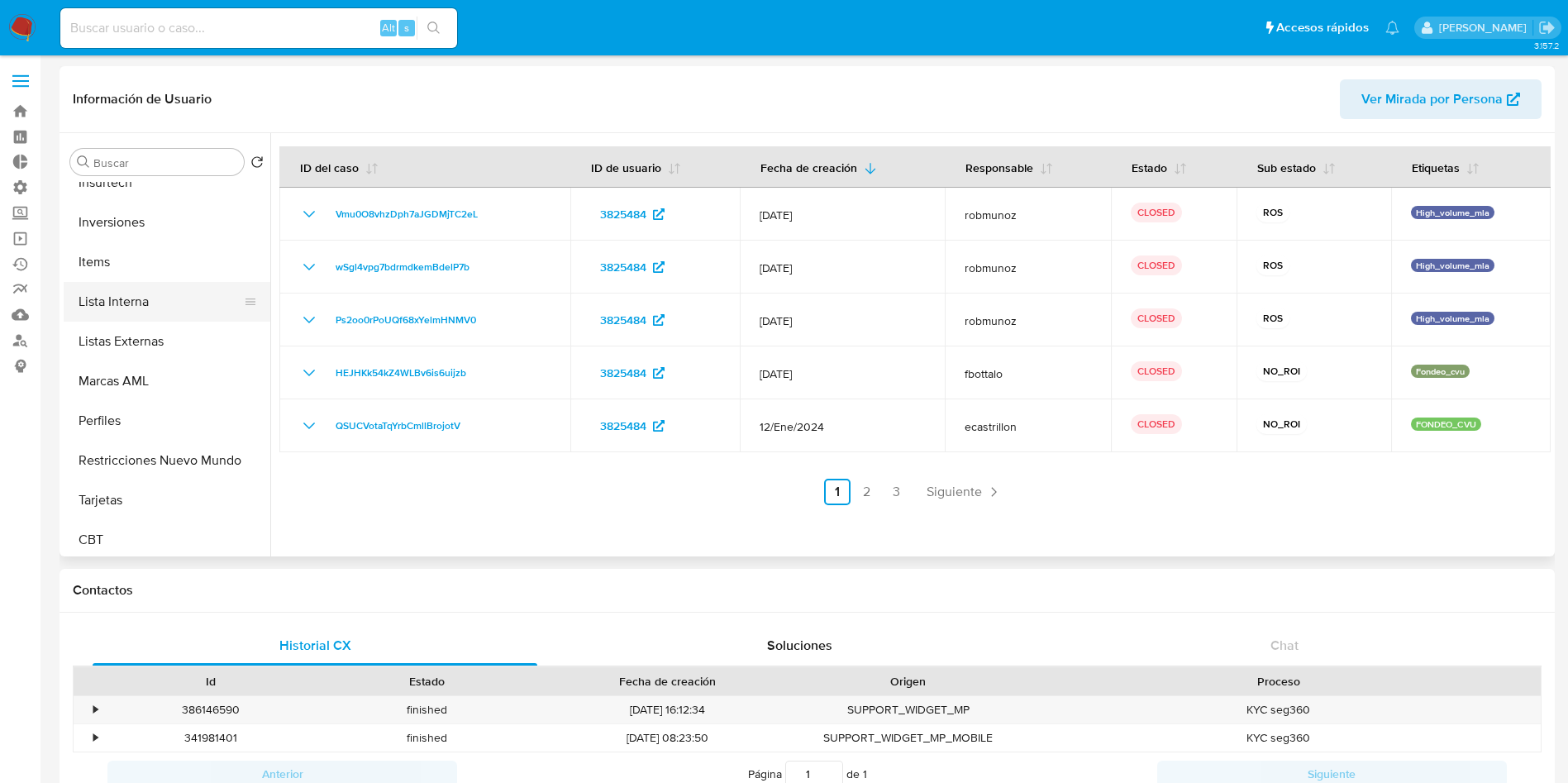
scroll to position [778, 0]
click at [160, 458] on button "Restricciones Nuevo Mundo" at bounding box center [161, 456] width 194 height 40
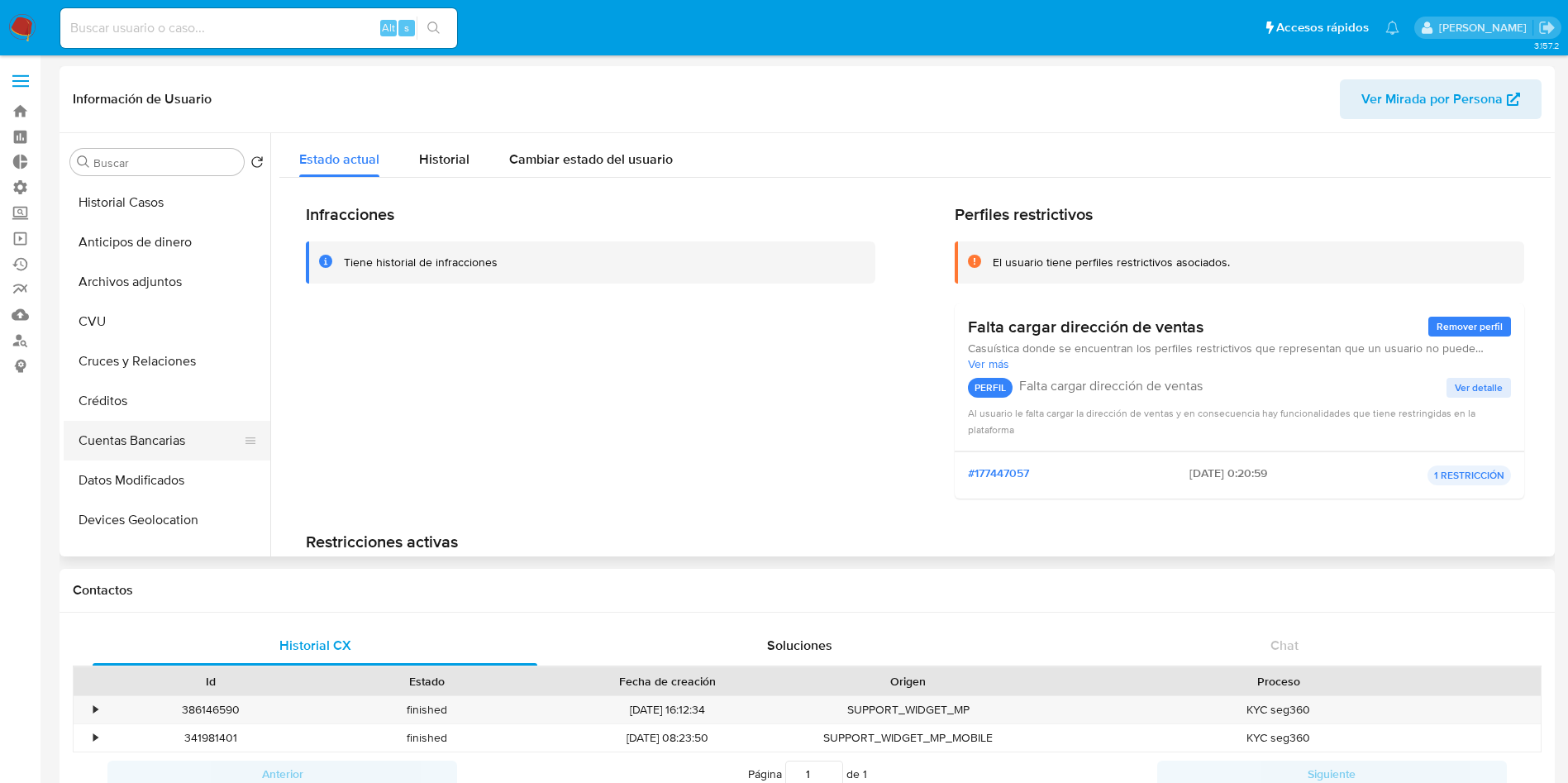
scroll to position [0, 0]
click at [160, 328] on button "Historial Casos" at bounding box center [161, 321] width 194 height 40
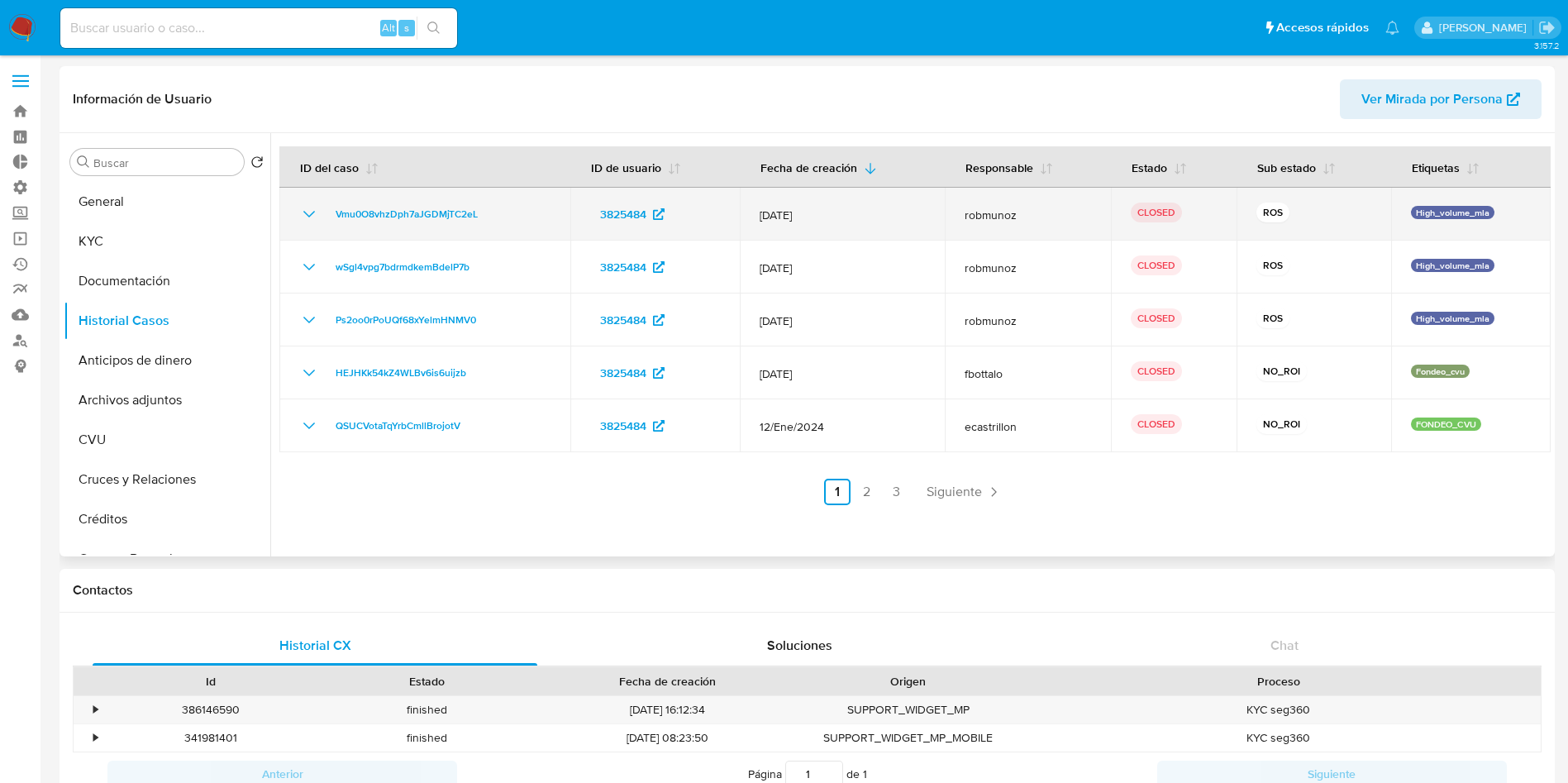
click at [309, 218] on icon "Mostrar/Ocultar" at bounding box center [309, 214] width 20 height 20
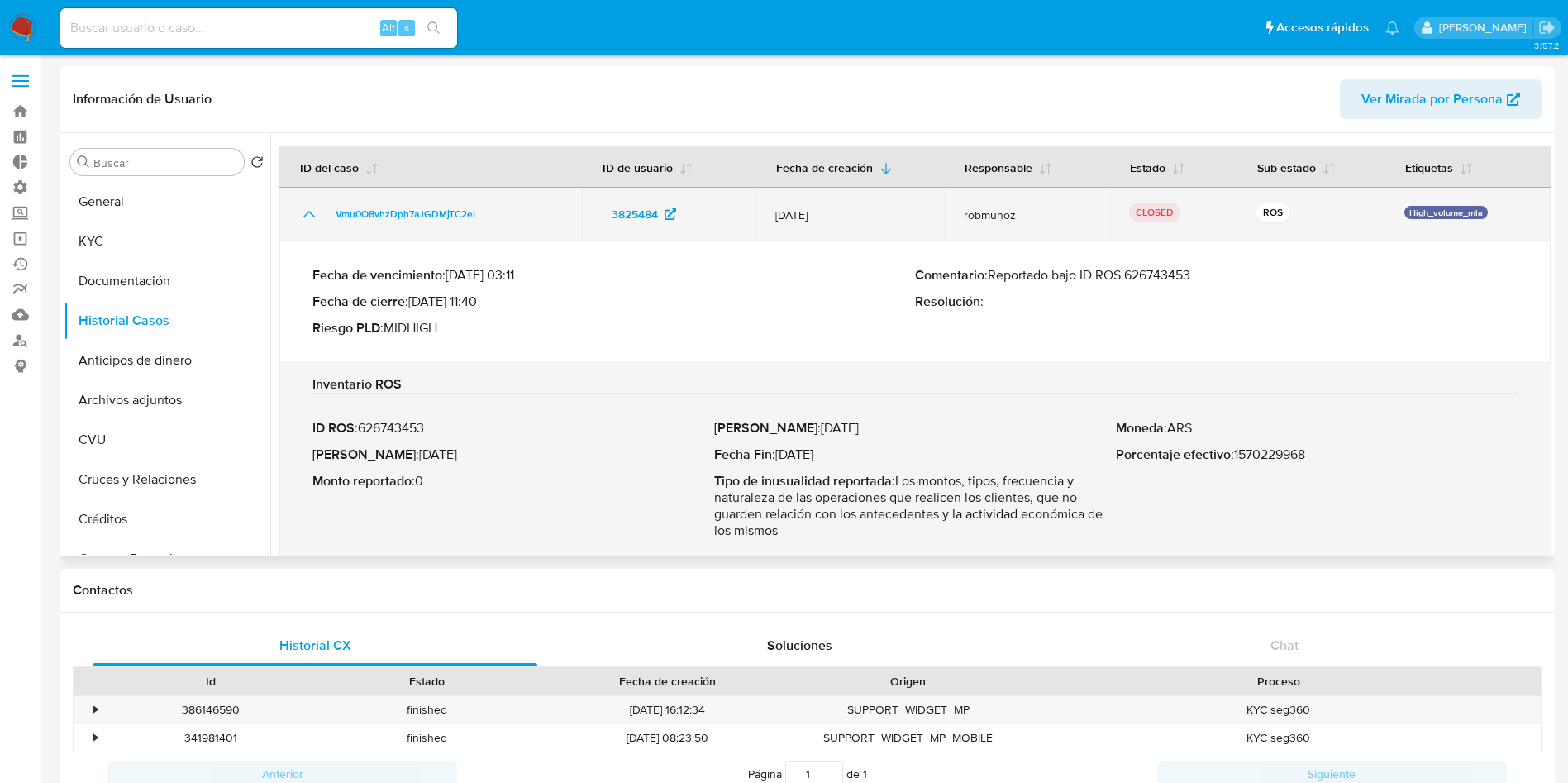
click at [309, 218] on icon "Mostrar/Ocultar" at bounding box center [309, 214] width 20 height 20
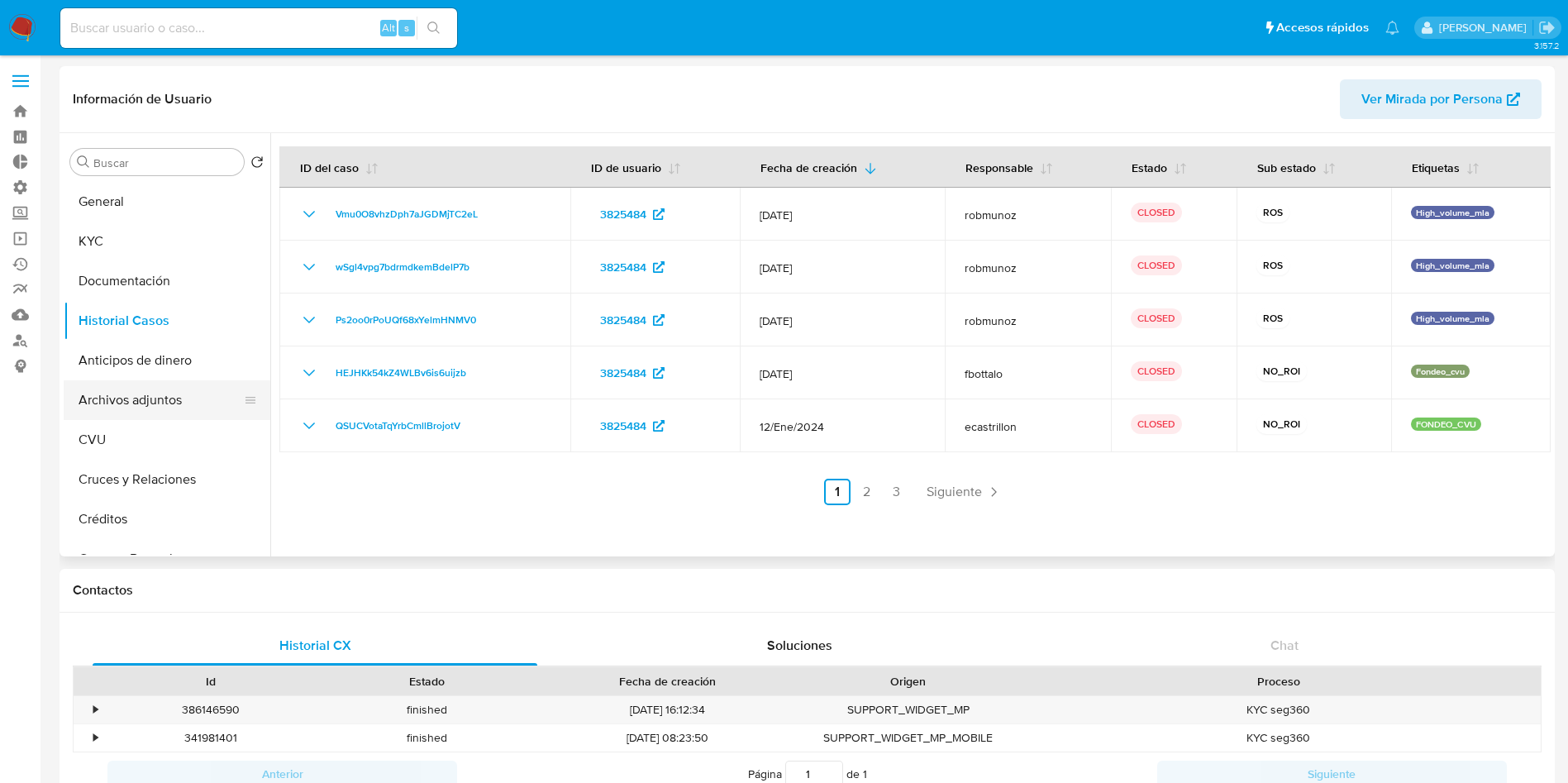
click at [148, 395] on button "Archivos adjuntos" at bounding box center [161, 401] width 194 height 40
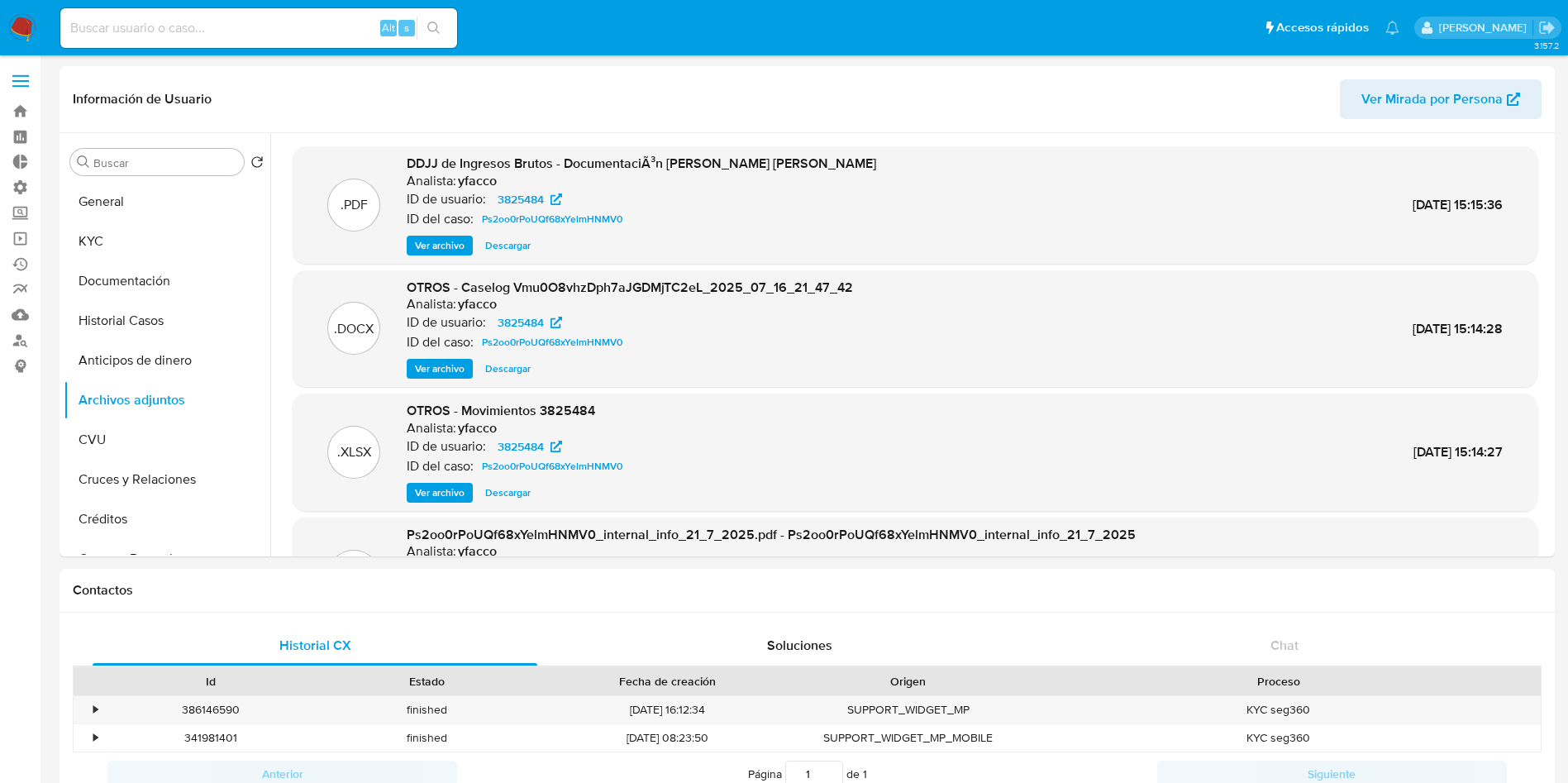
scroll to position [124, 0]
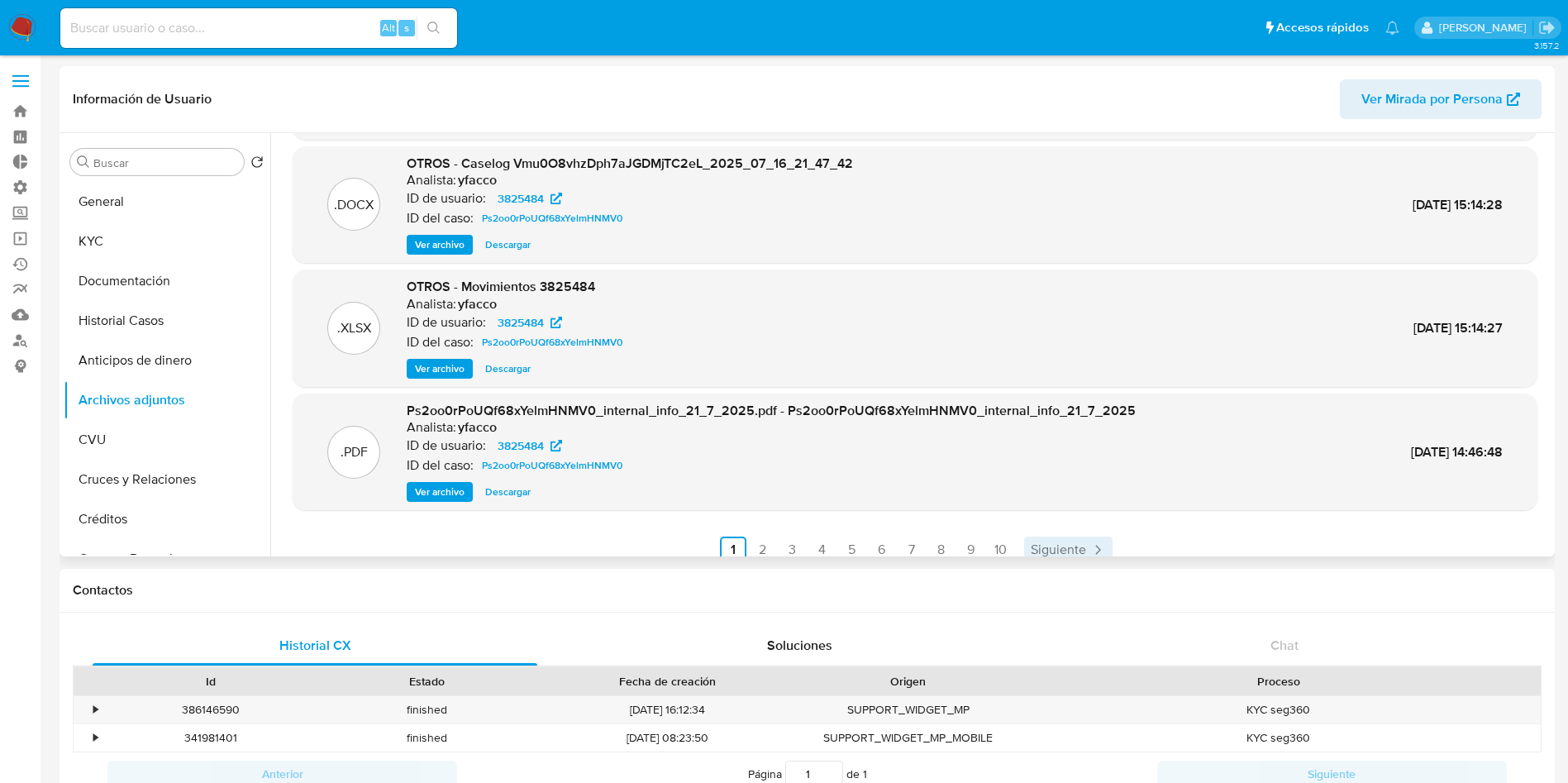
click at [1069, 552] on span "Siguiente" at bounding box center [1058, 549] width 55 height 13
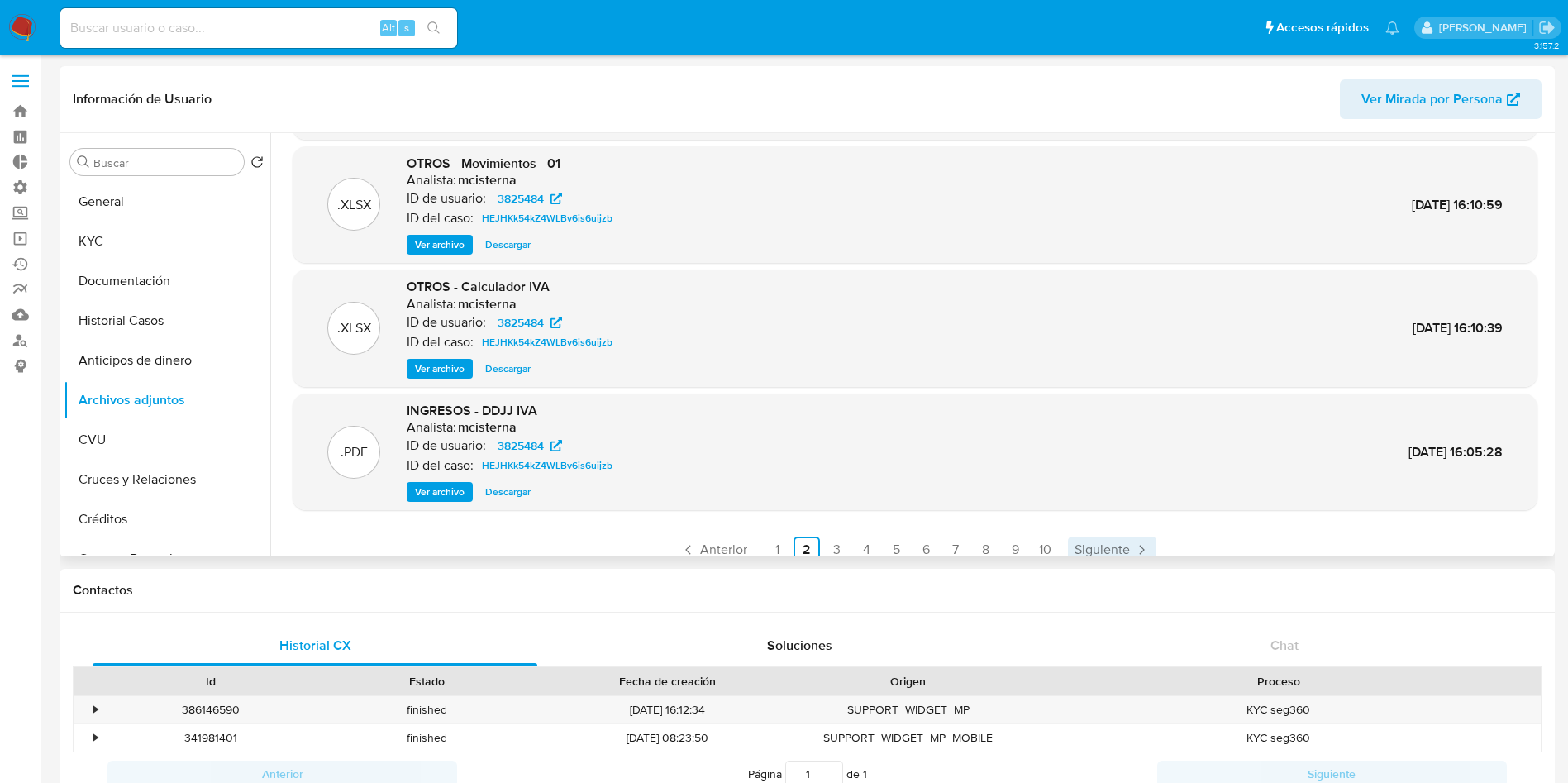
click at [1091, 549] on span "Siguiente" at bounding box center [1101, 549] width 55 height 13
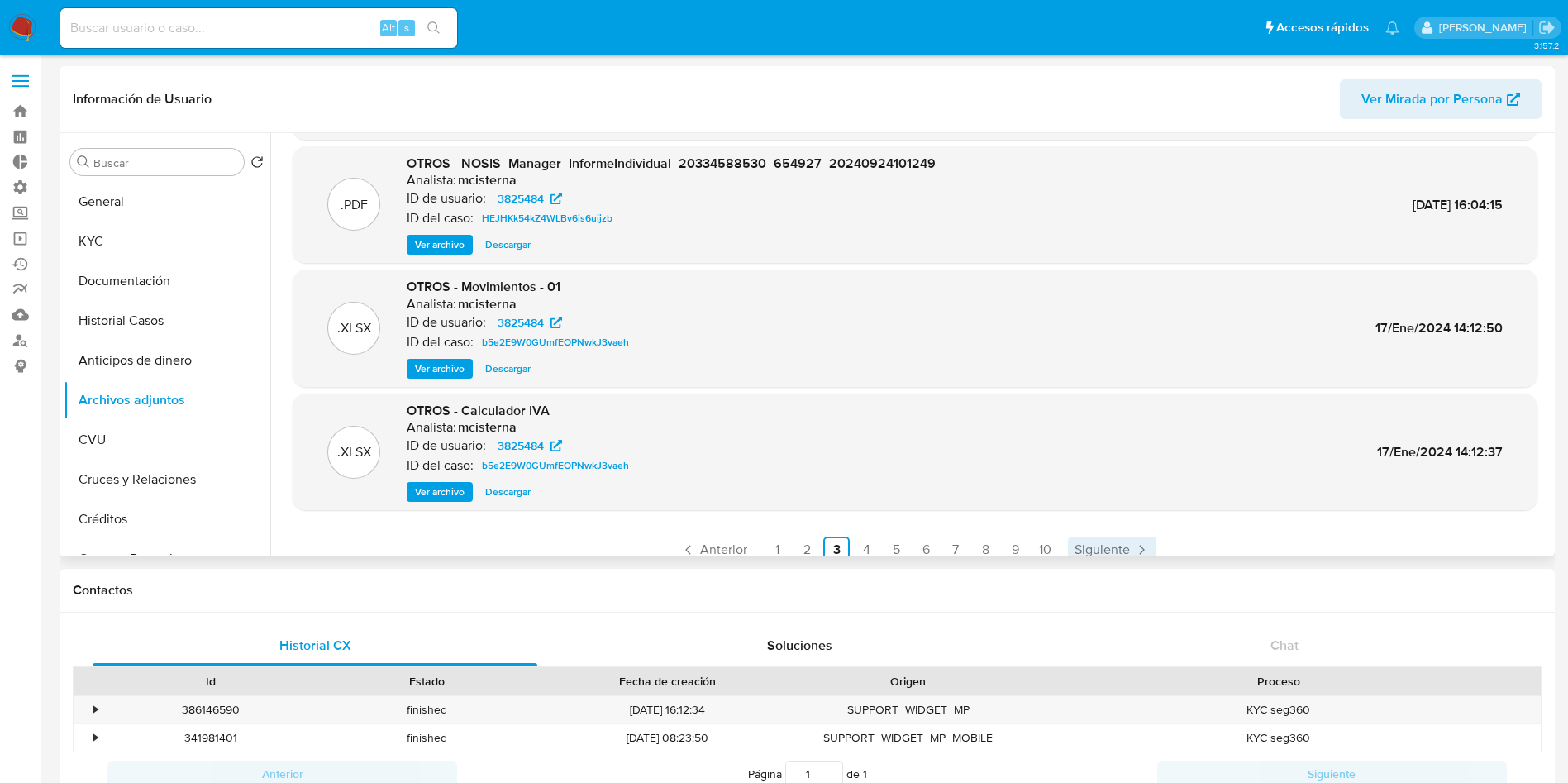
click at [1128, 543] on link "Siguiente" at bounding box center [1112, 550] width 89 height 26
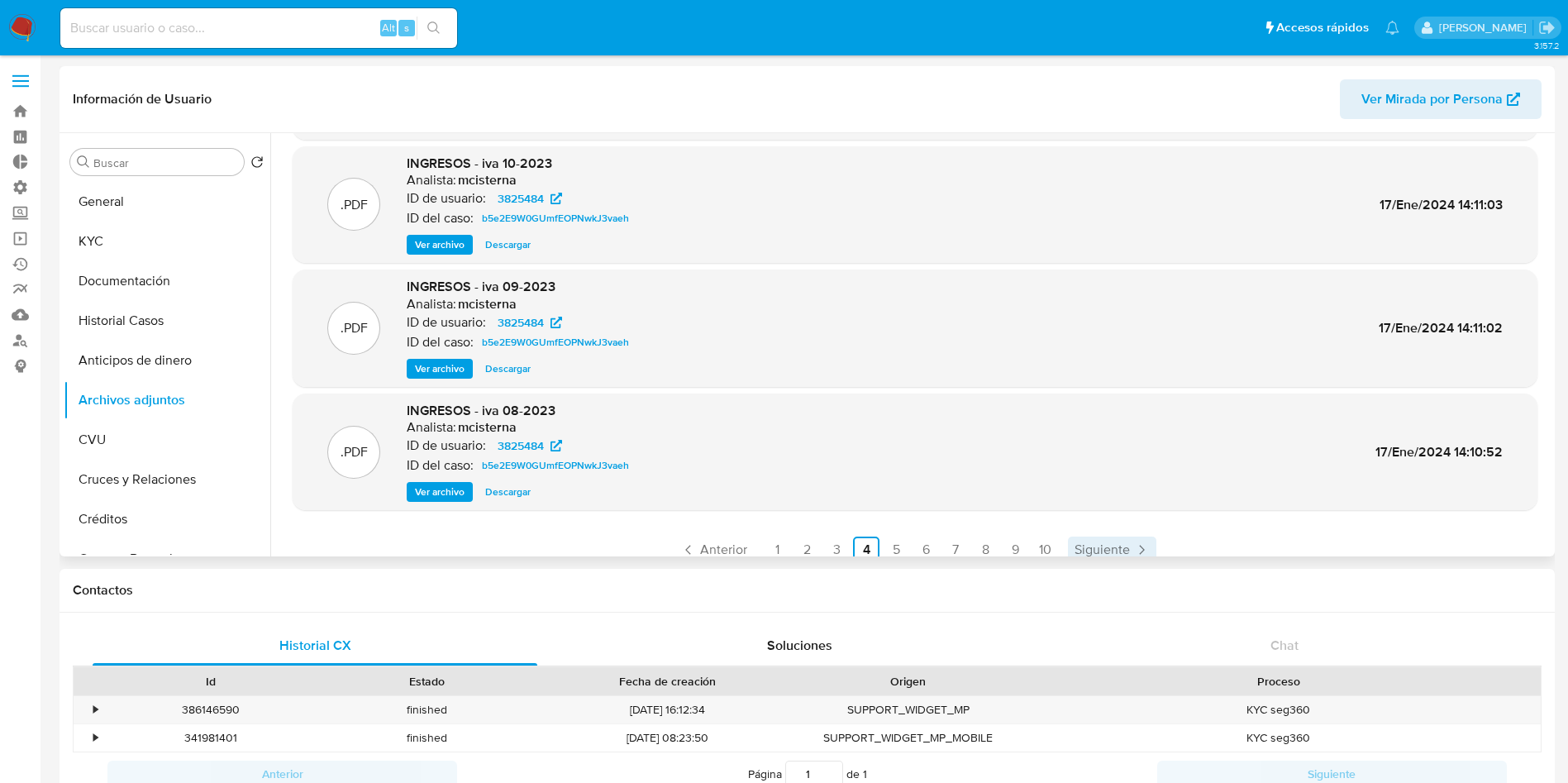
click at [1103, 553] on span "Siguiente" at bounding box center [1101, 549] width 55 height 13
click at [1107, 537] on link "Siguiente" at bounding box center [1112, 550] width 89 height 26
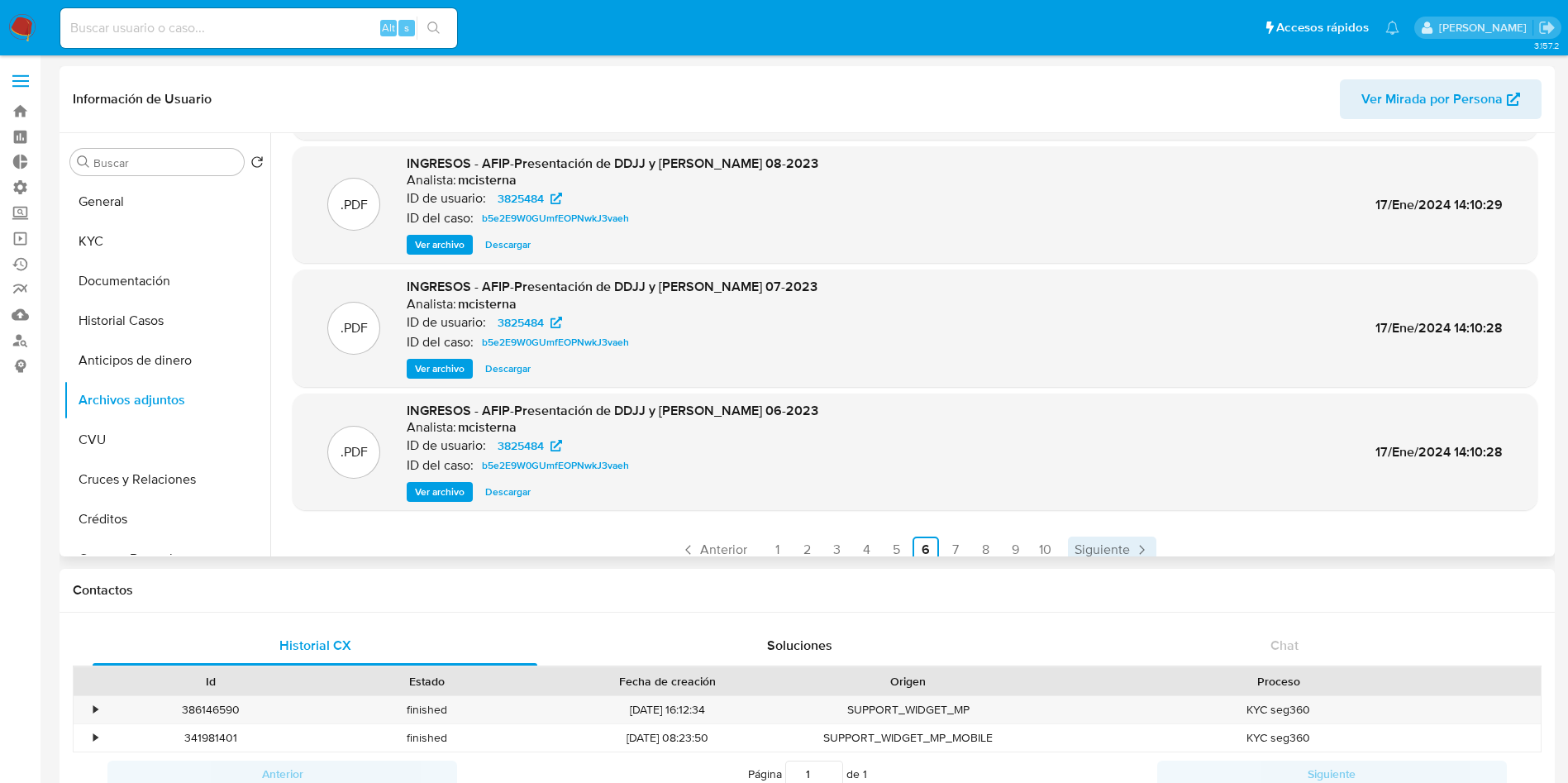
click at [1111, 553] on span "Siguiente" at bounding box center [1101, 549] width 55 height 13
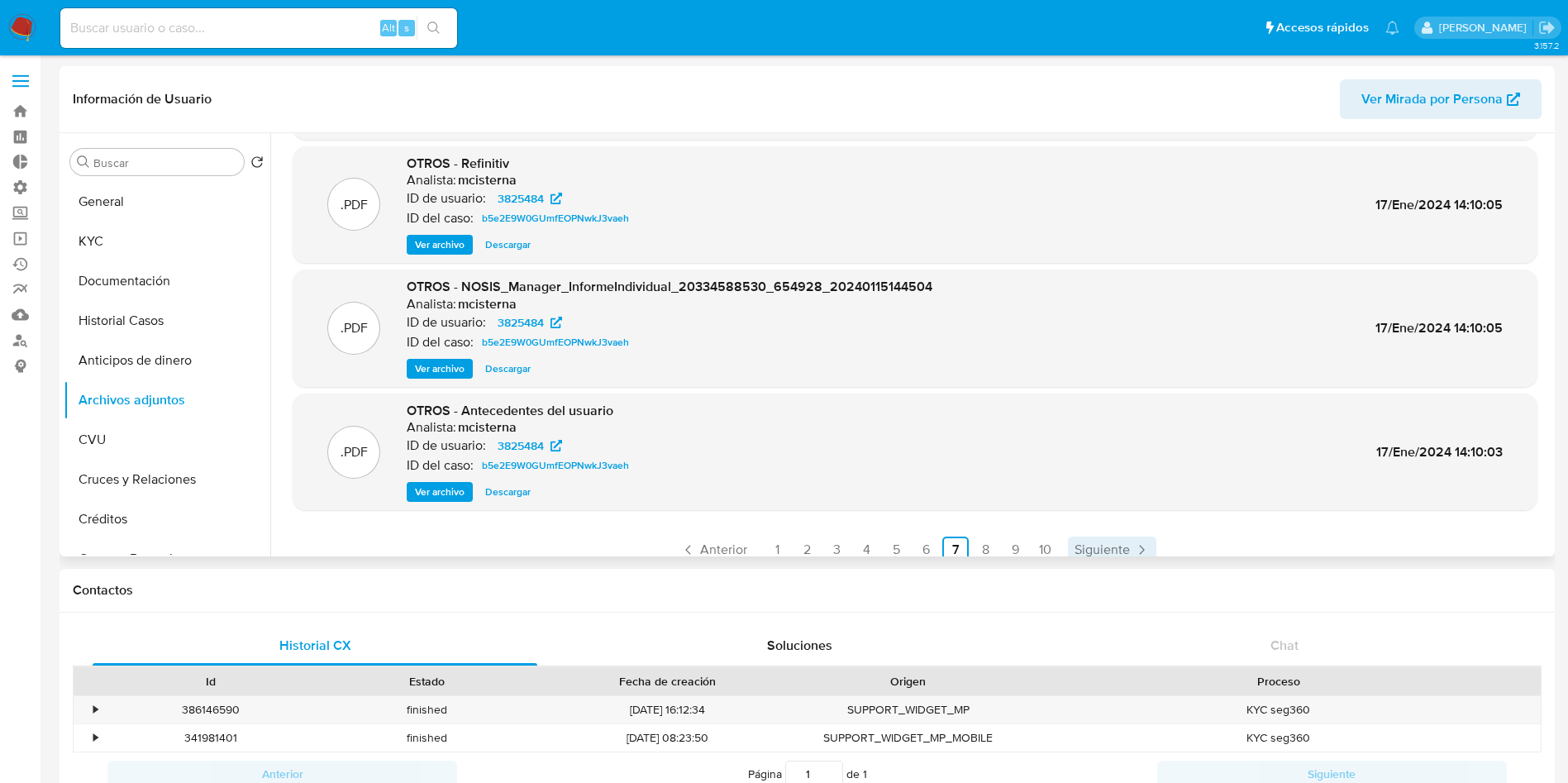
click at [1117, 543] on span "Siguiente" at bounding box center [1101, 549] width 55 height 13
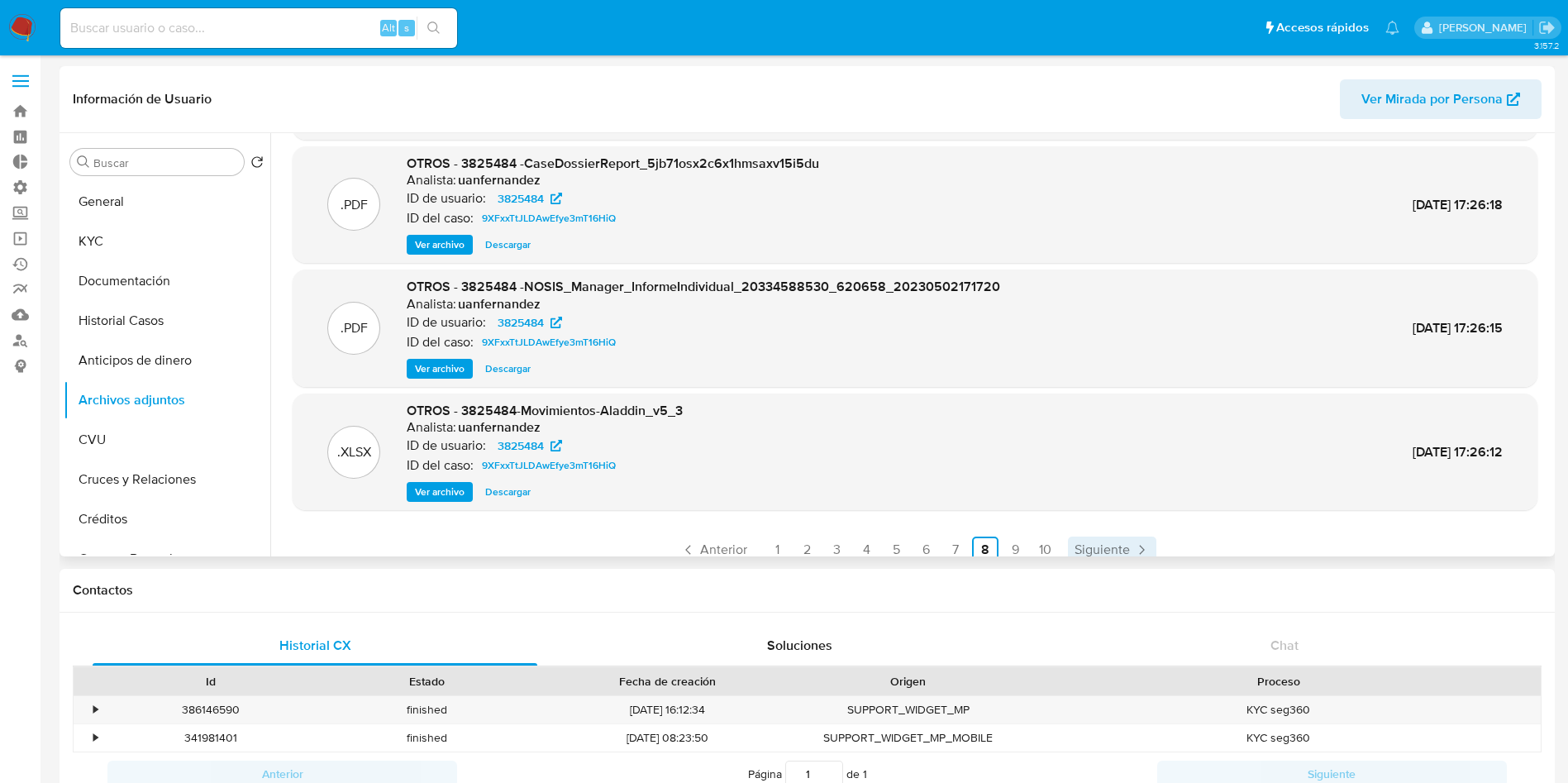
click at [1109, 547] on span "Siguiente" at bounding box center [1101, 549] width 55 height 13
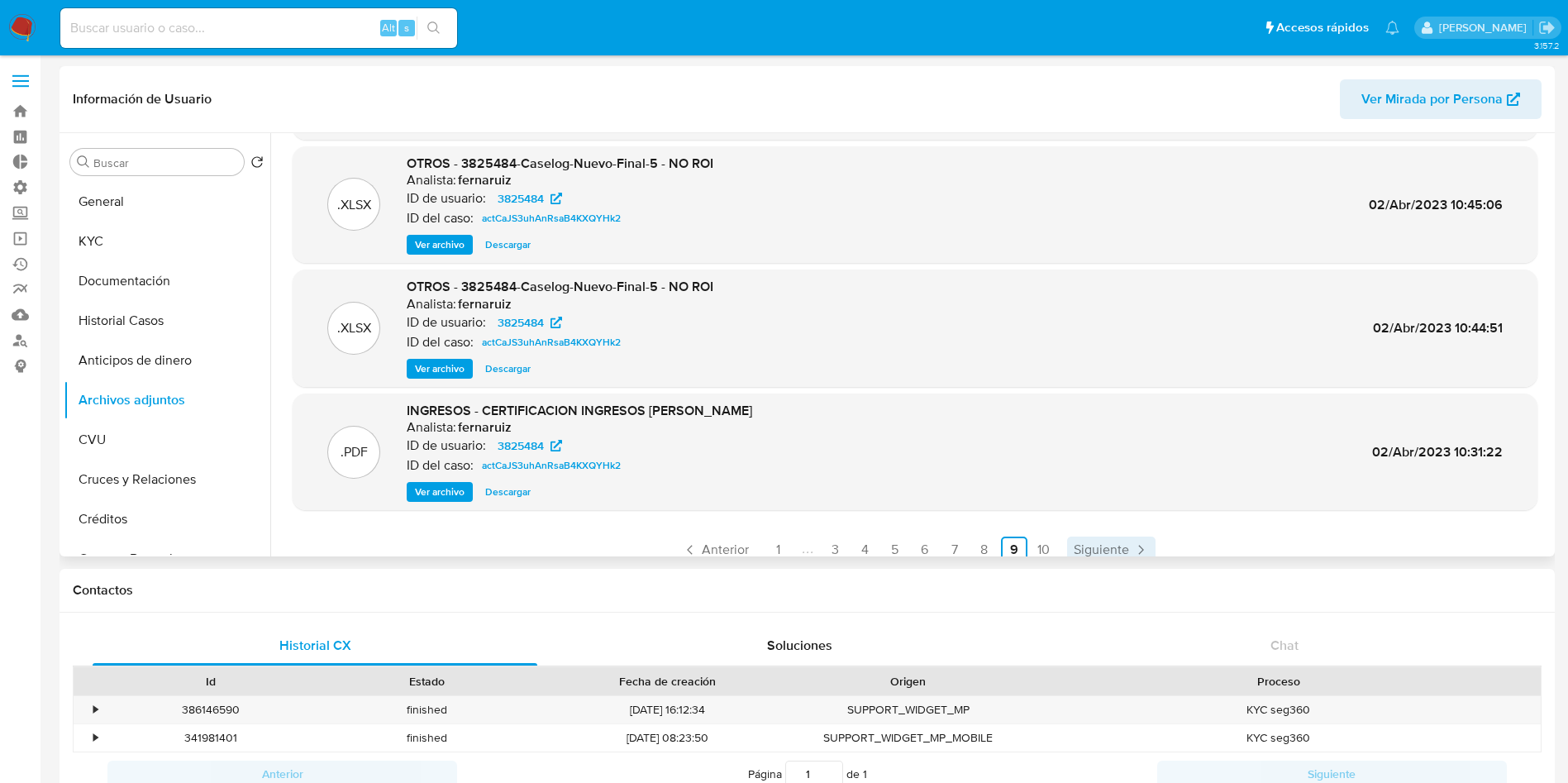
click at [1106, 543] on span "Siguiente" at bounding box center [1101, 549] width 55 height 13
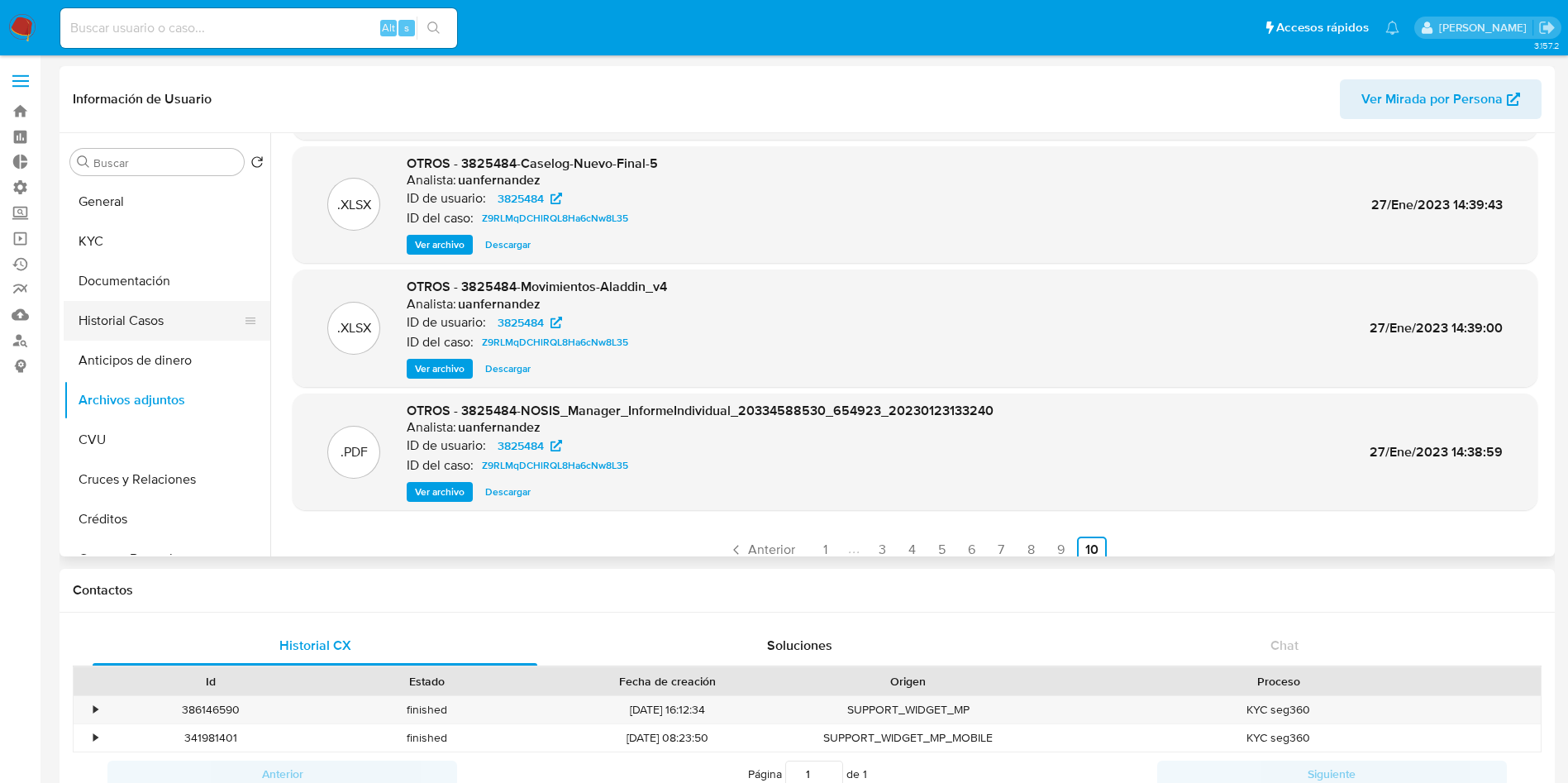
click at [132, 307] on button "Historial Casos" at bounding box center [161, 321] width 194 height 40
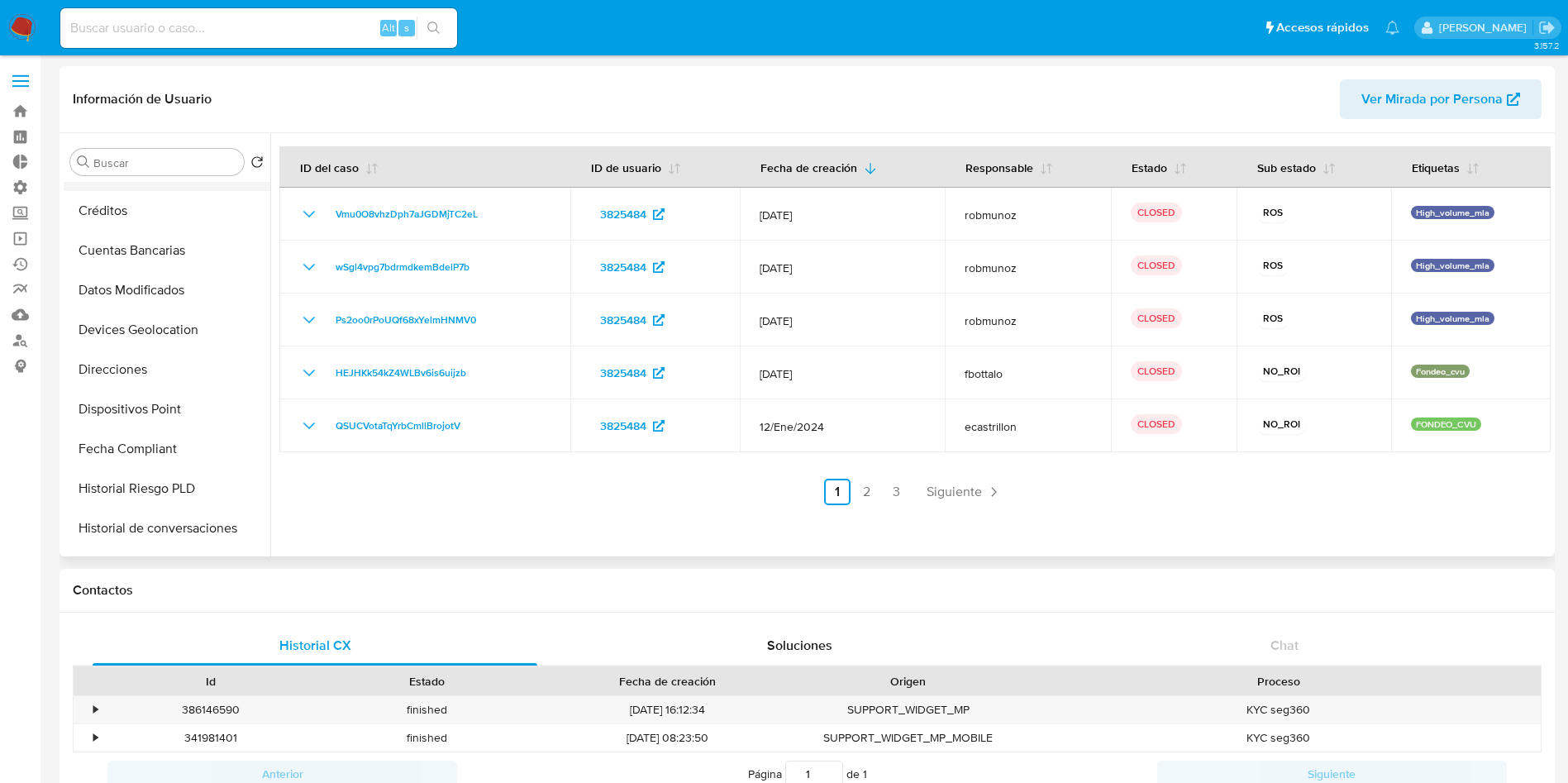
scroll to position [745, 0]
click at [163, 479] on button "Restricciones Nuevo Mundo" at bounding box center [161, 490] width 194 height 40
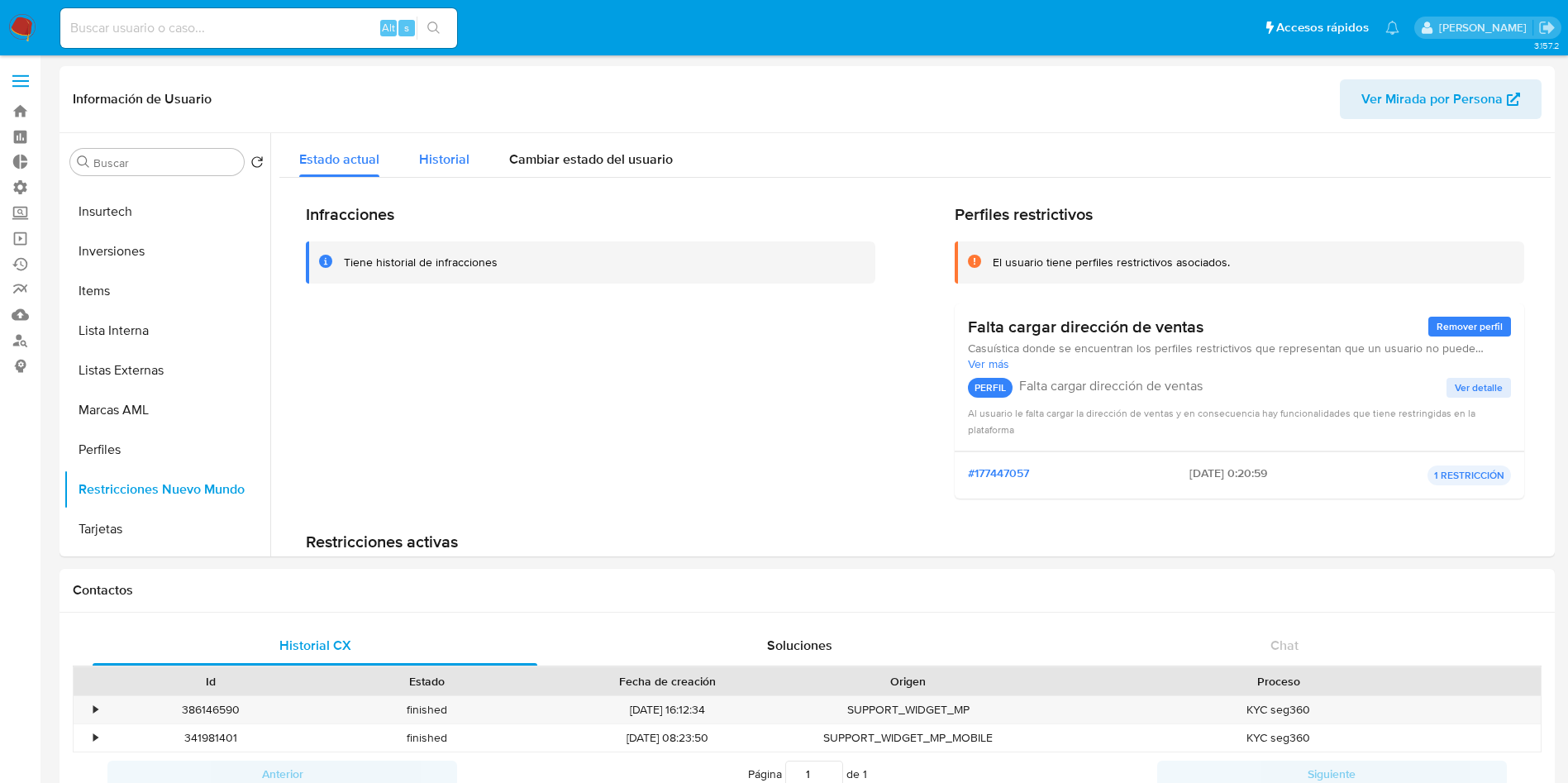
click at [461, 159] on span "Historial" at bounding box center [444, 159] width 50 height 19
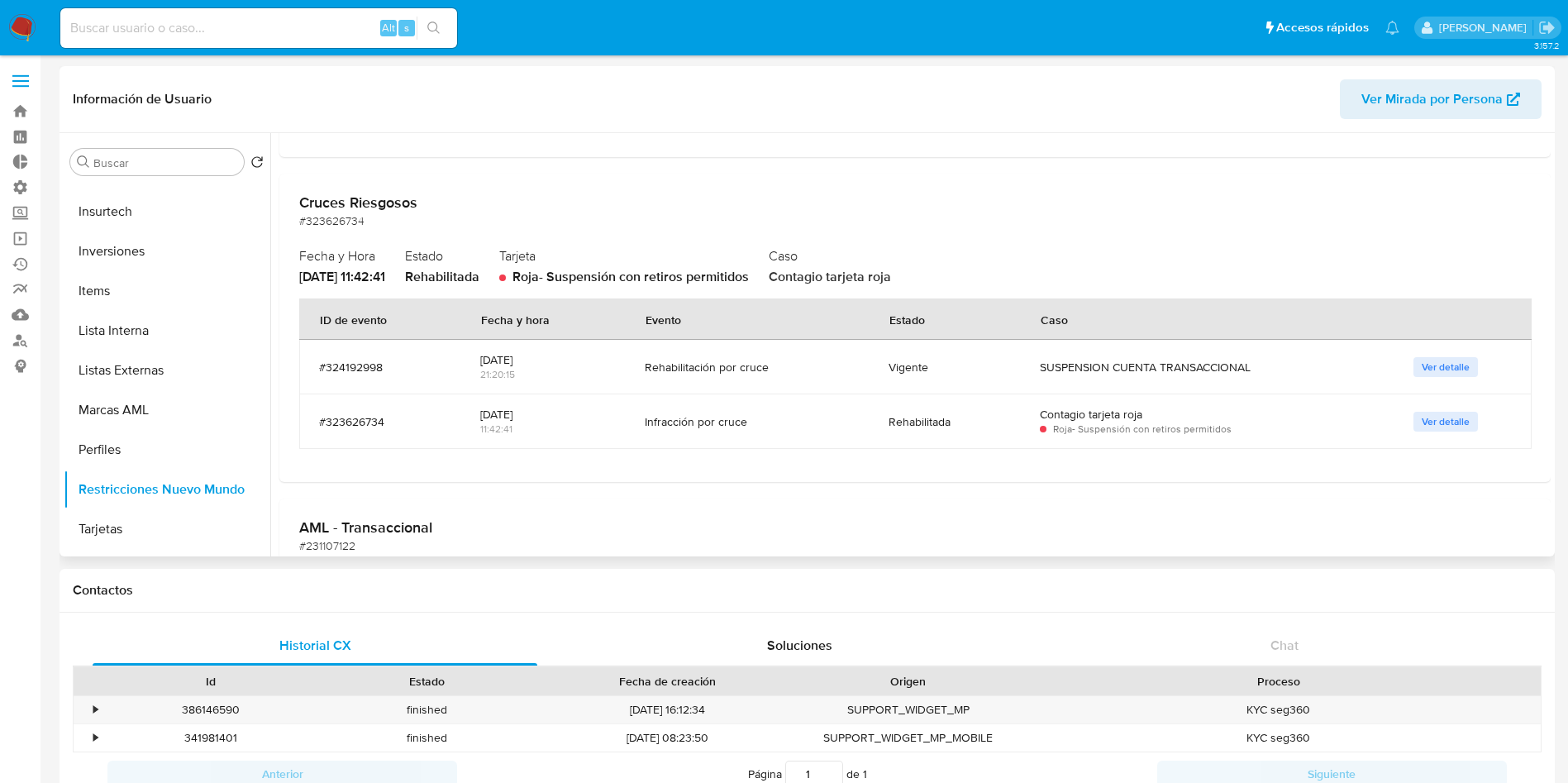
scroll to position [372, 0]
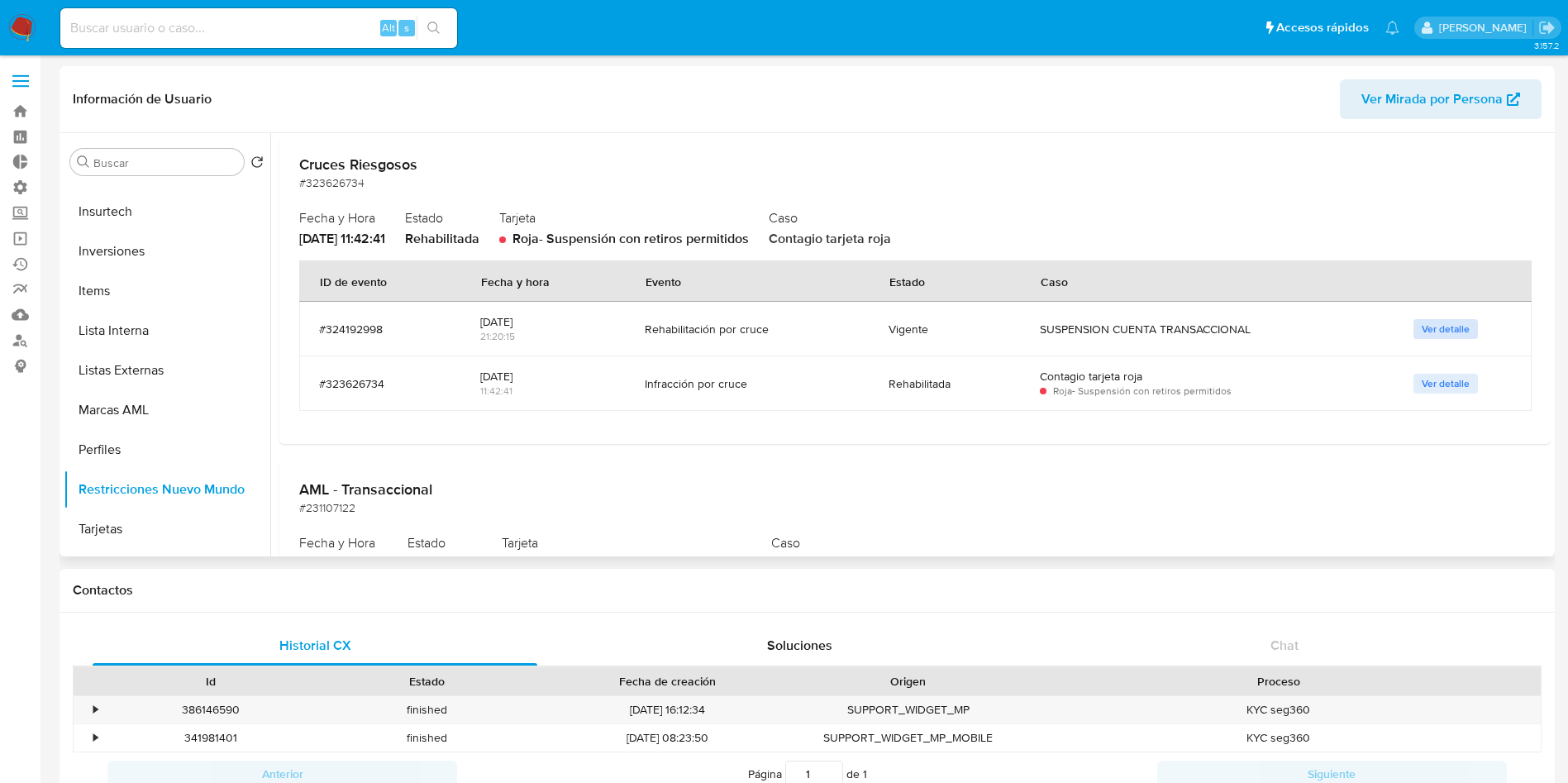
click at [1414, 331] on button "Ver detalle" at bounding box center [1446, 329] width 65 height 20
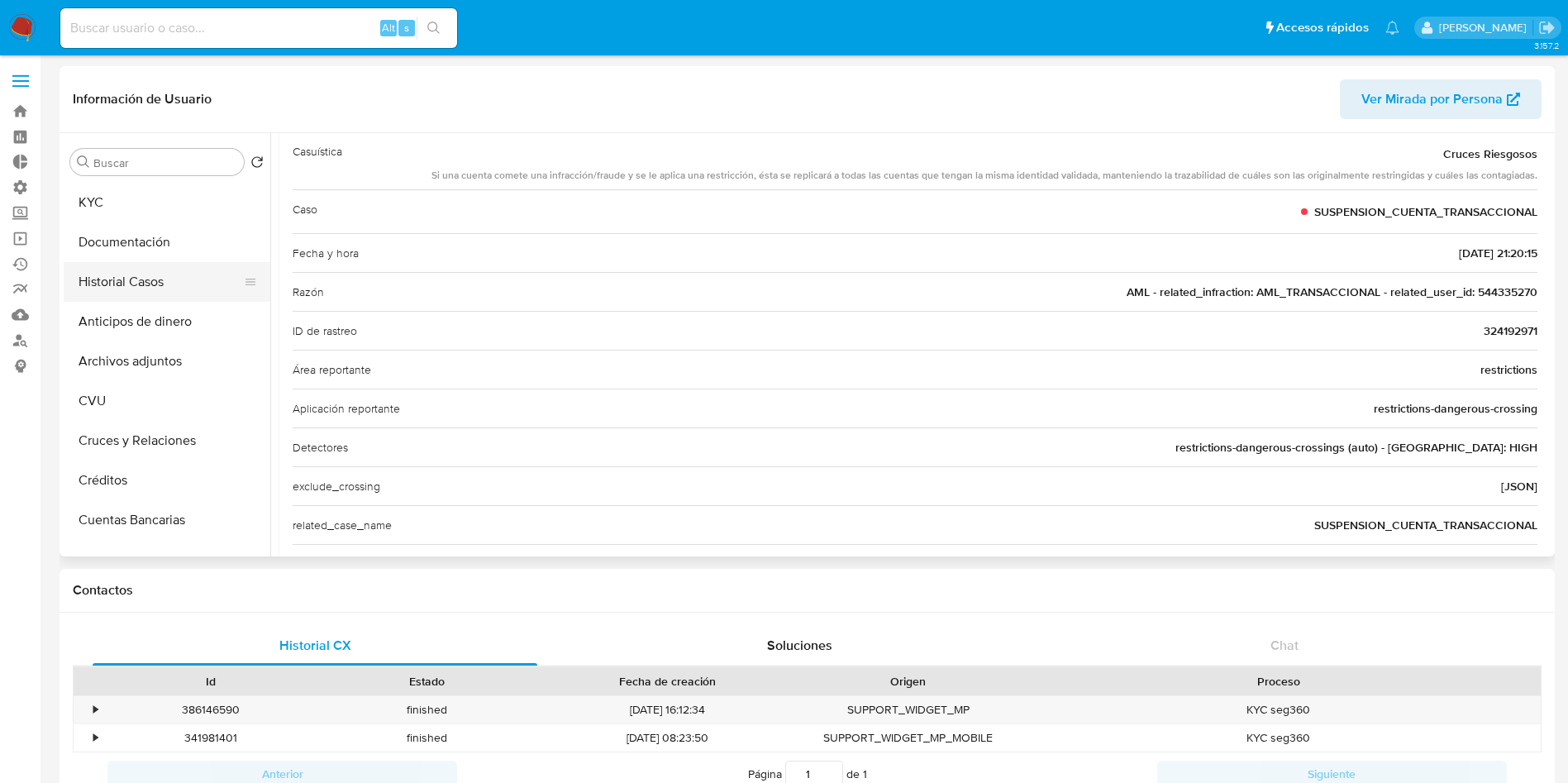
scroll to position [0, 0]
click at [152, 232] on button "KYC" at bounding box center [161, 242] width 194 height 40
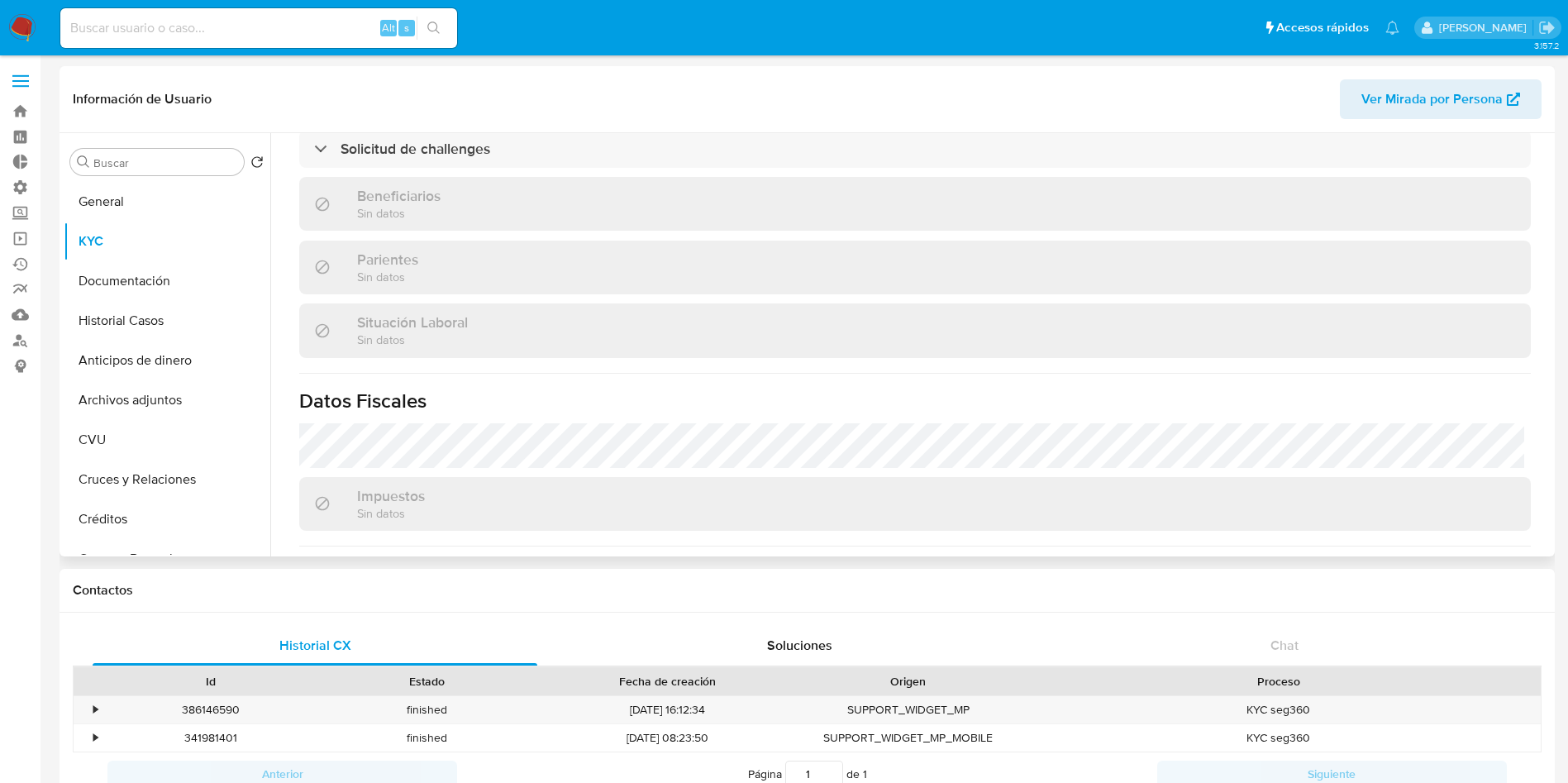
scroll to position [745, 0]
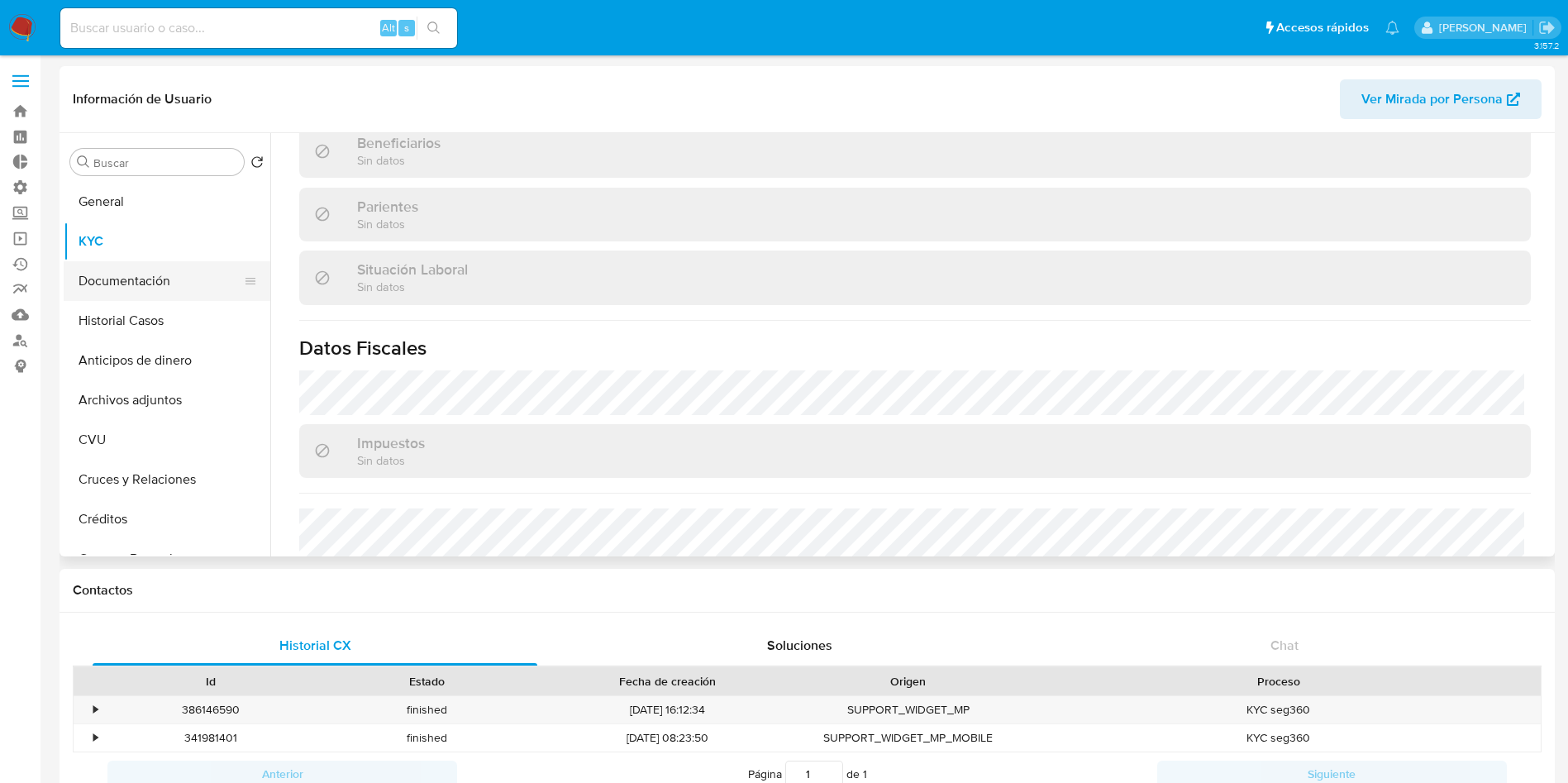
click at [140, 287] on button "Documentación" at bounding box center [161, 281] width 194 height 40
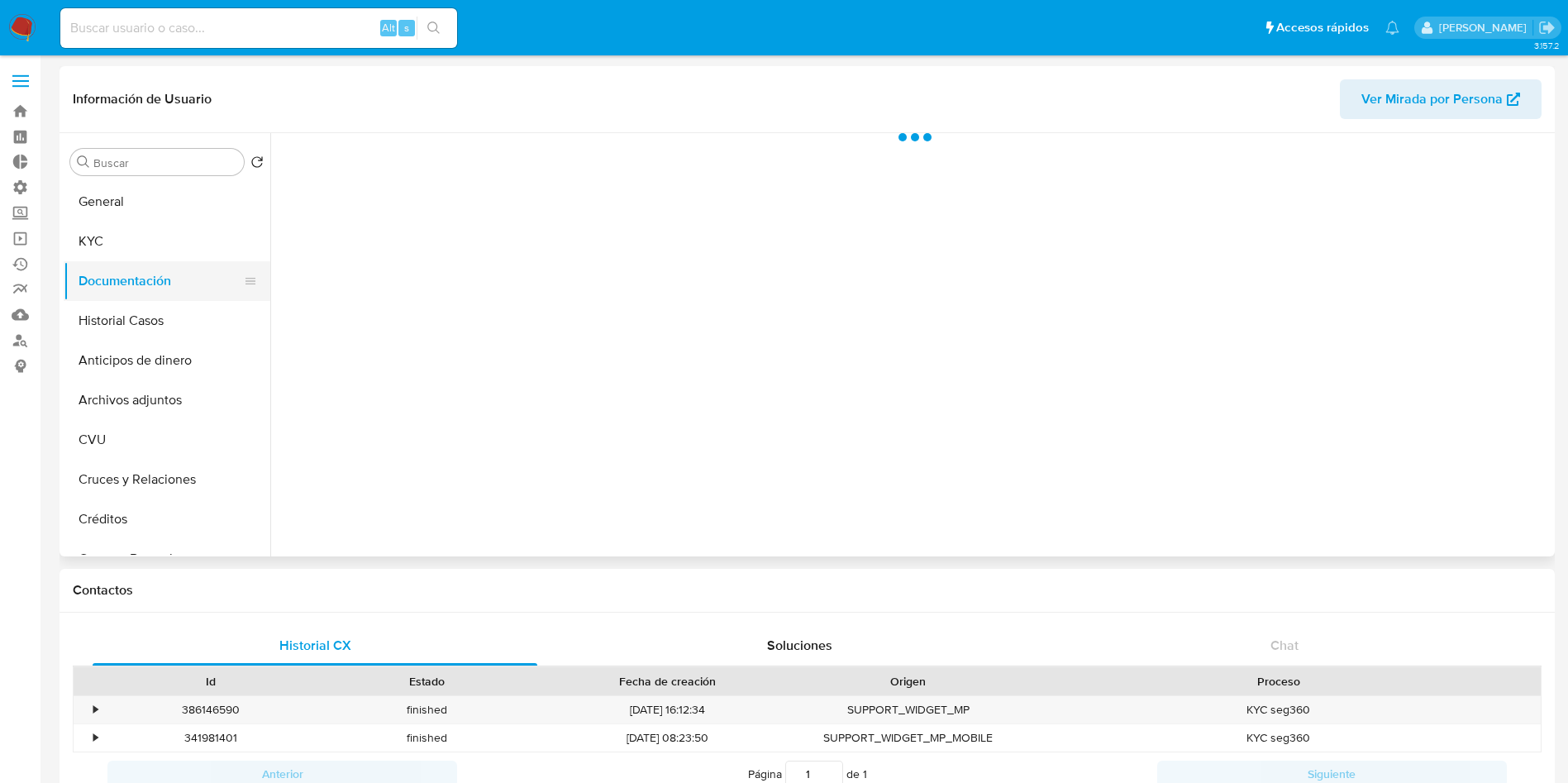
scroll to position [0, 0]
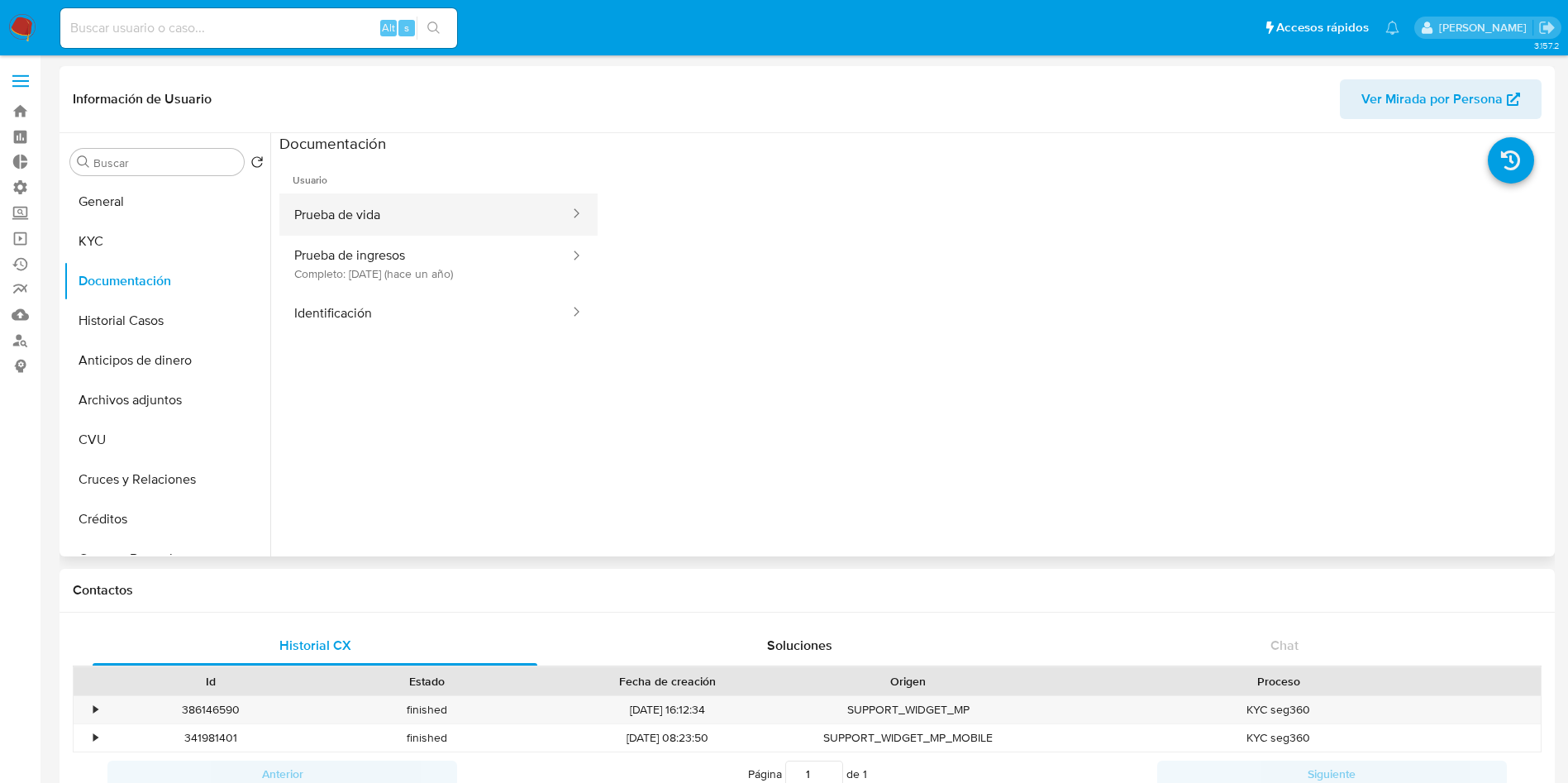
click at [413, 227] on button "Prueba de vida" at bounding box center [426, 215] width 292 height 42
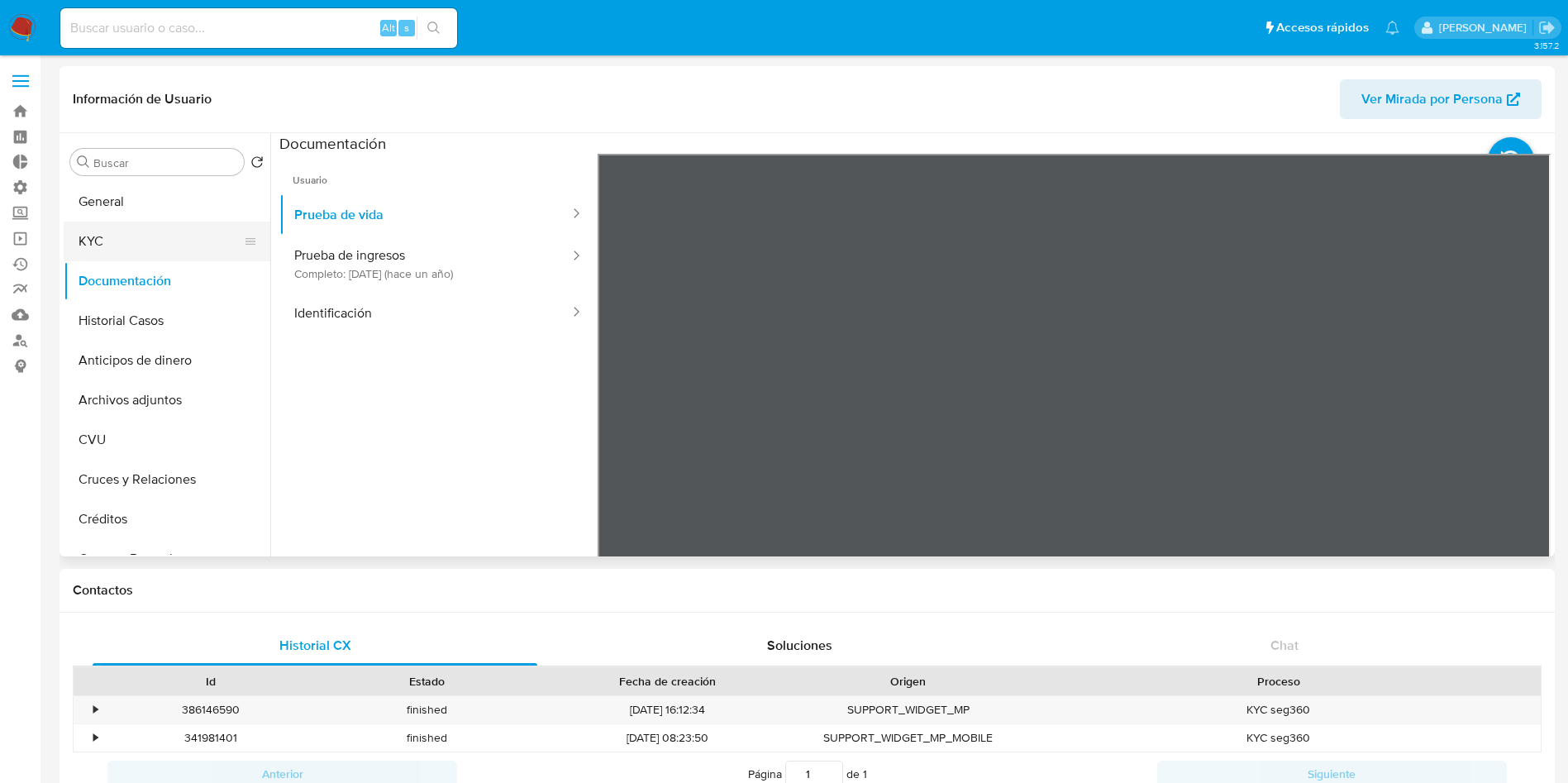
click at [156, 248] on button "KYC" at bounding box center [161, 242] width 194 height 40
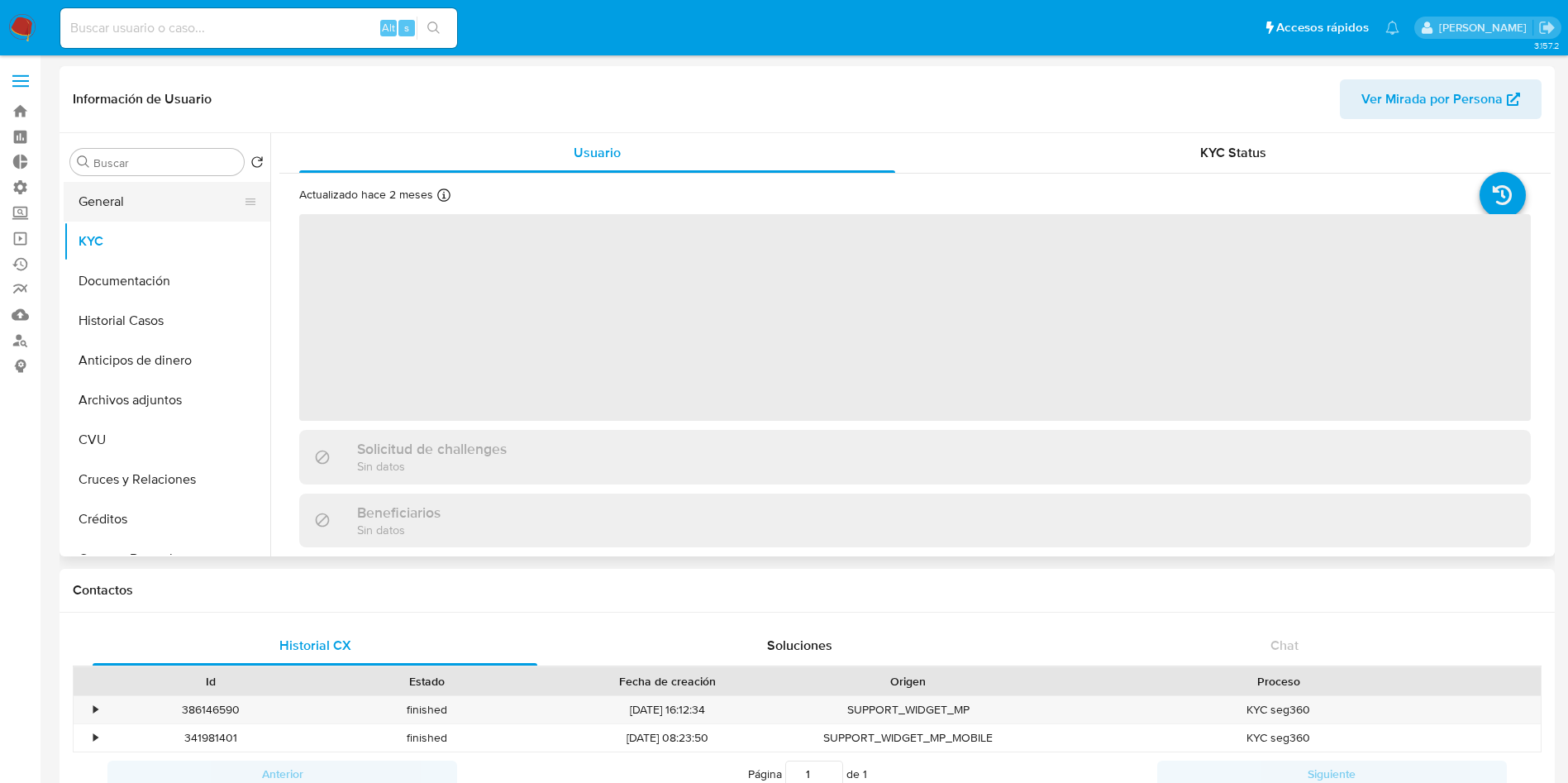
click at [160, 215] on button "General" at bounding box center [161, 202] width 194 height 40
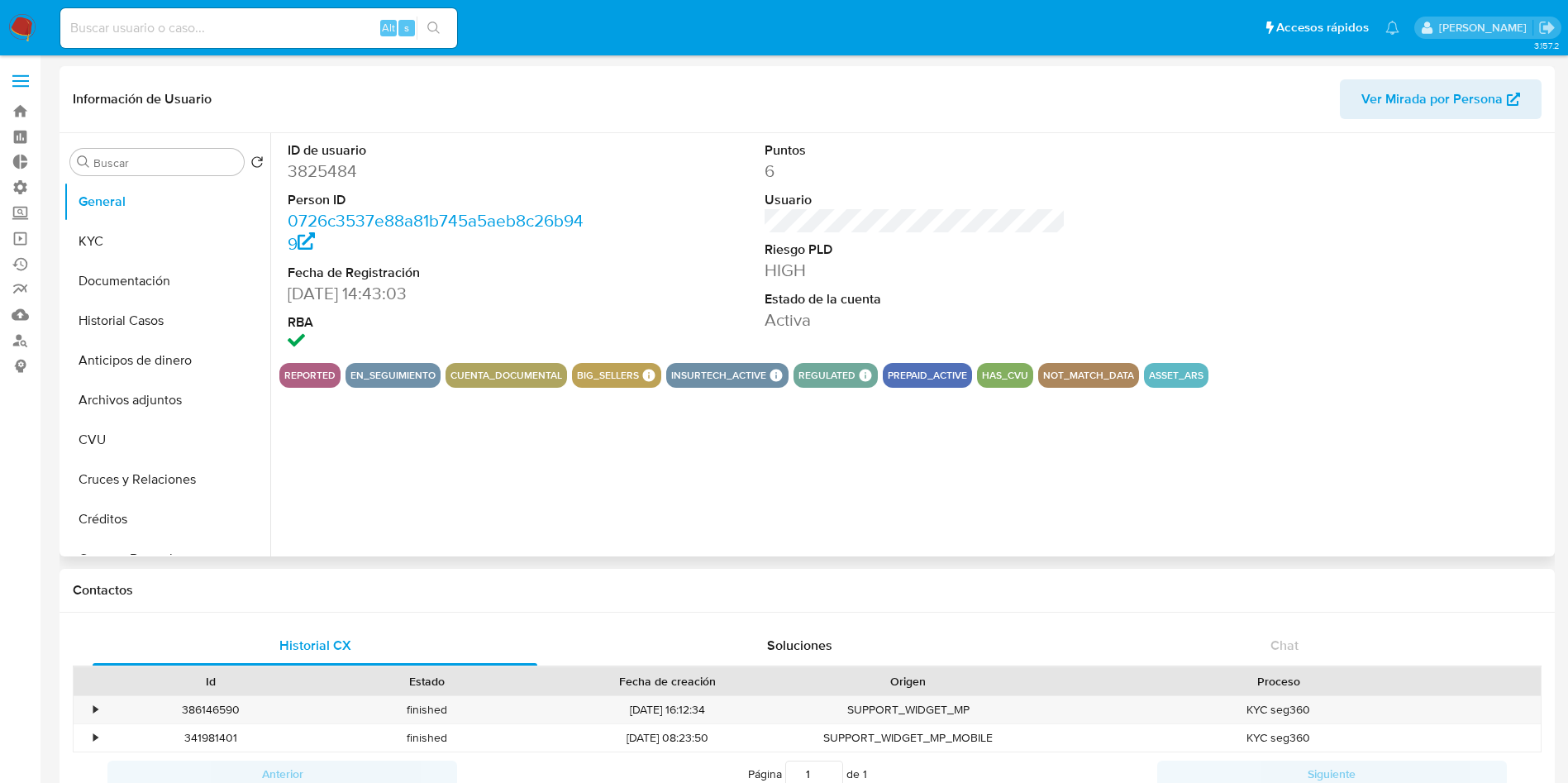
click at [310, 170] on dd "3825484" at bounding box center [439, 171] width 302 height 23
copy dd "3825484"
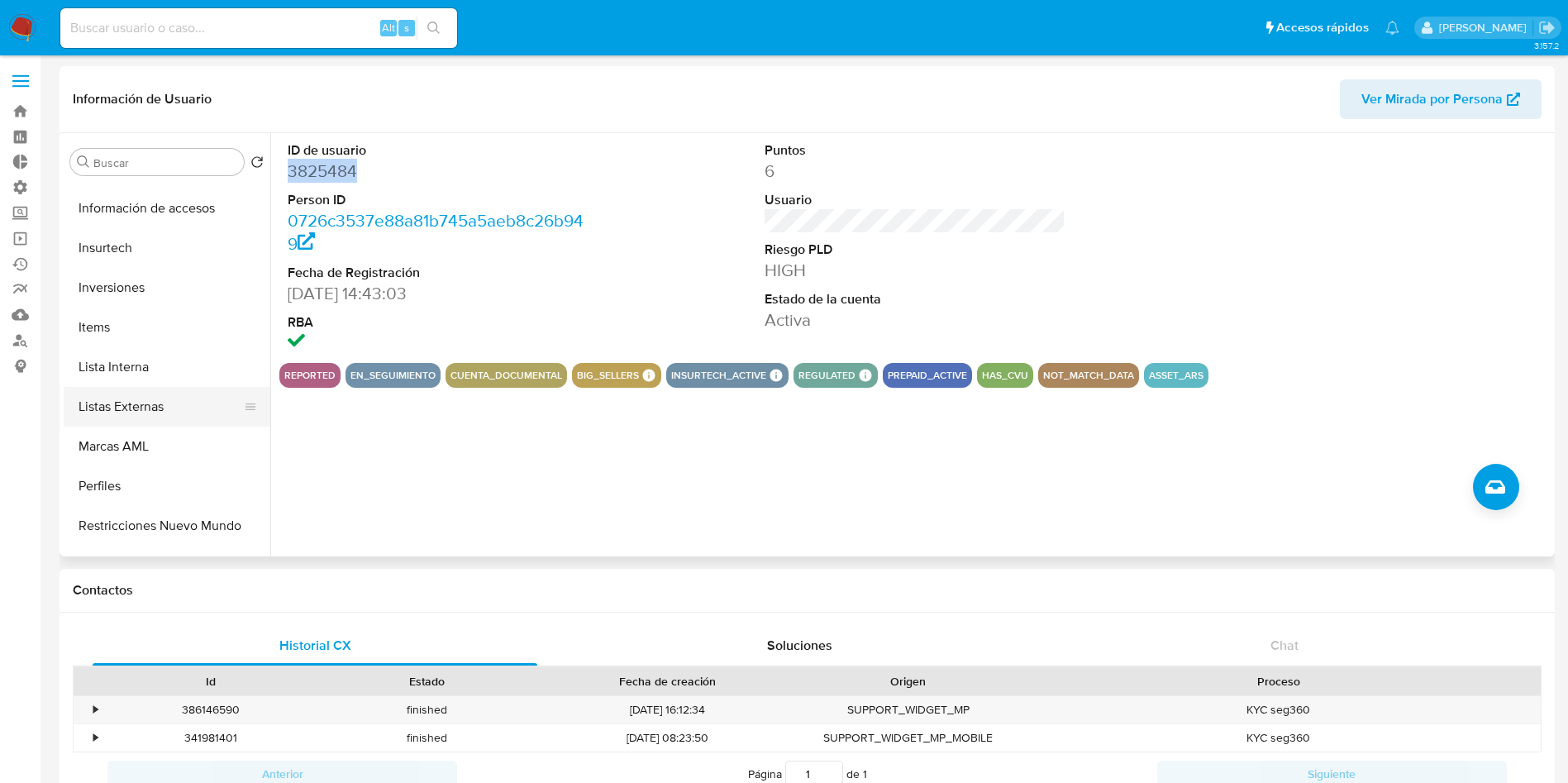
scroll to position [778, 0]
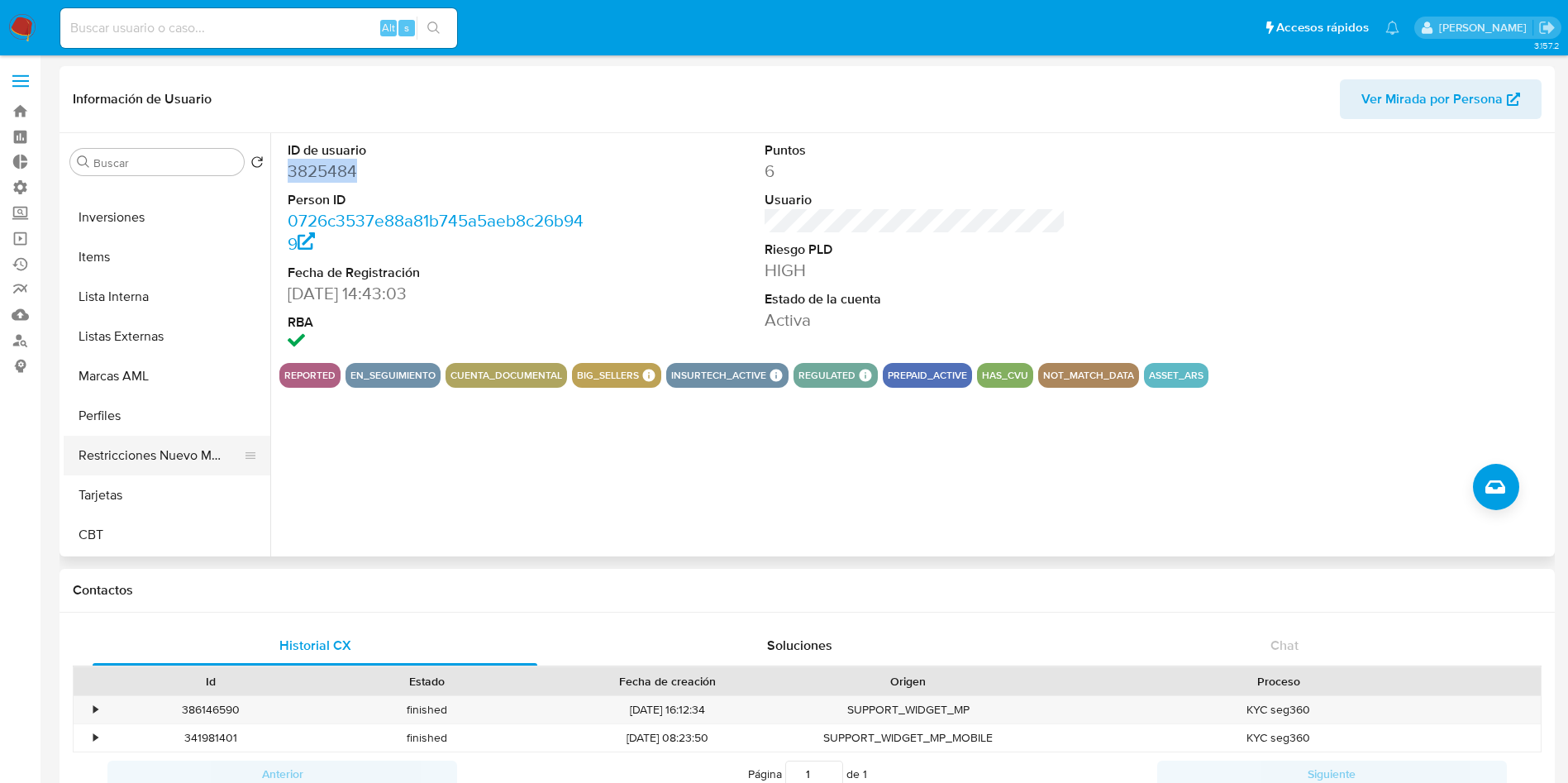
click at [166, 453] on button "Restricciones Nuevo Mundo" at bounding box center [161, 456] width 194 height 40
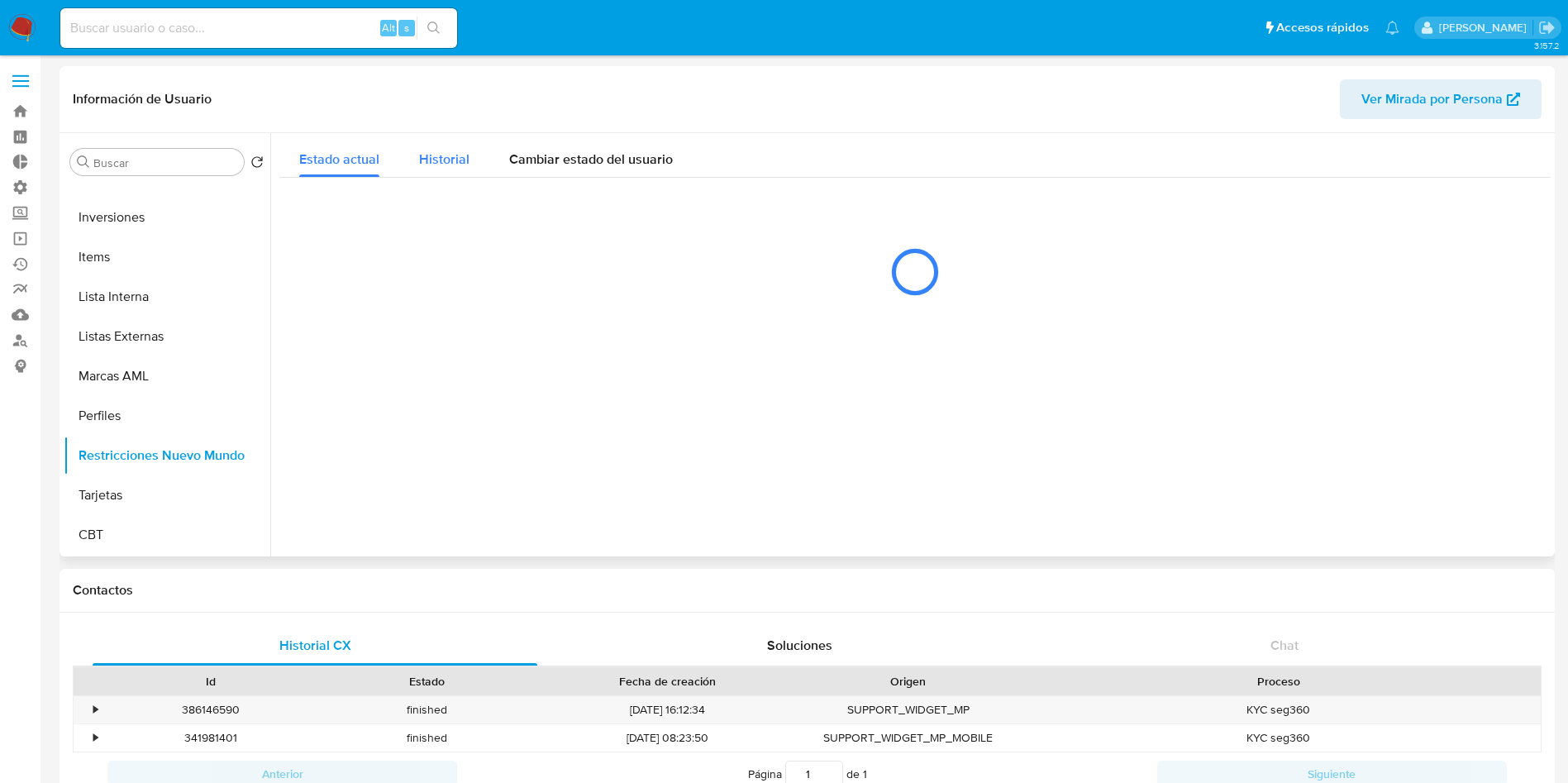
click at [473, 166] on button "Historial" at bounding box center [445, 155] width 90 height 44
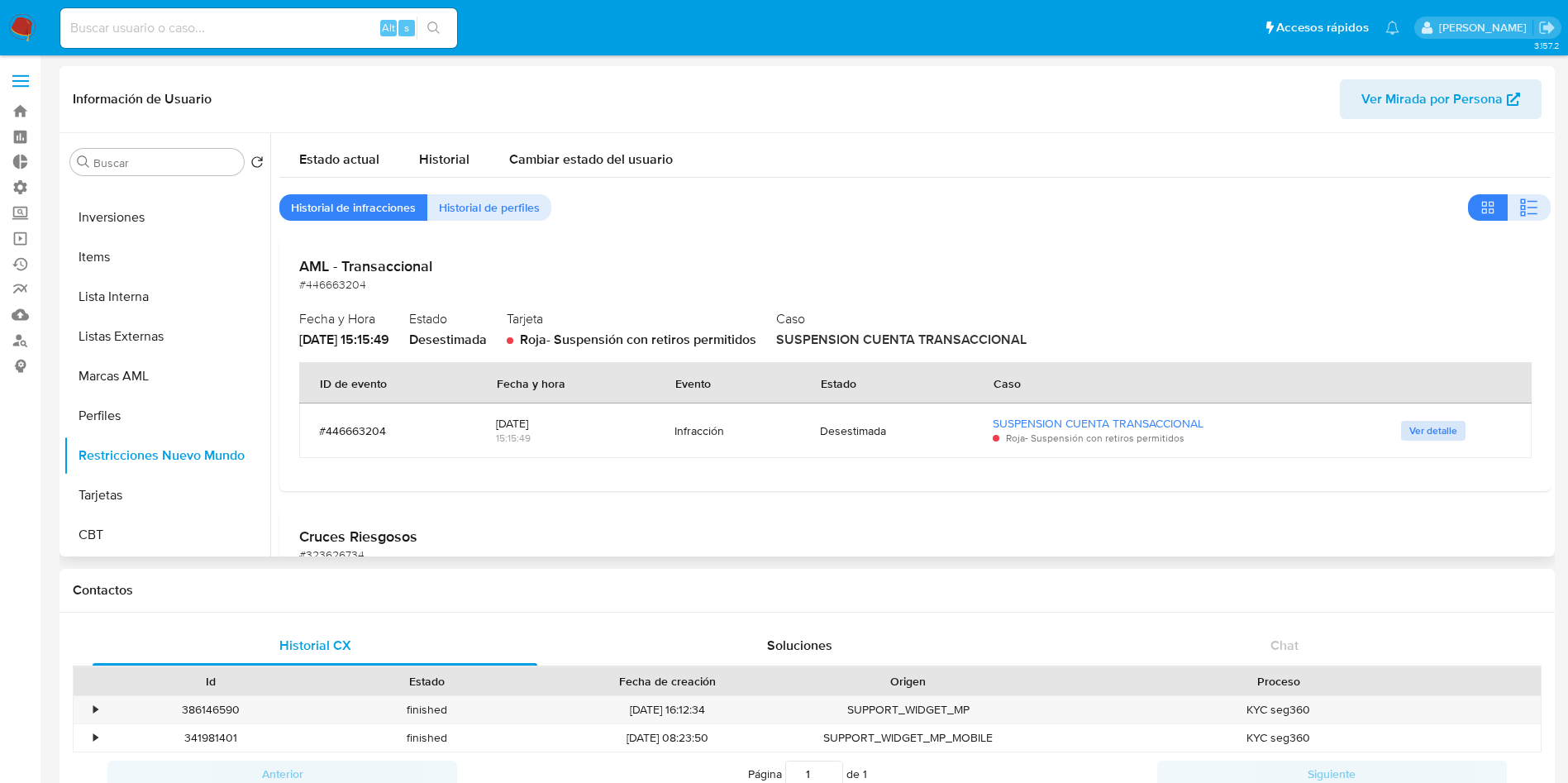
click at [1428, 429] on span "Ver detalle" at bounding box center [1433, 431] width 48 height 17
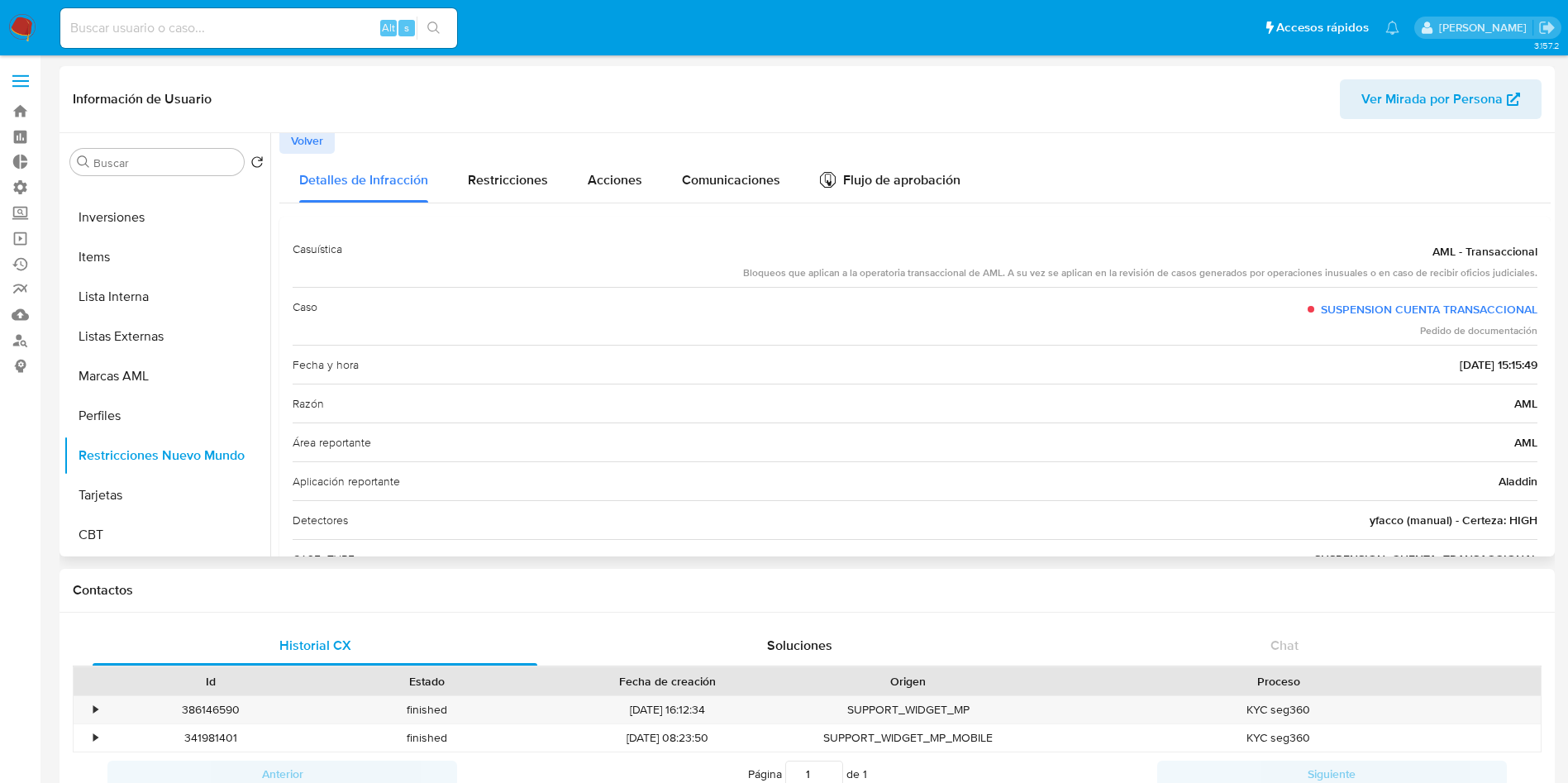
scroll to position [0, 0]
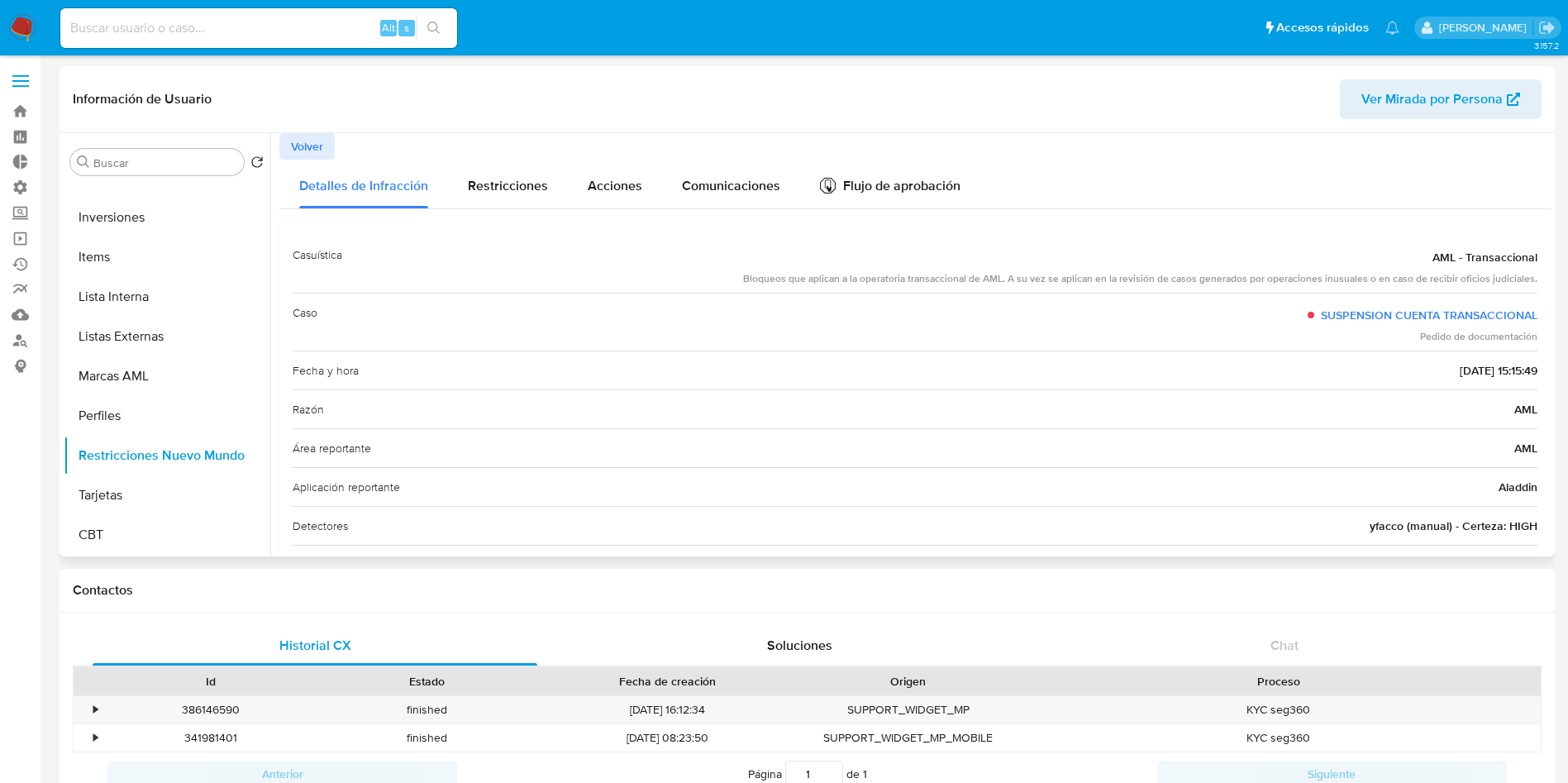
click at [300, 136] on span "Volver" at bounding box center [307, 146] width 32 height 23
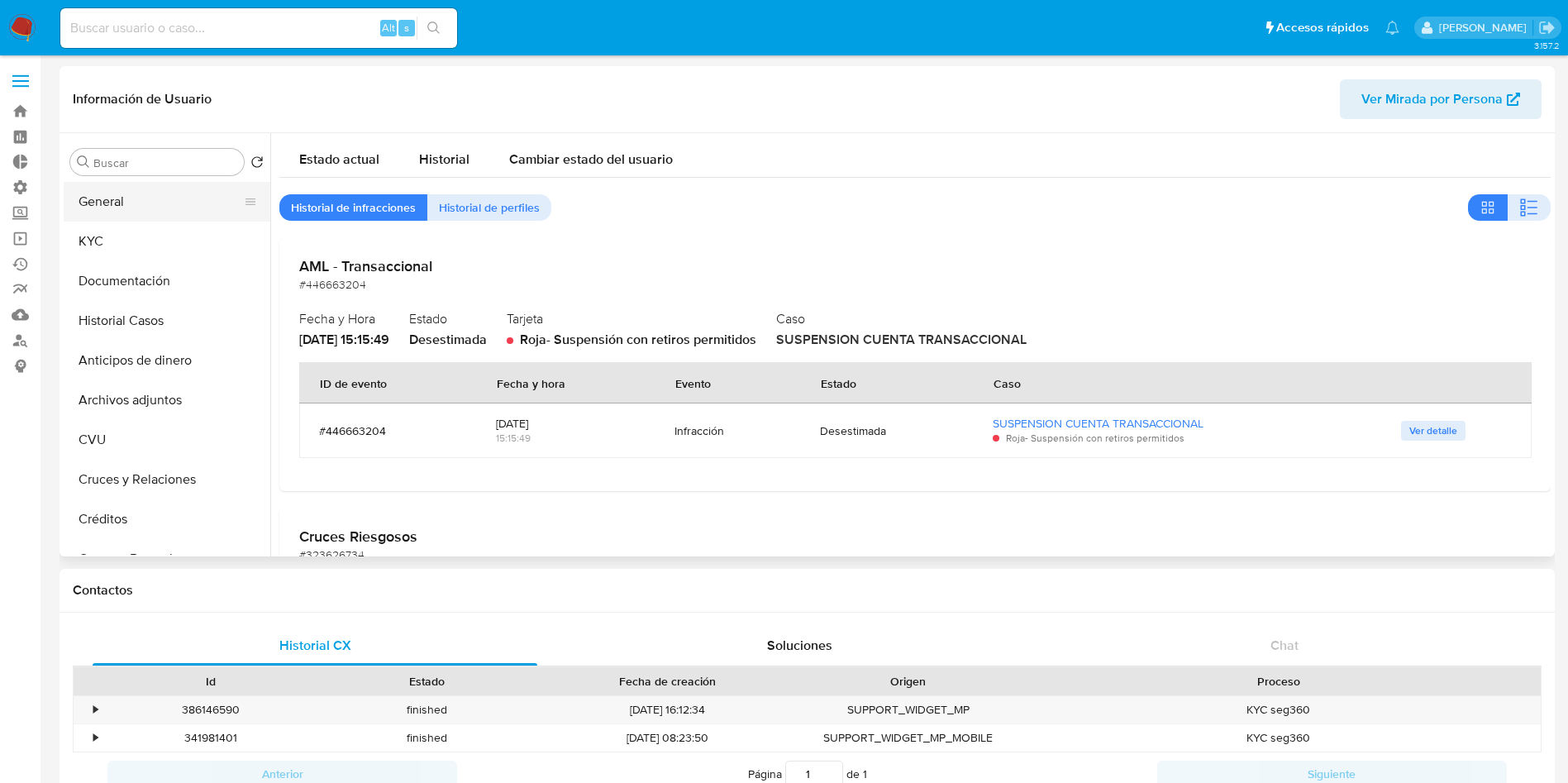
click at [155, 199] on button "General" at bounding box center [161, 202] width 194 height 40
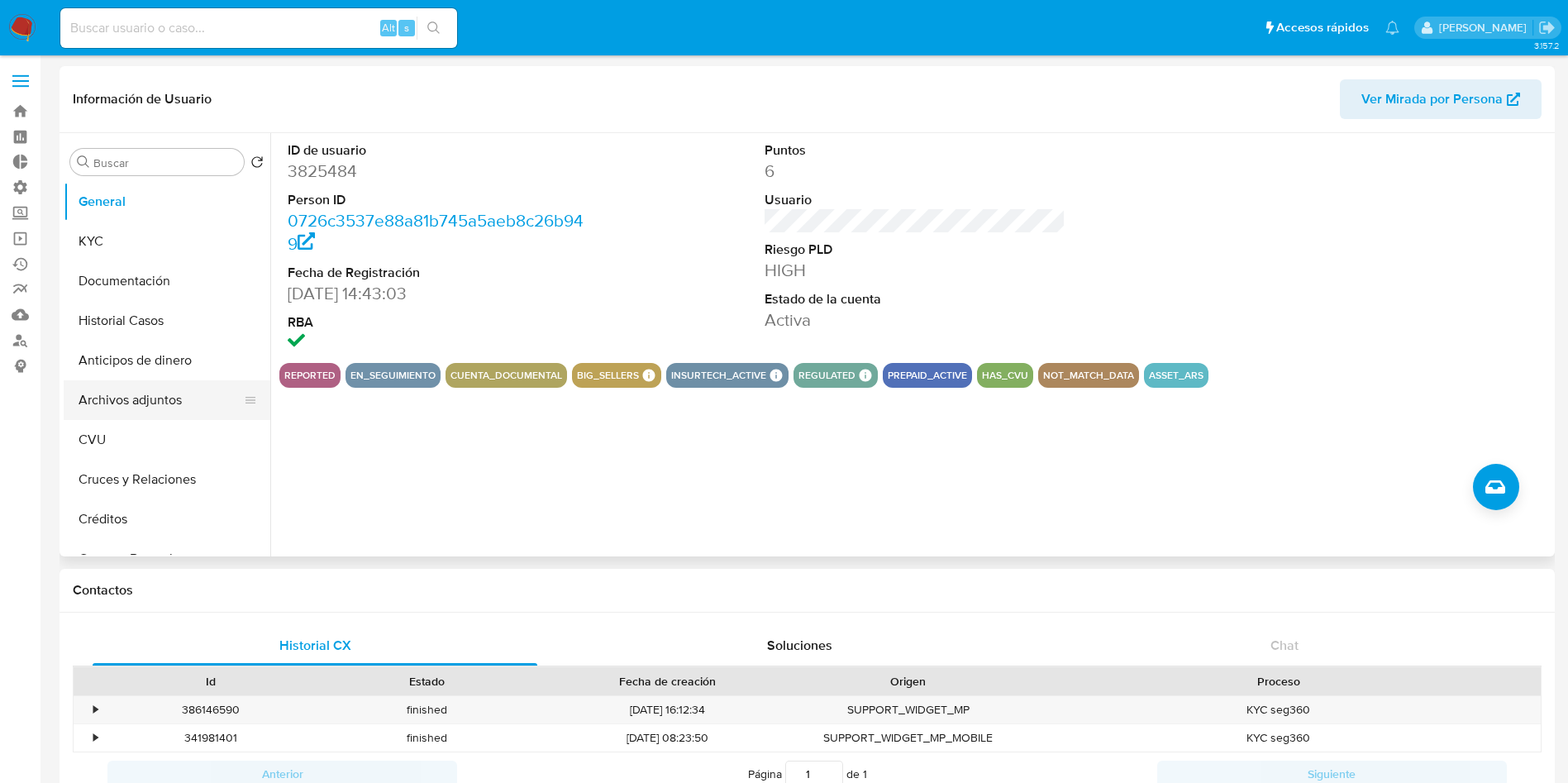
click at [160, 389] on button "Archivos adjuntos" at bounding box center [161, 401] width 194 height 40
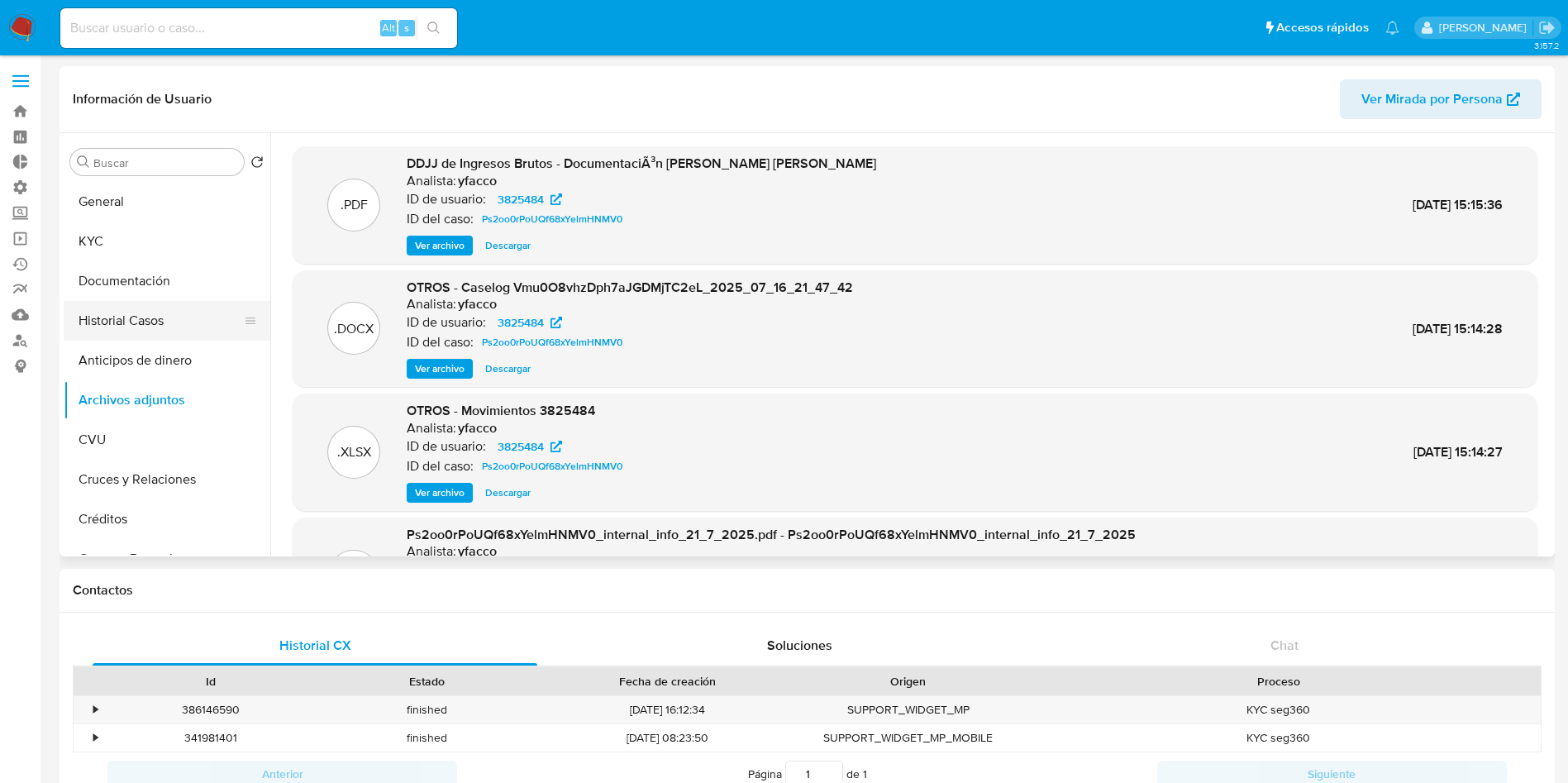
click at [137, 325] on button "Historial Casos" at bounding box center [161, 321] width 194 height 40
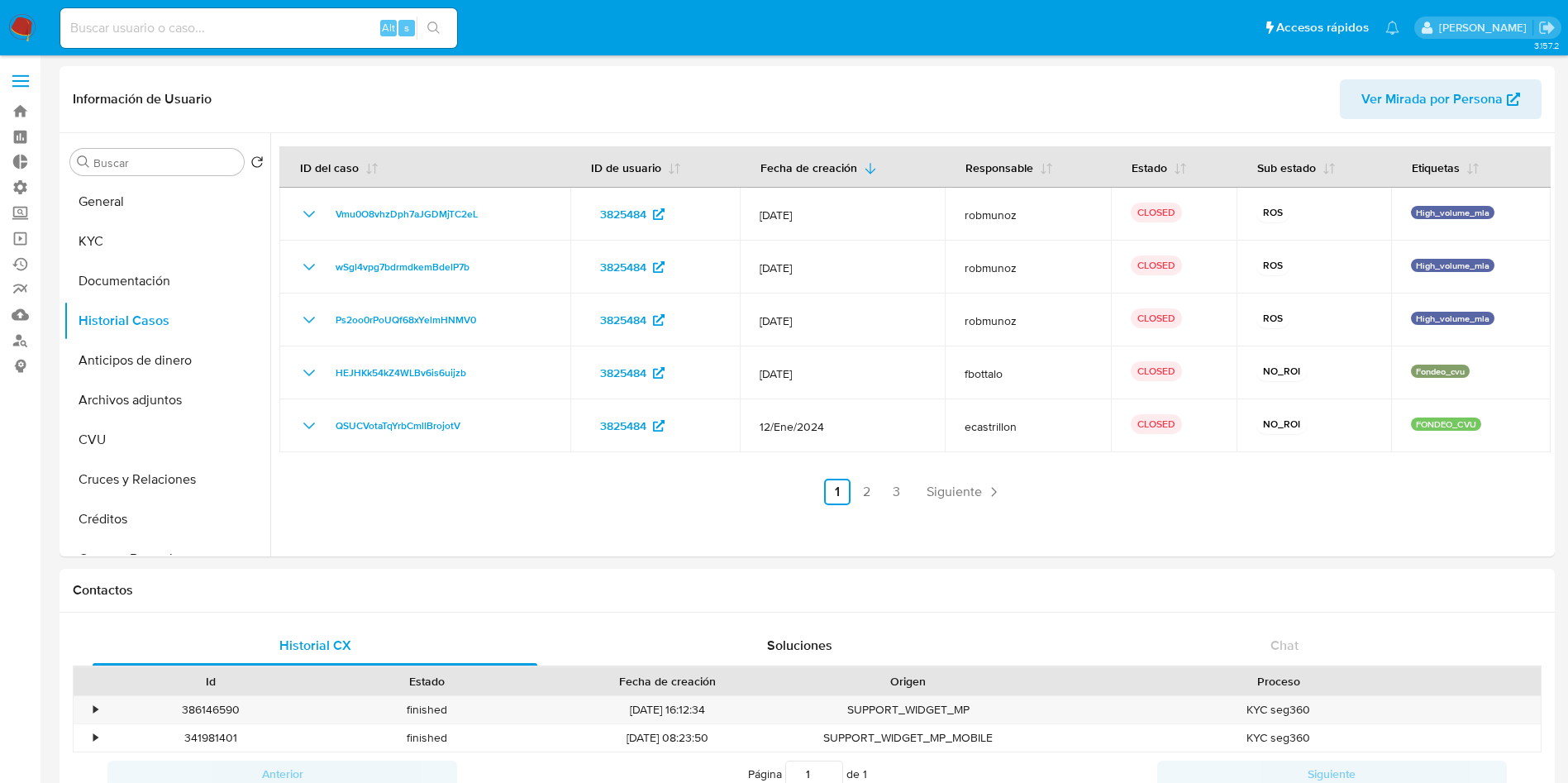
click at [22, 24] on img at bounding box center [22, 28] width 28 height 28
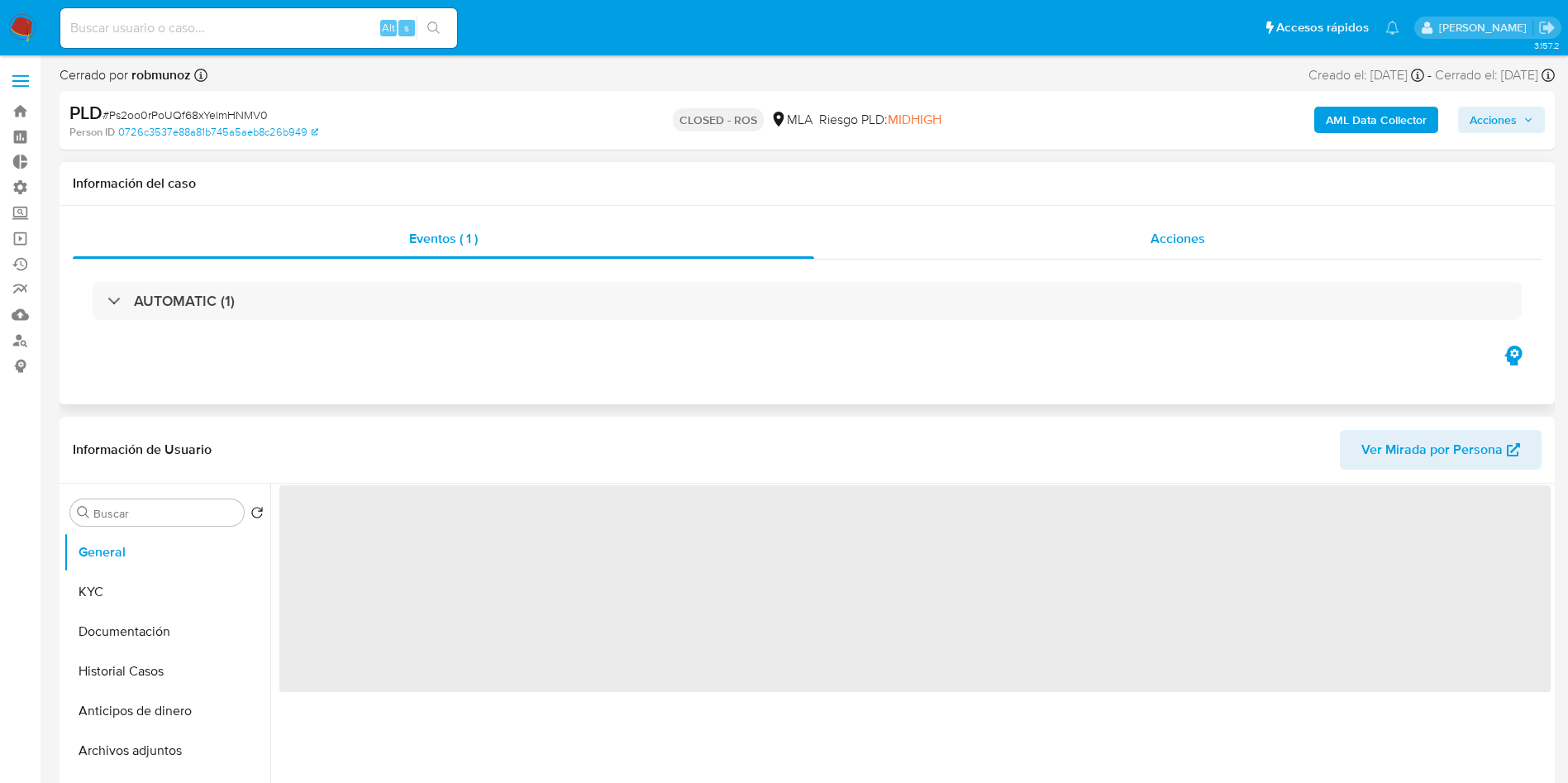
click at [1230, 225] on div "Acciones" at bounding box center [1178, 239] width 728 height 40
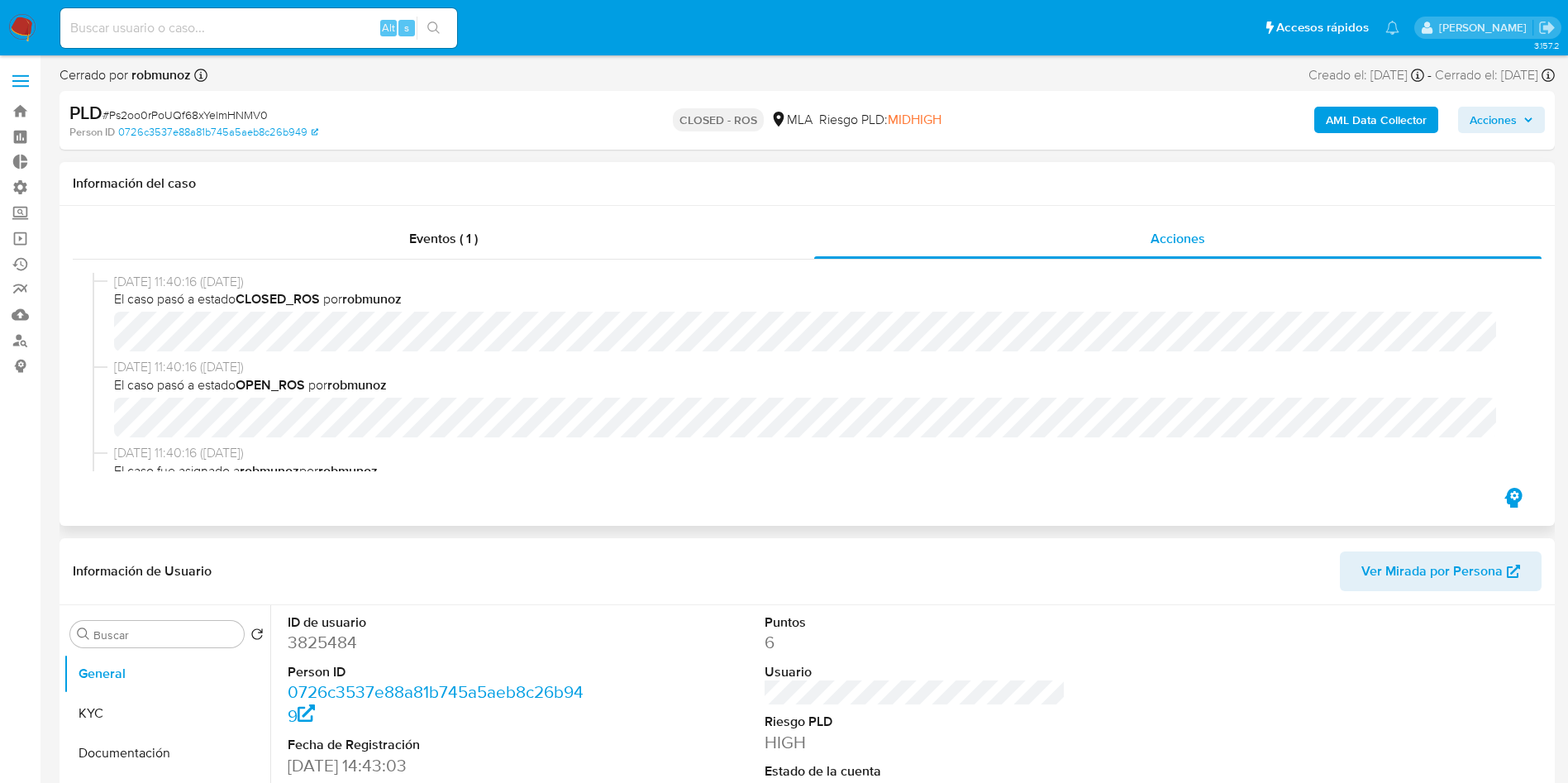
select select "10"
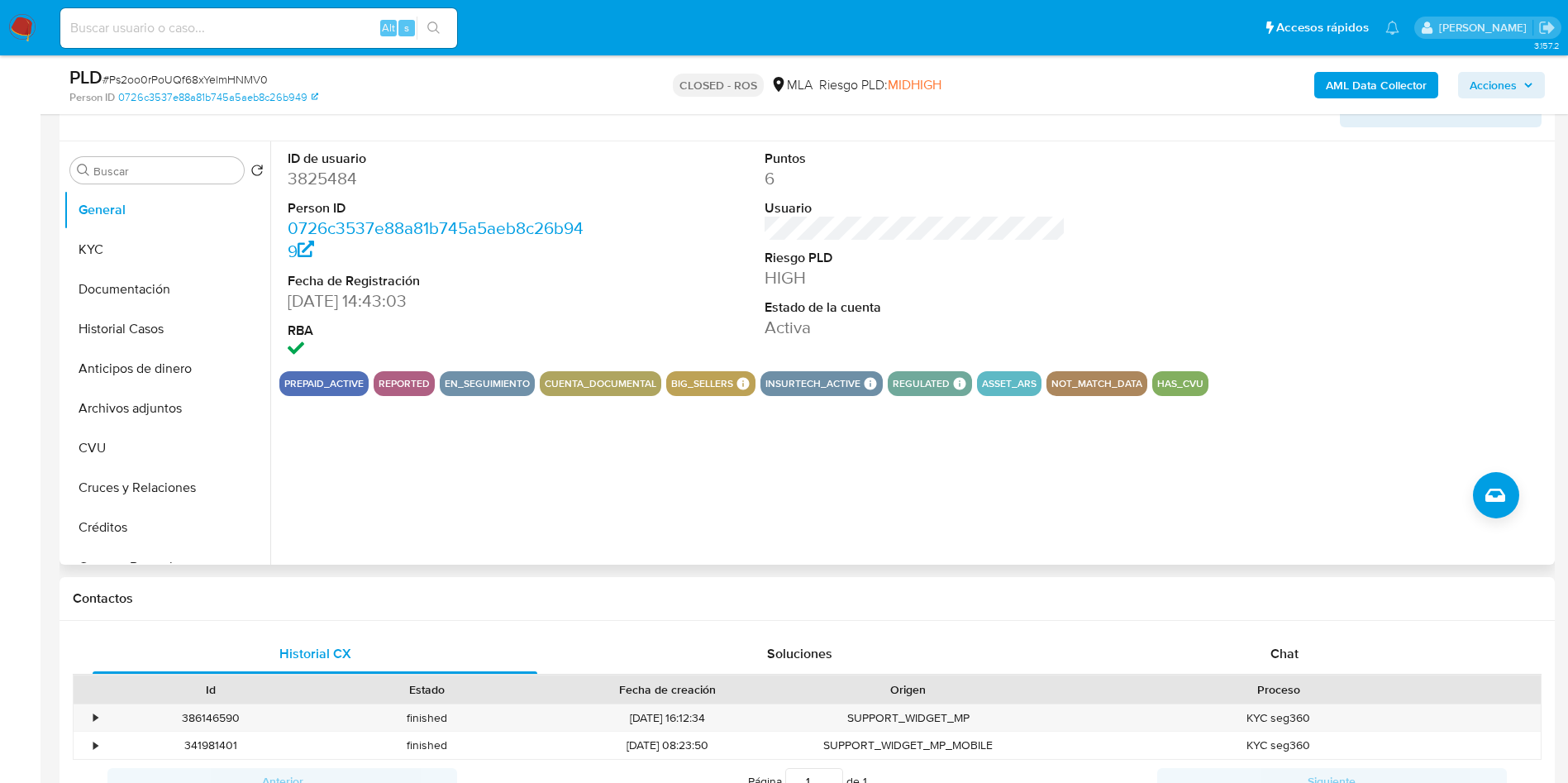
scroll to position [372, 0]
